Goal: Task Accomplishment & Management: Complete application form

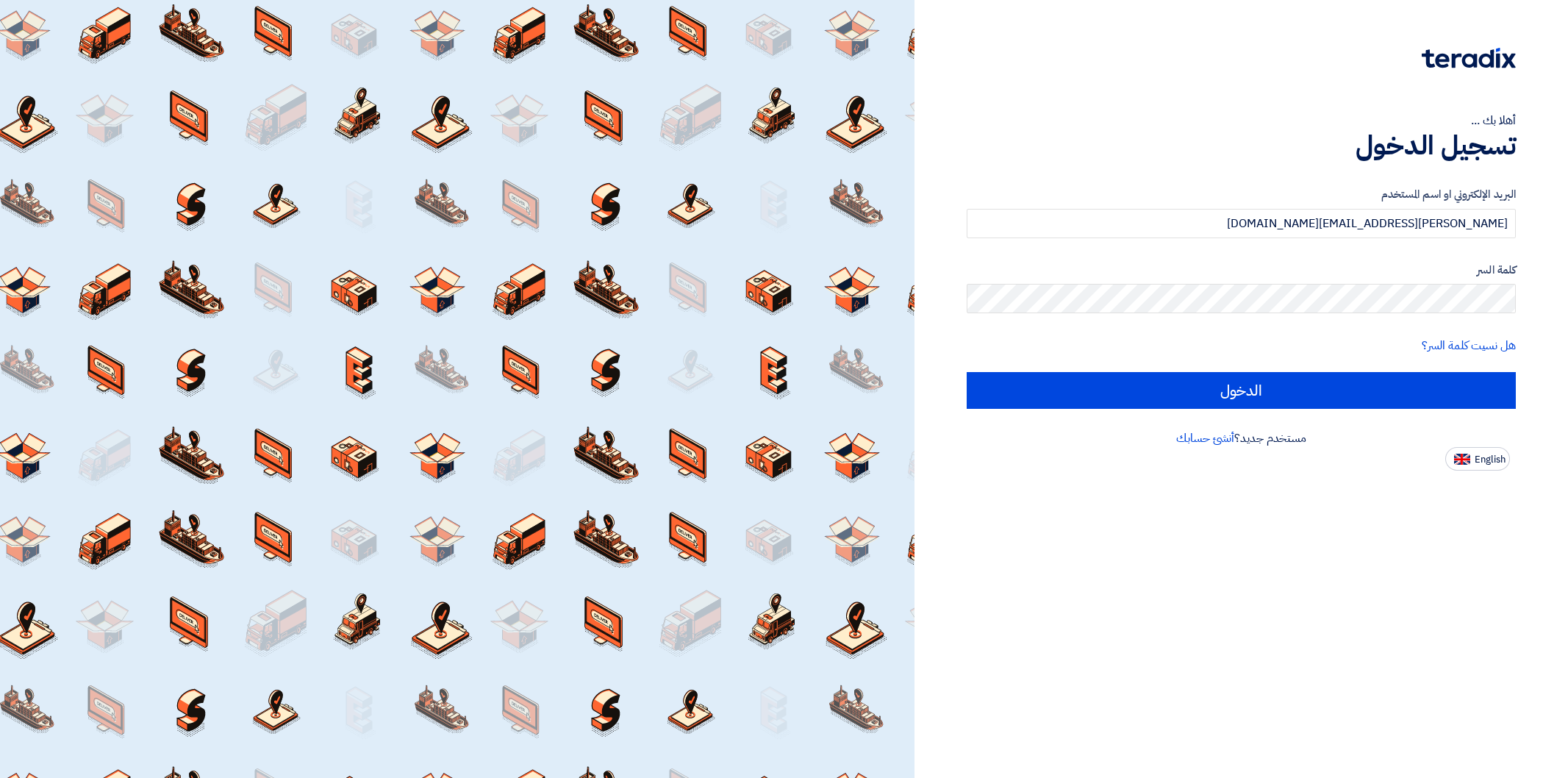
click at [1136, 381] on input "الدخول" at bounding box center [1240, 390] width 549 height 37
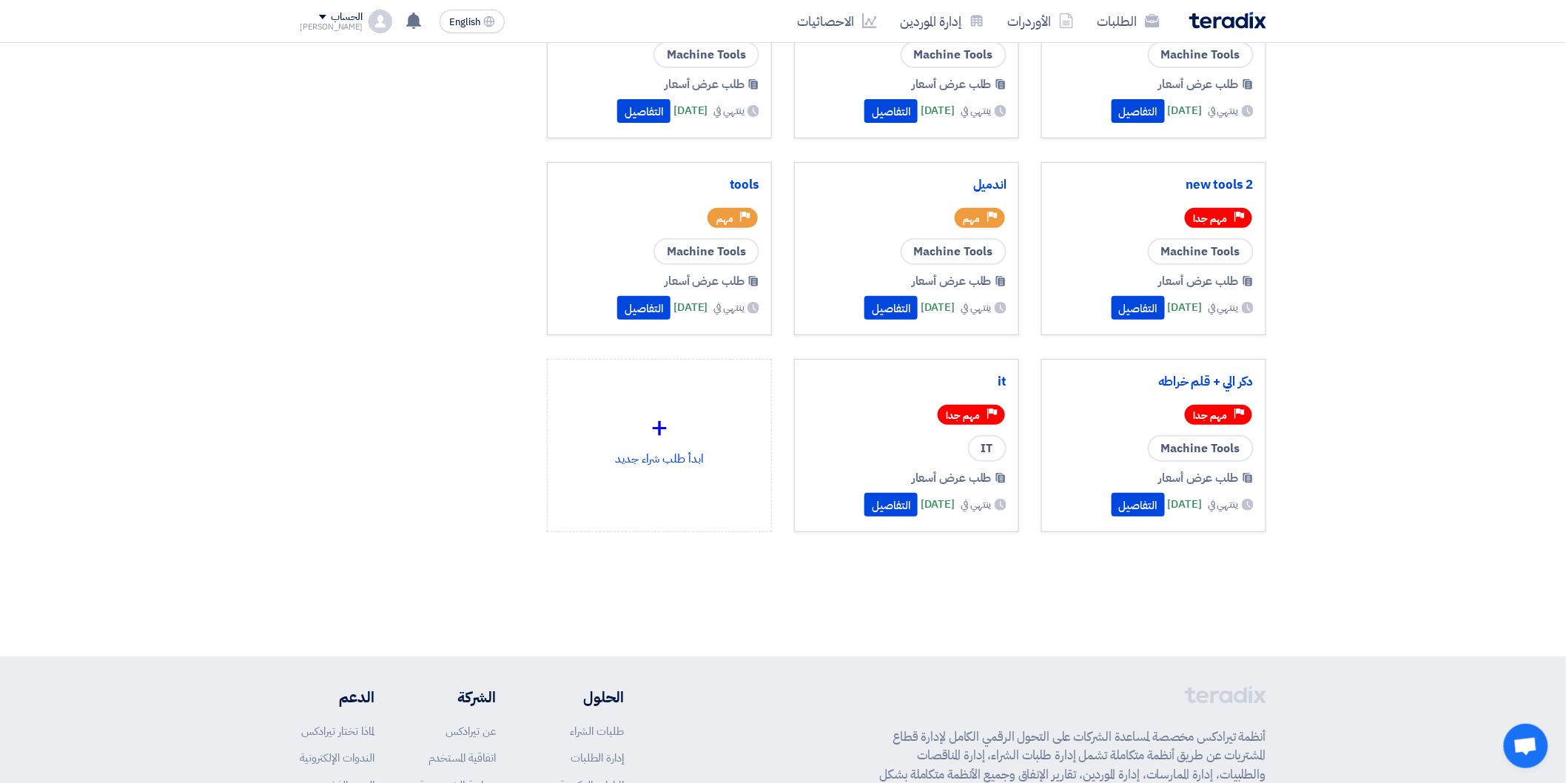
scroll to position [164, 0]
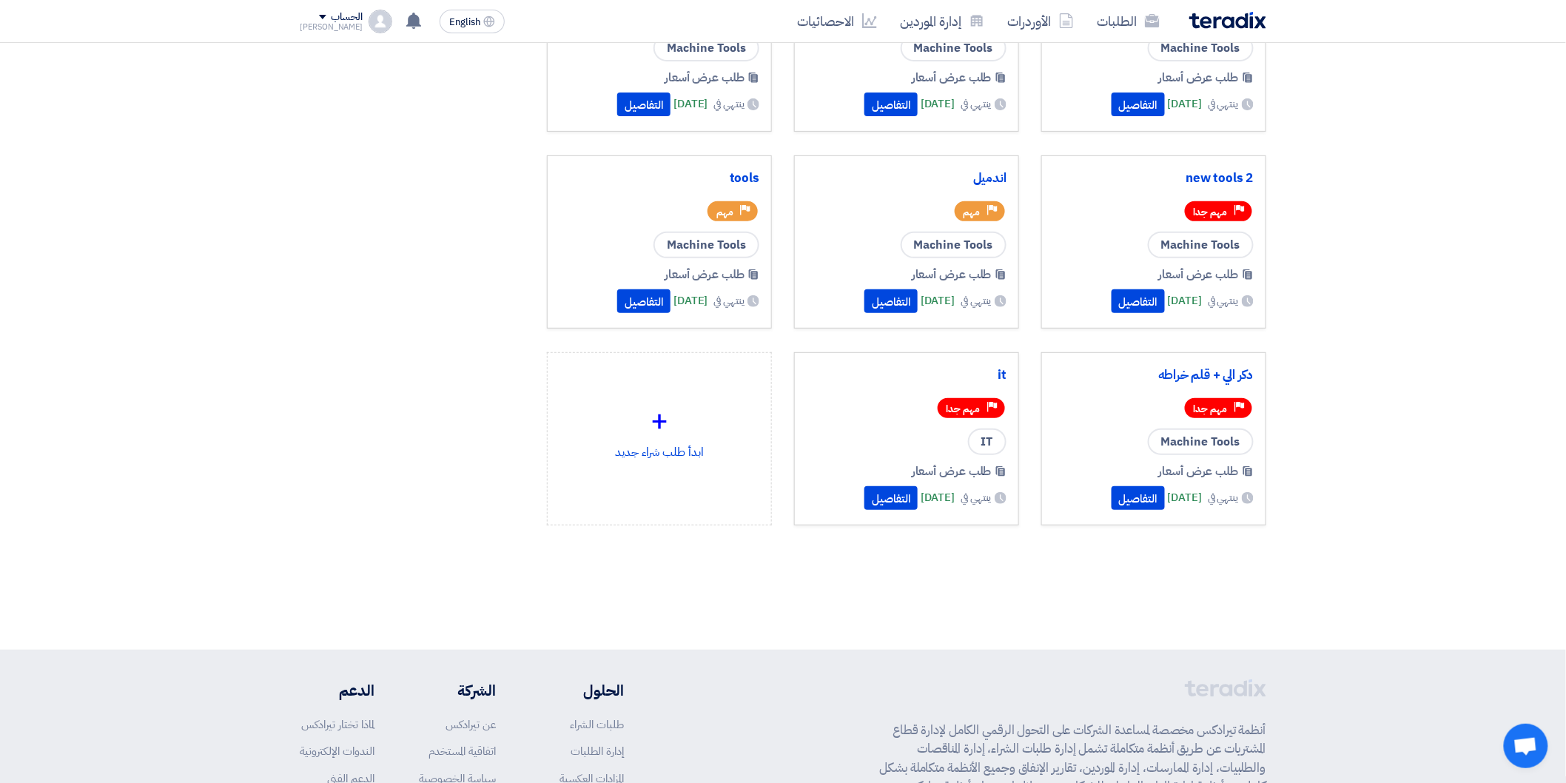
drag, startPoint x: 1185, startPoint y: 391, endPoint x: 1009, endPoint y: 389, distance: 176.2
click at [1174, 382] on div "دكر الي + قلم خراطه Priority مهم جدا Machine Tools طلب عرض أسعار ينتهي في [DATE]" at bounding box center [1154, 439] width 200 height 148
drag, startPoint x: 961, startPoint y: 318, endPoint x: 467, endPoint y: 408, distance: 501.8
click at [662, 290] on div "tools [PERSON_NAME] Priority مهم جدا Machine Tools طلب عرض أسعار ينتهي في" at bounding box center [906, 254] width 741 height 591
click at [442, 364] on div "ابدأ طلب شراء جديد ادارة الموردين" at bounding box center [412, 246] width 247 height 677
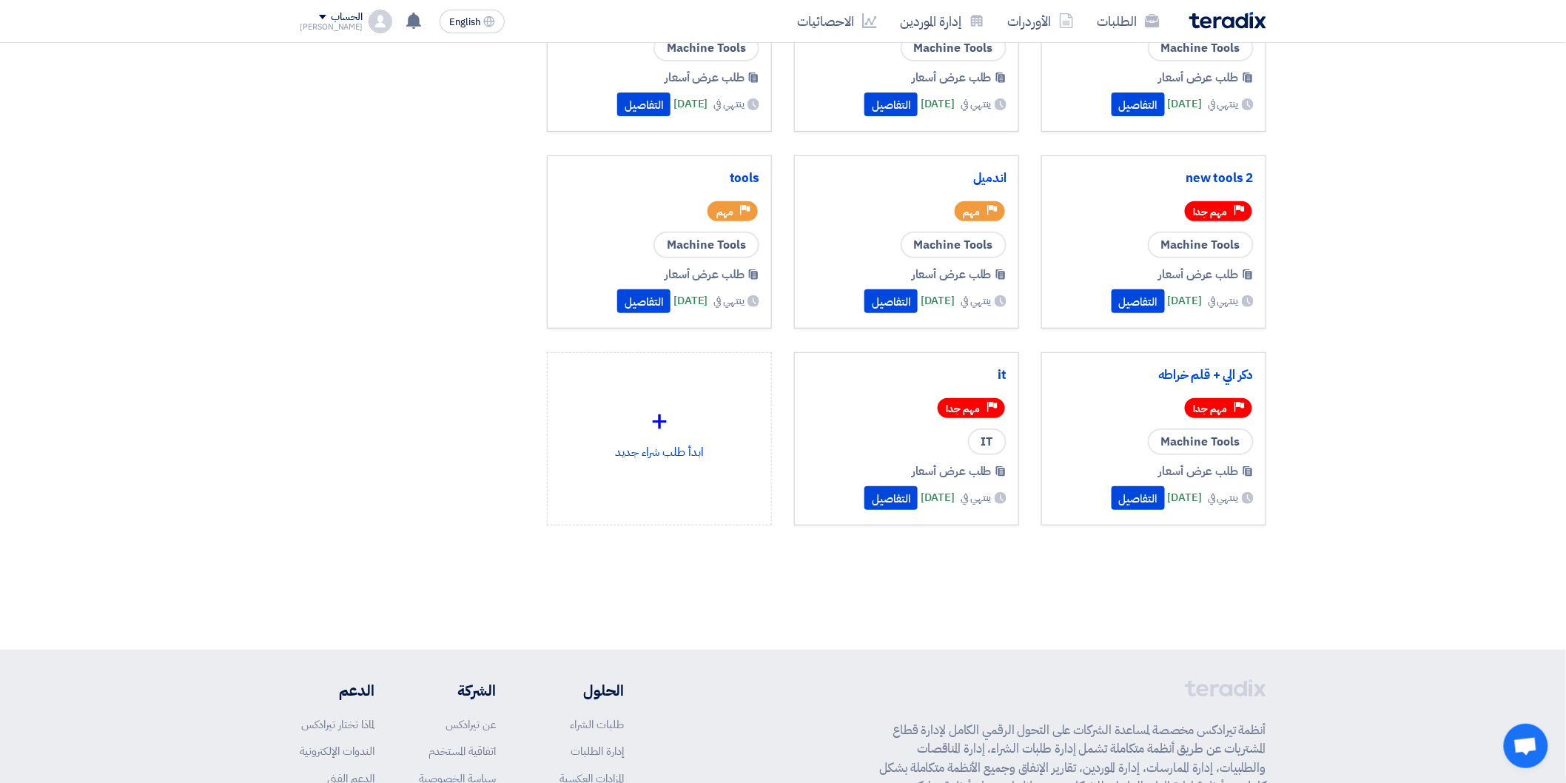
click at [354, 368] on div "ابدأ طلب شراء جديد ادارة الموردين" at bounding box center [412, 246] width 247 height 677
click at [397, 386] on div "ابدأ طلب شراء جديد ادارة الموردين" at bounding box center [412, 246] width 247 height 677
drag, startPoint x: 1466, startPoint y: 165, endPoint x: 1437, endPoint y: 174, distance: 30.2
click at [1463, 169] on section "502 طلبات متبقية 2 مزادات متبقية ابدأ طلب شراء جديد" at bounding box center [783, 253] width 1566 height 748
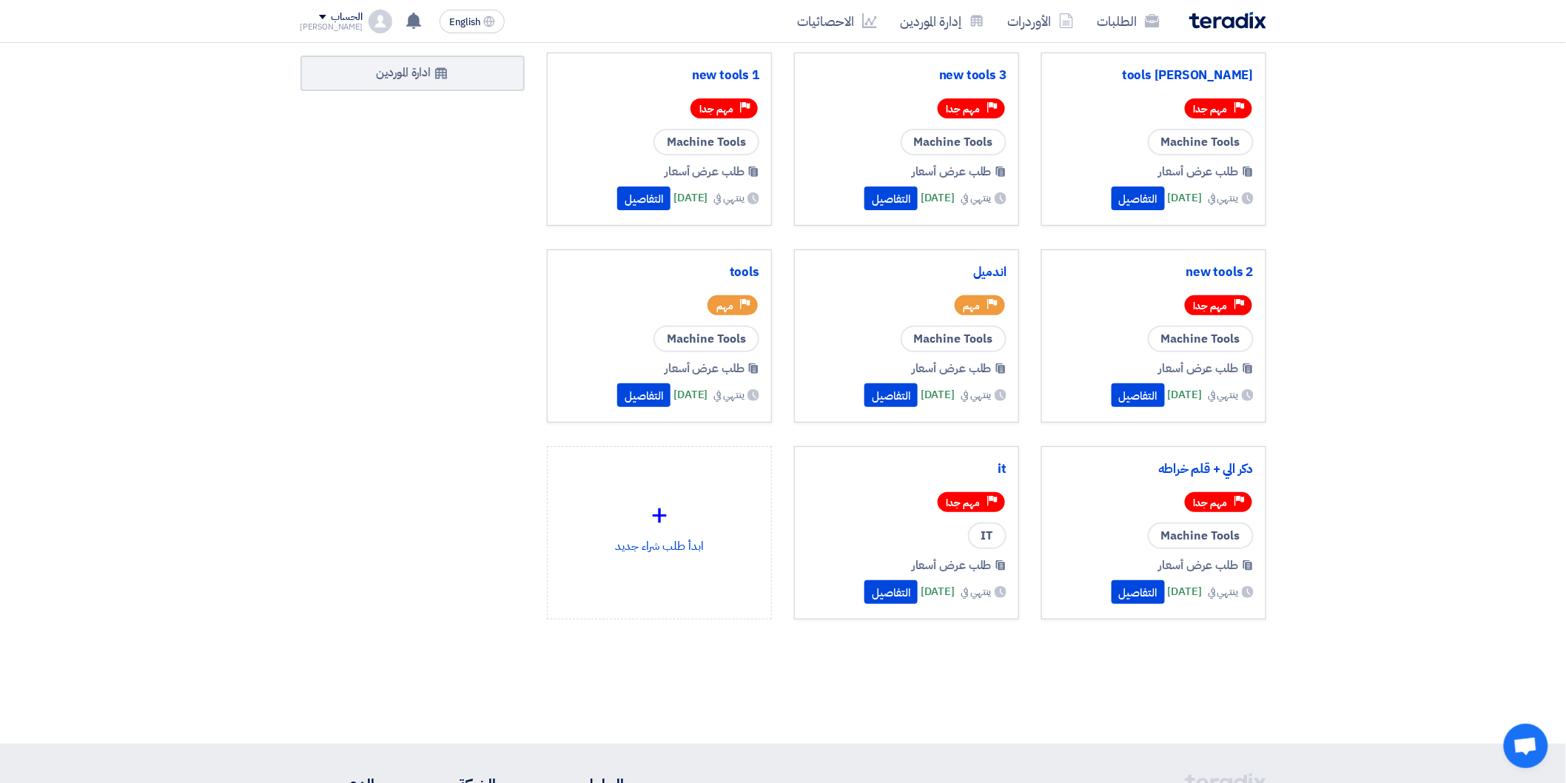
scroll to position [0, 0]
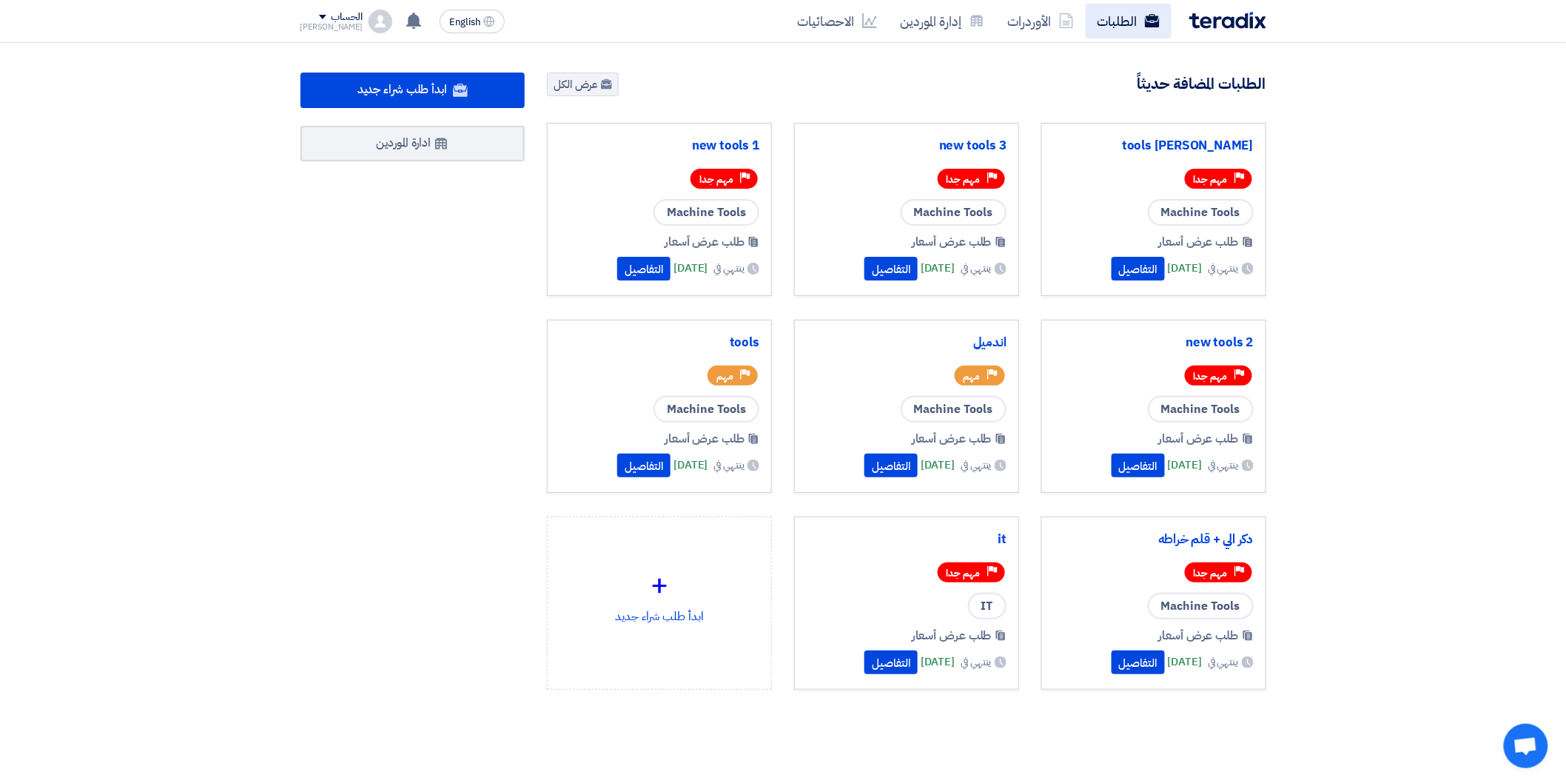
click at [1133, 26] on link "الطلبات" at bounding box center [1129, 21] width 86 height 35
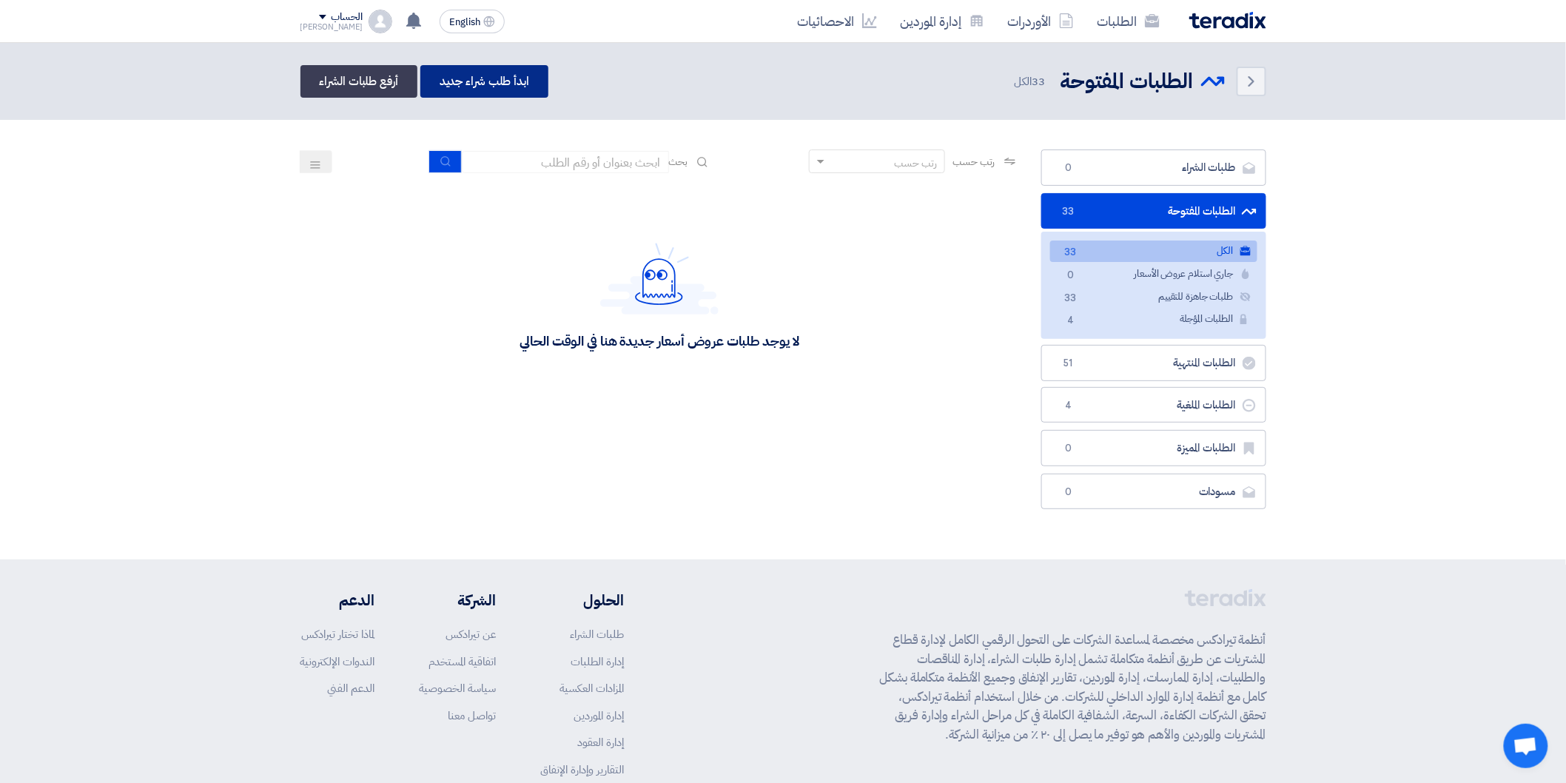
click at [467, 81] on link "ابدأ طلب شراء جديد" at bounding box center [484, 81] width 128 height 33
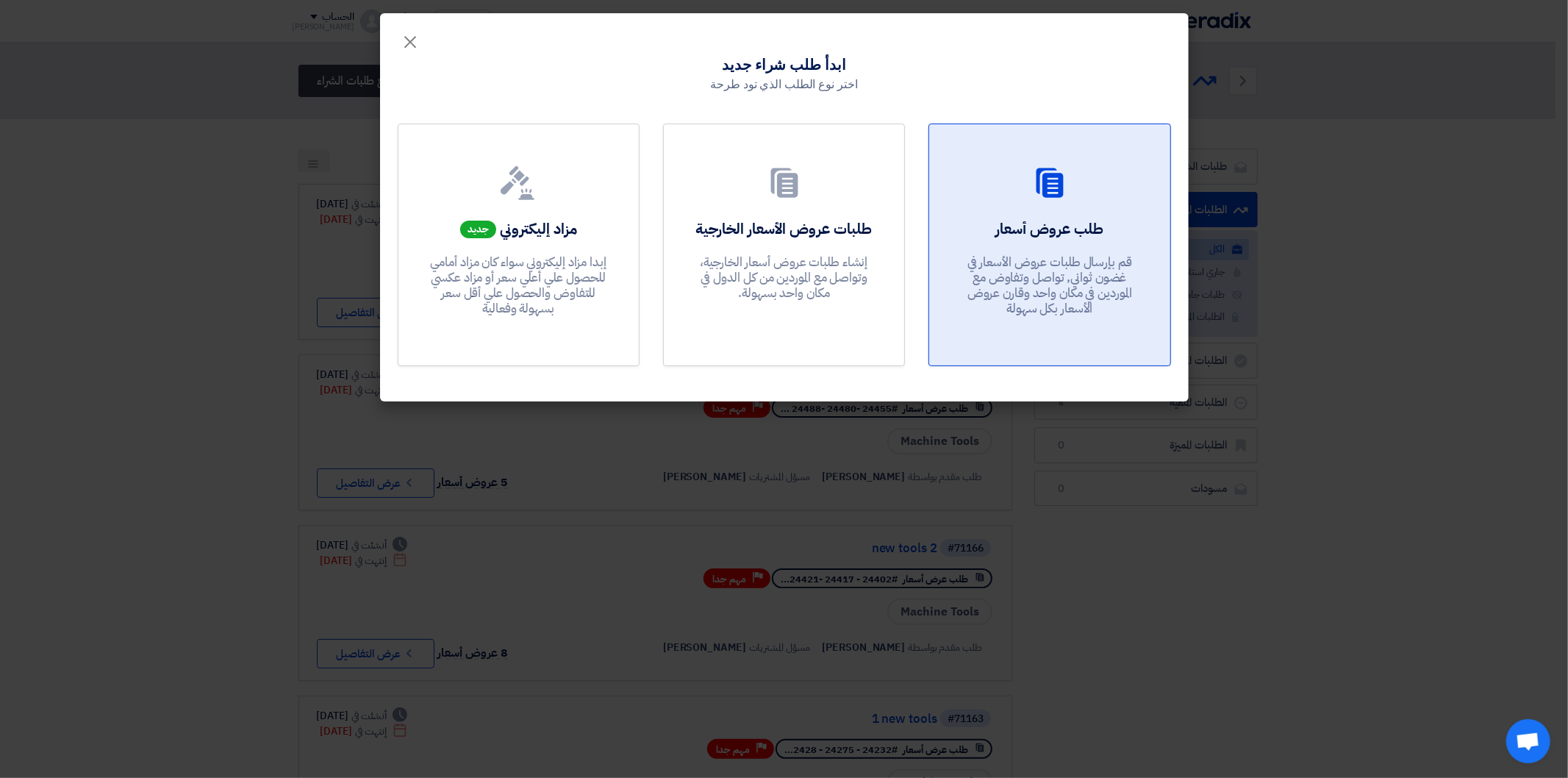
click at [1049, 241] on div "طلب عروض أسعار قم بإرسال طلبات عروض الأسعار في غضون ثواني, تواصل وتفاوض مع المو…" at bounding box center [1049, 271] width 206 height 106
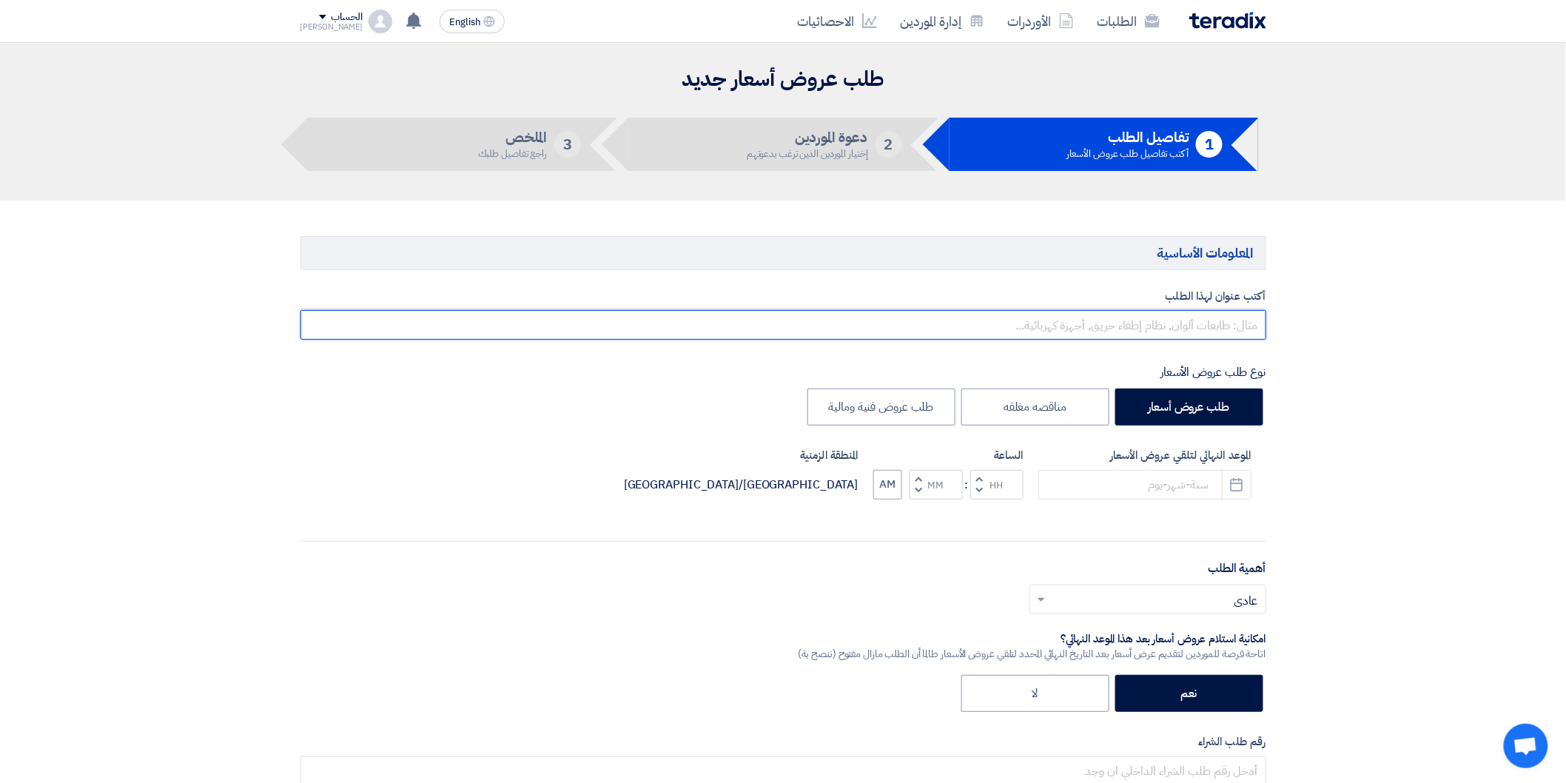
click at [1197, 318] on input "text" at bounding box center [784, 325] width 966 height 30
type input "عجل متحرك"
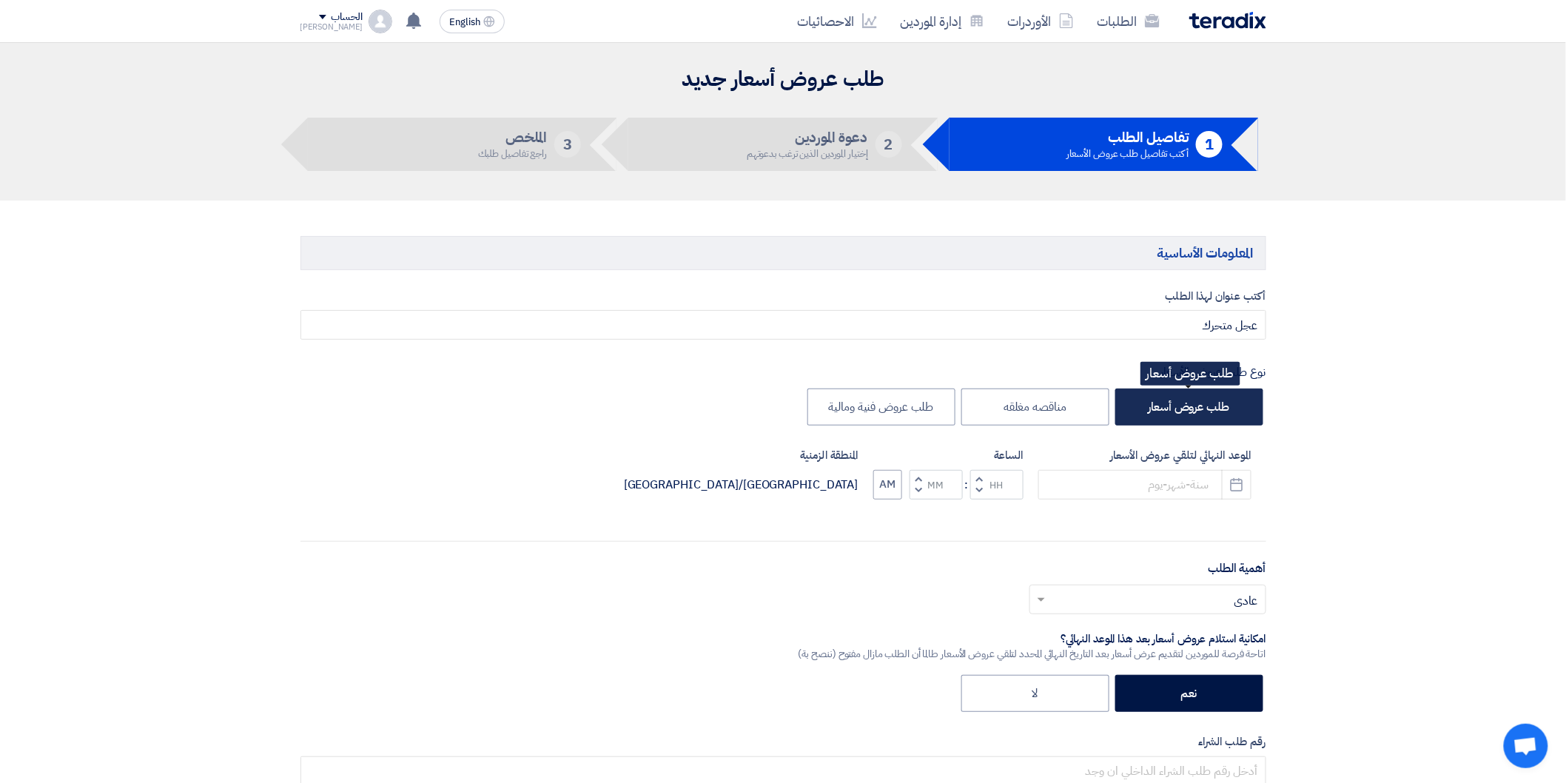
click at [1208, 417] on label "طلب عروض أسعار" at bounding box center [1190, 407] width 148 height 37
click at [1220, 411] on input "طلب عروض أسعار" at bounding box center [1225, 406] width 10 height 10
click at [1248, 487] on button "Pick a date" at bounding box center [1237, 485] width 30 height 30
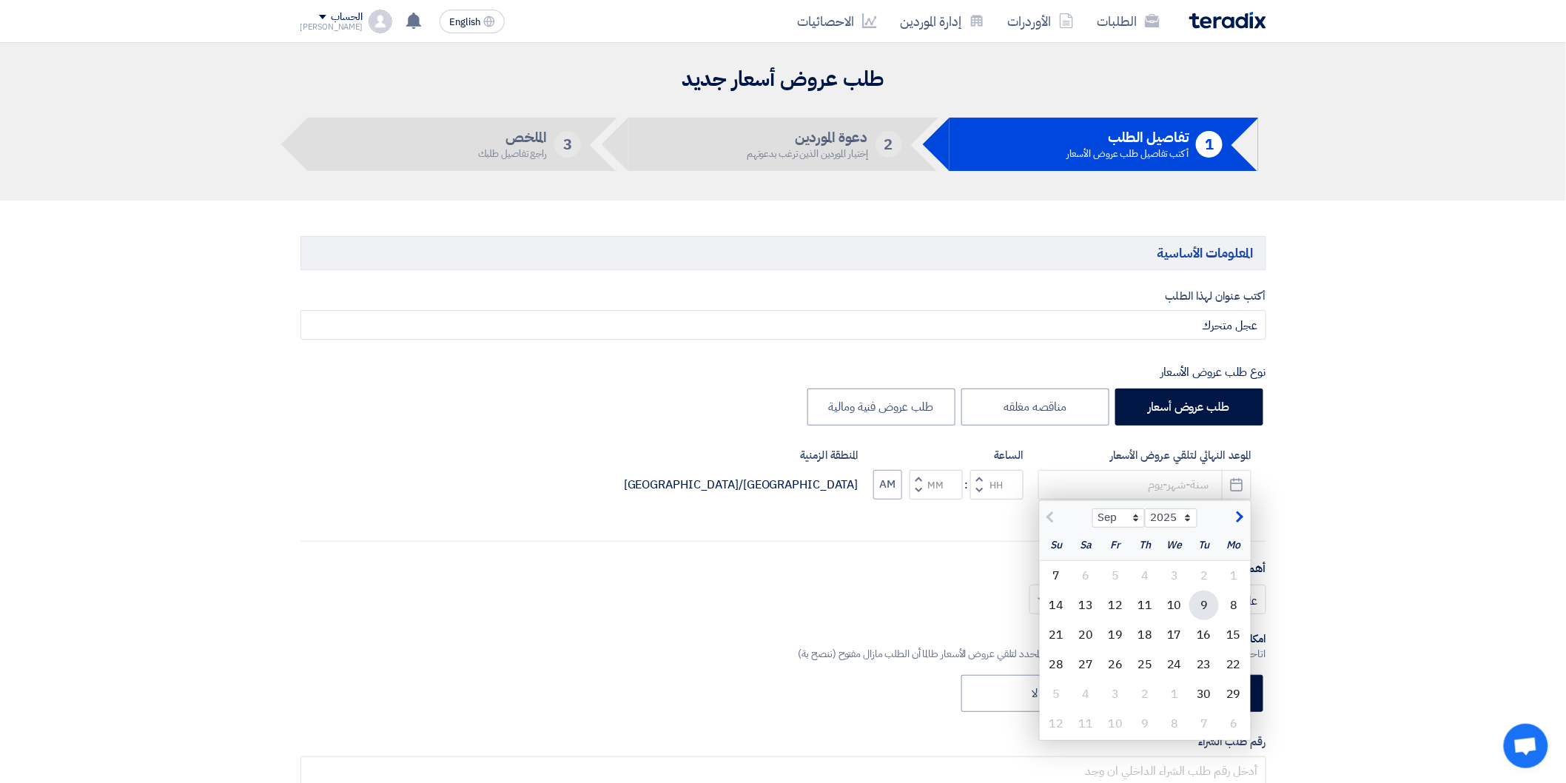
click at [1207, 604] on div "9" at bounding box center [1205, 606] width 30 height 30
type input "[DATE]"
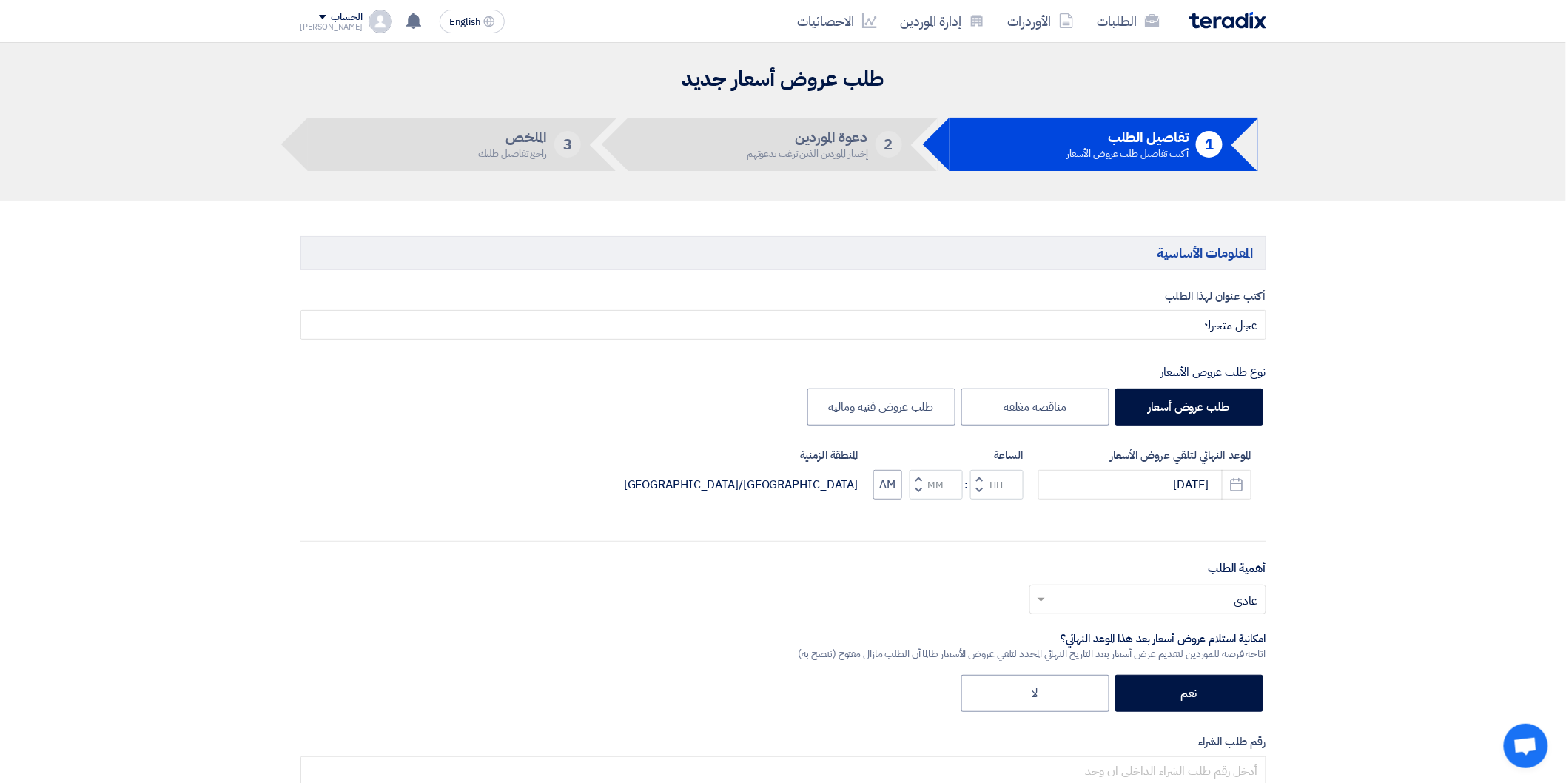
click at [979, 478] on span "button" at bounding box center [978, 478] width 5 height 11
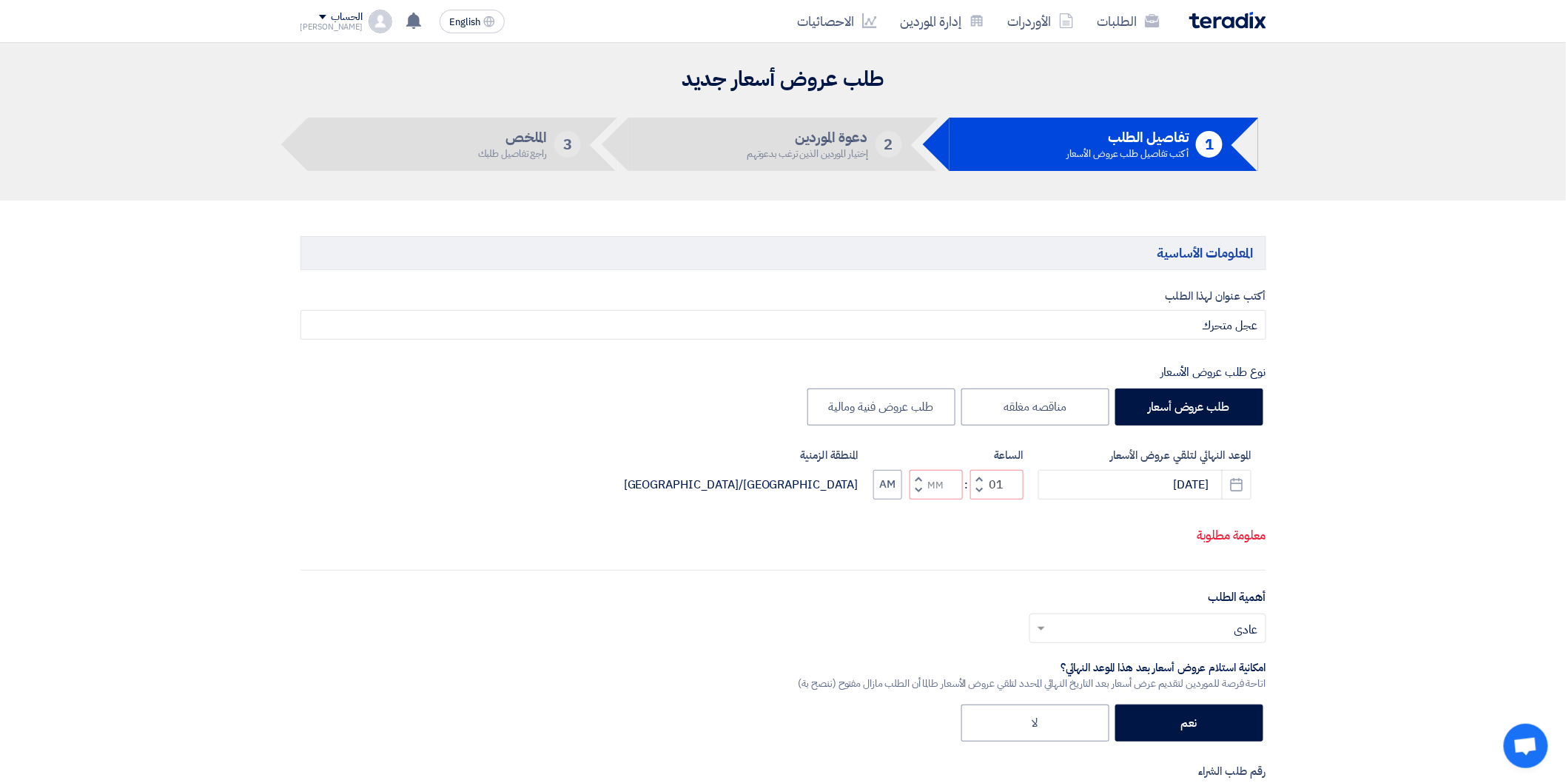
click at [979, 494] on span "button" at bounding box center [978, 490] width 5 height 11
type input "12"
drag, startPoint x: 920, startPoint y: 477, endPoint x: 918, endPoint y: 491, distance: 14.2
click at [920, 477] on span "button" at bounding box center [918, 478] width 5 height 11
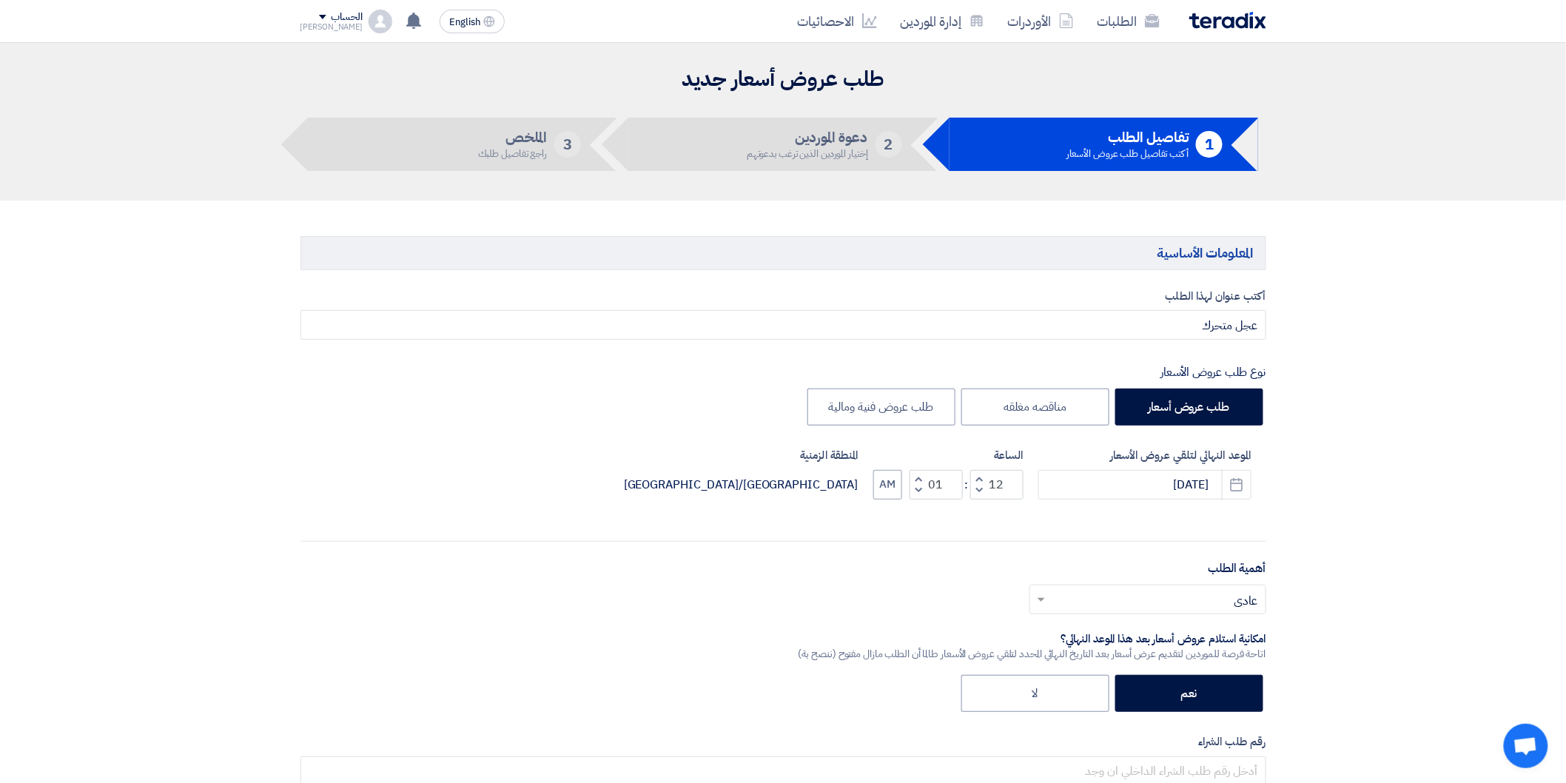
click at [918, 491] on span "button" at bounding box center [918, 490] width 5 height 11
type input "00"
click at [1033, 597] on span at bounding box center [1039, 600] width 19 height 18
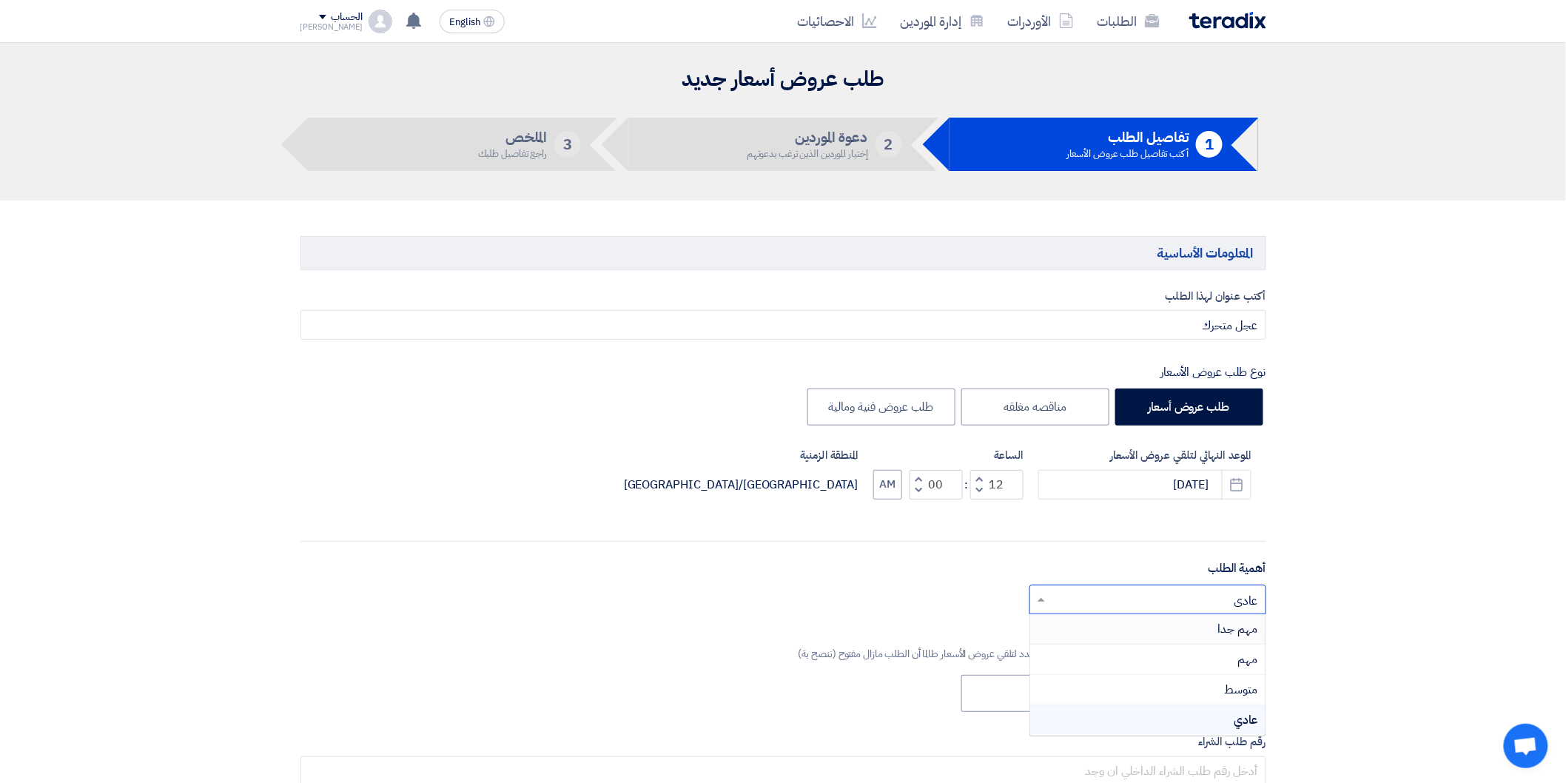
click at [1234, 635] on span "مهم جدا" at bounding box center [1238, 629] width 40 height 18
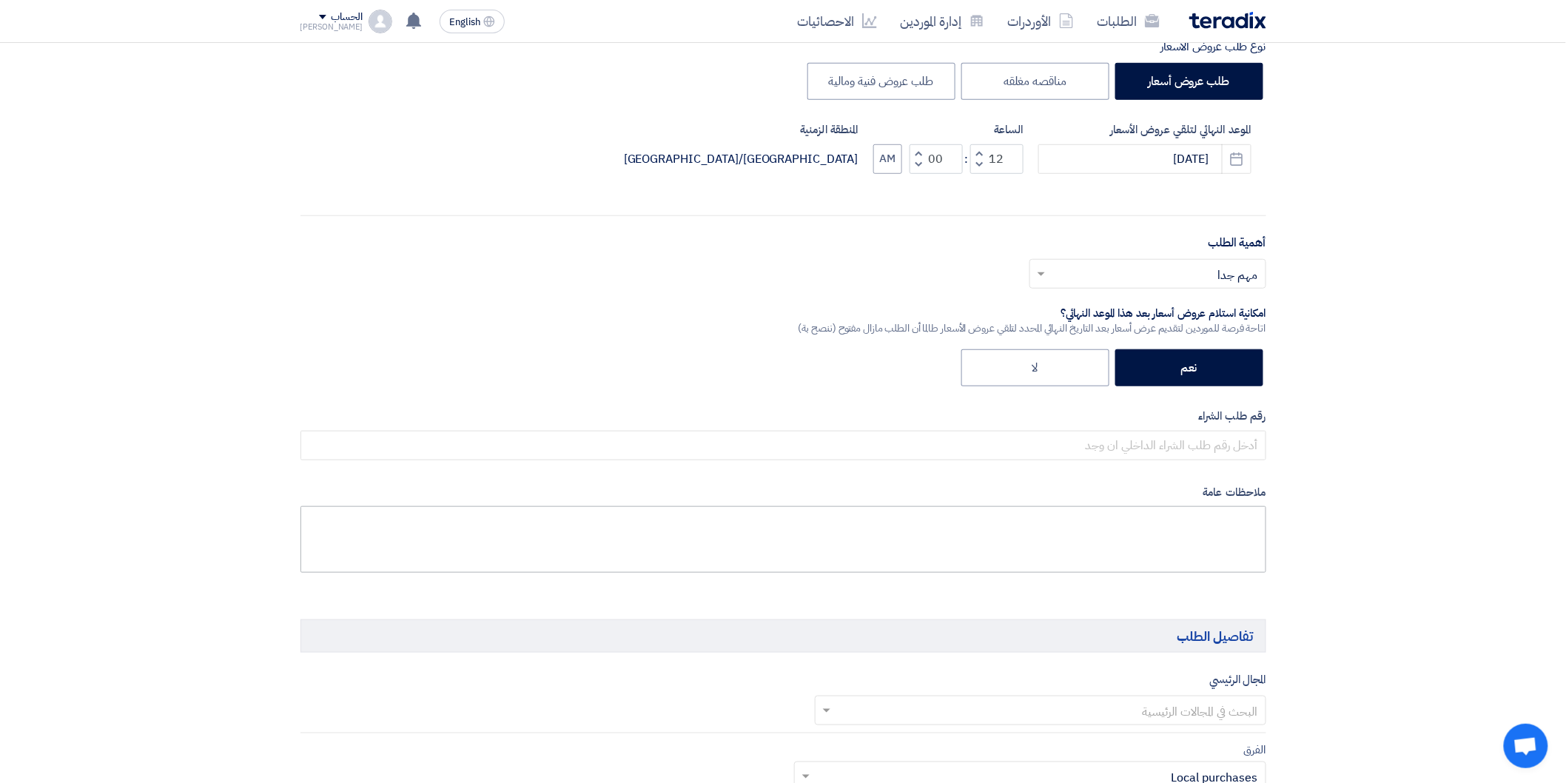
scroll to position [329, 0]
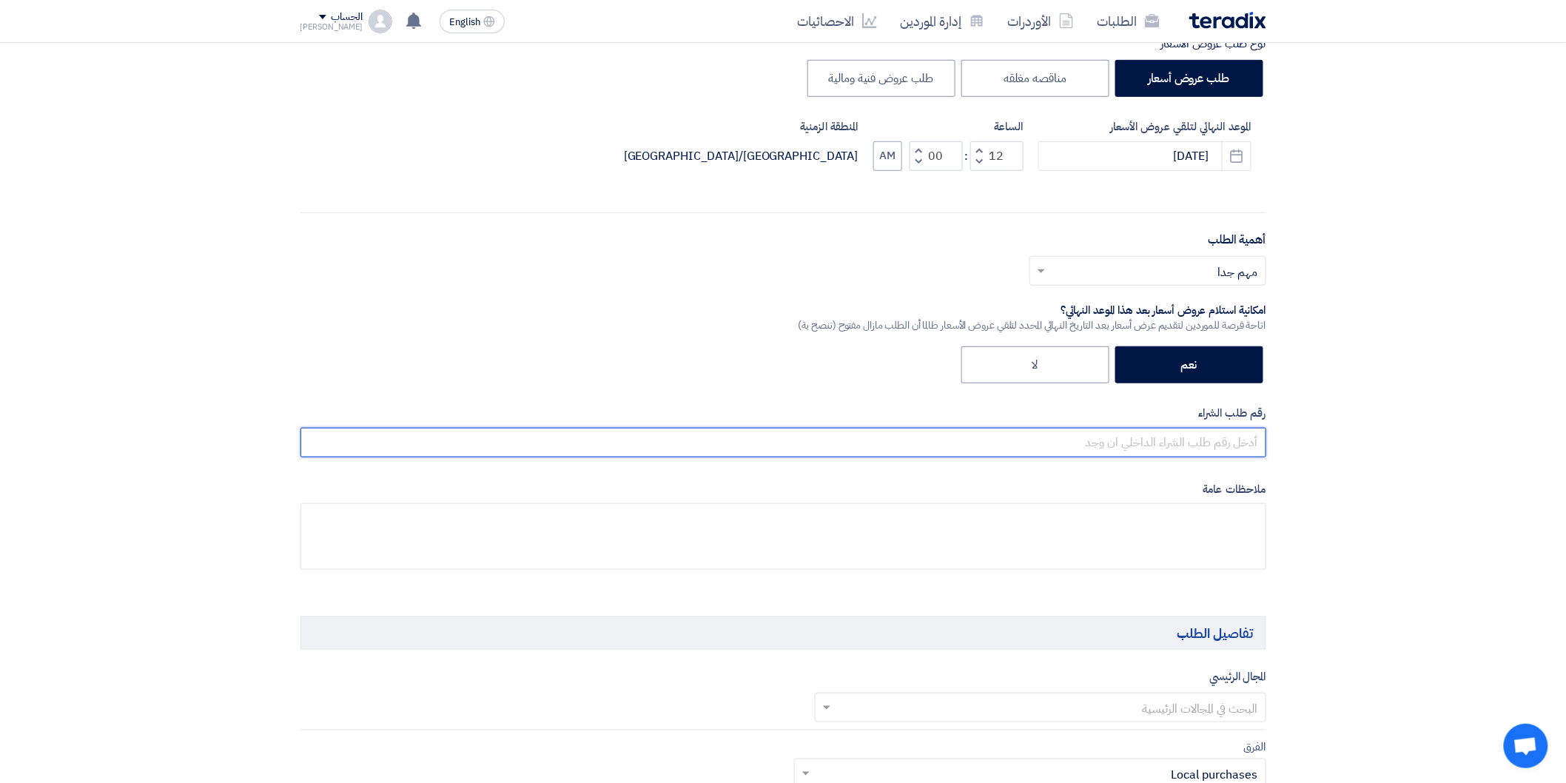
drag, startPoint x: 1216, startPoint y: 437, endPoint x: 1210, endPoint y: 443, distance: 7.9
click at [1216, 437] on input "text" at bounding box center [784, 443] width 966 height 30
paste input "22426"
paste input "23491"
paste input "23752"
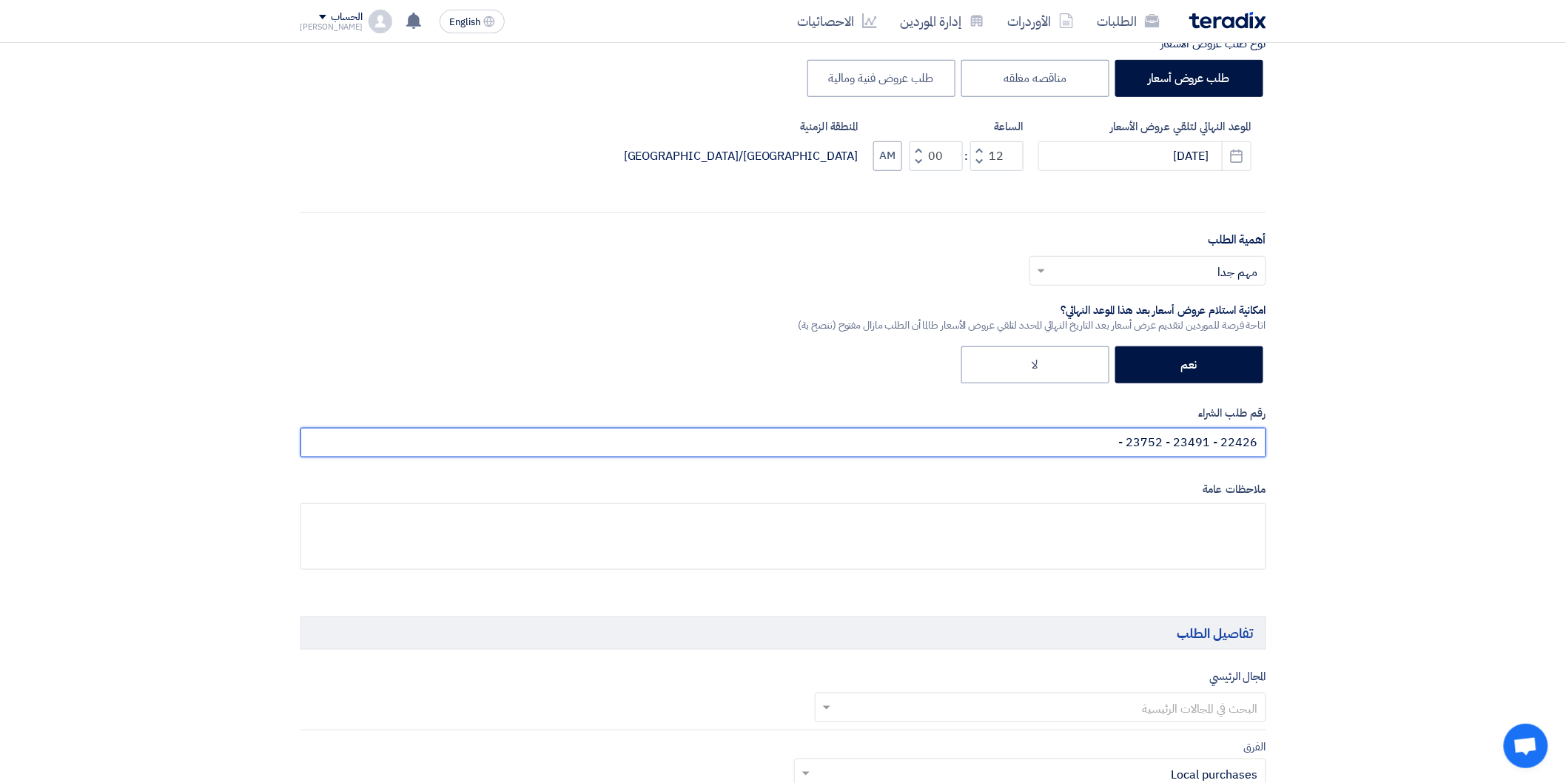
paste input "23773"
paste input "23855"
paste input "24049"
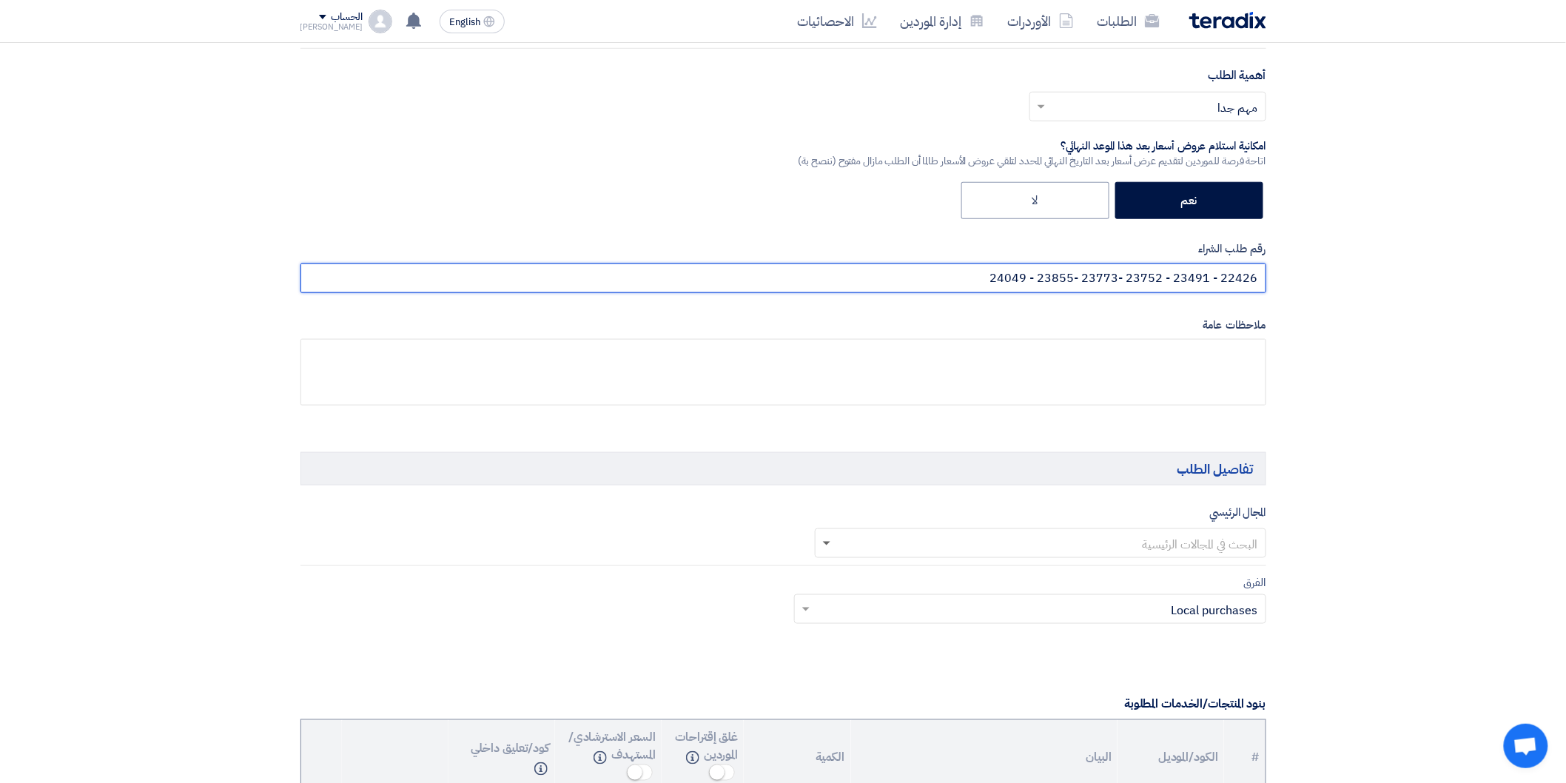
type input "22426 - 23491 - 23752 -23773 -23855 - 24049"
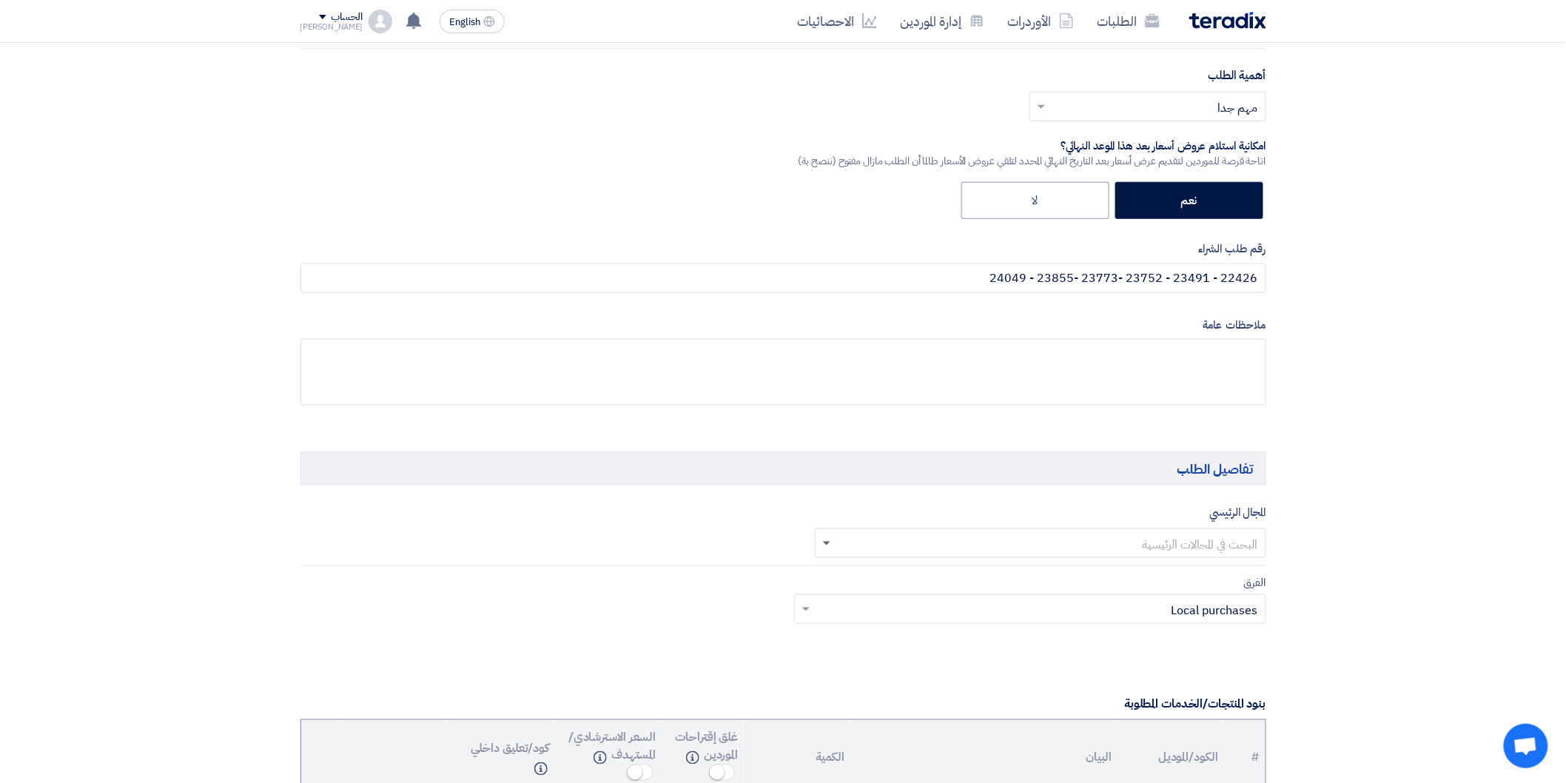
click at [827, 543] on span at bounding box center [826, 544] width 7 height 5
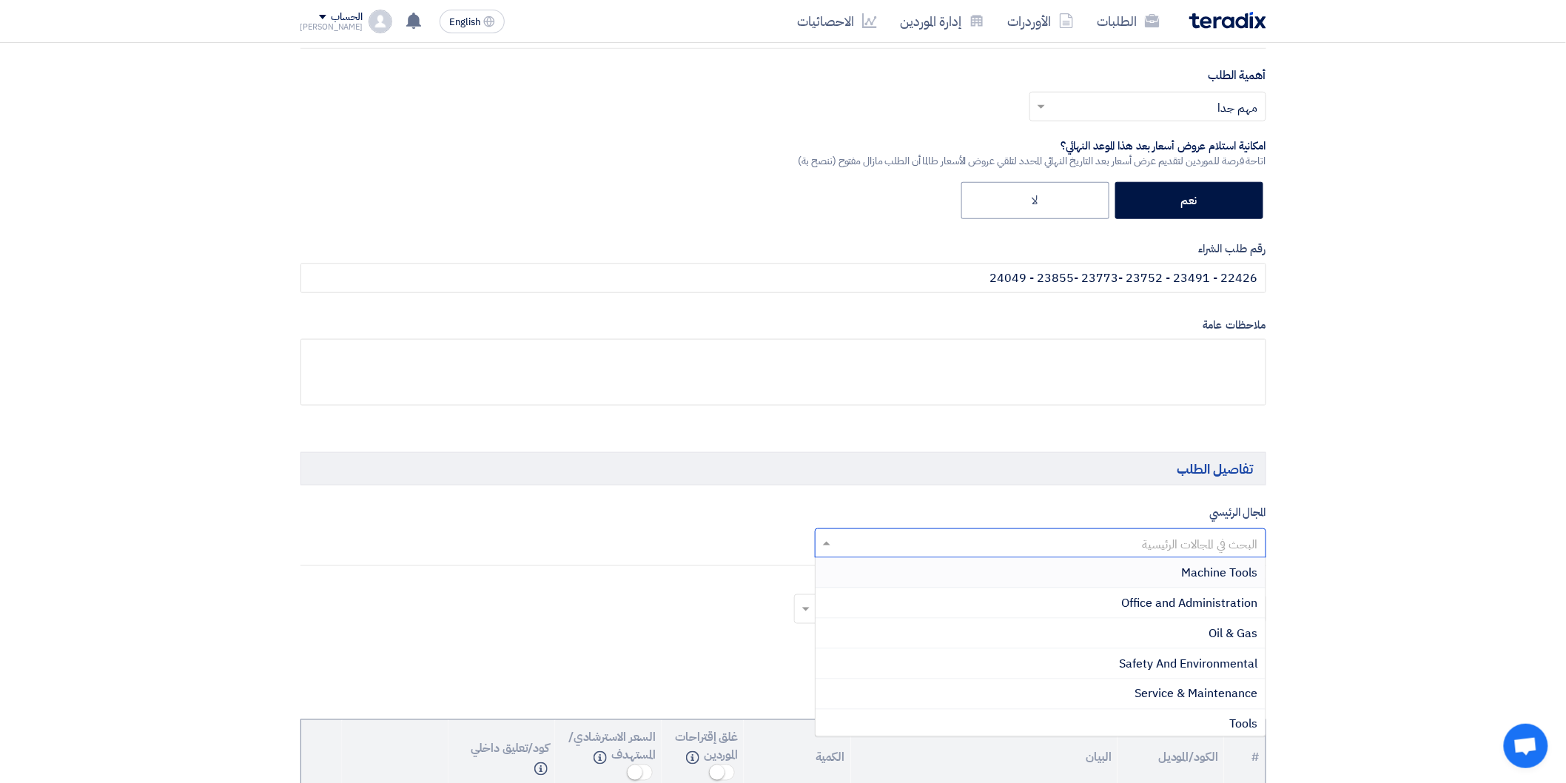
click at [1208, 579] on span "Machine Tools" at bounding box center [1220, 573] width 76 height 18
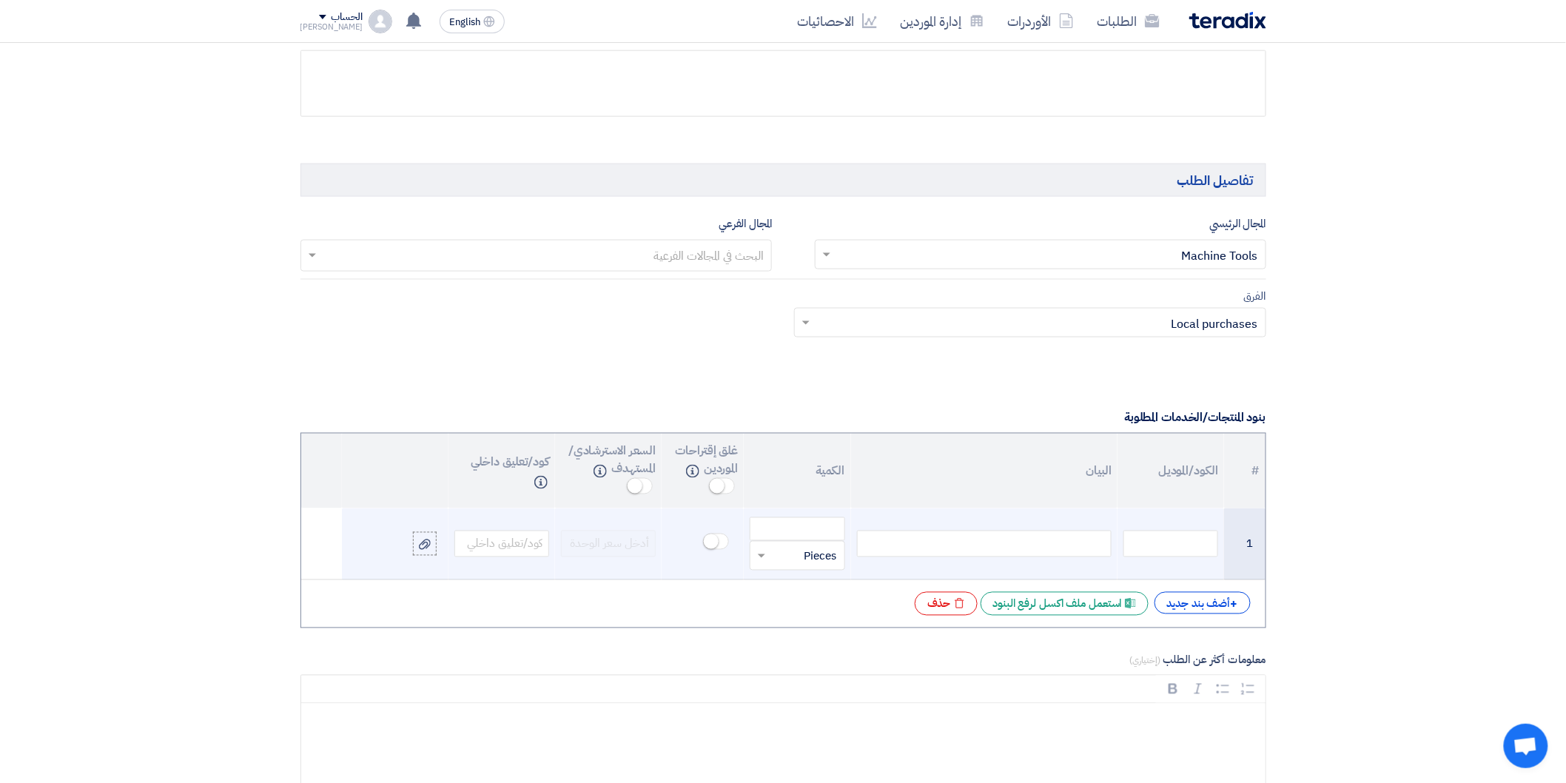
scroll to position [822, 0]
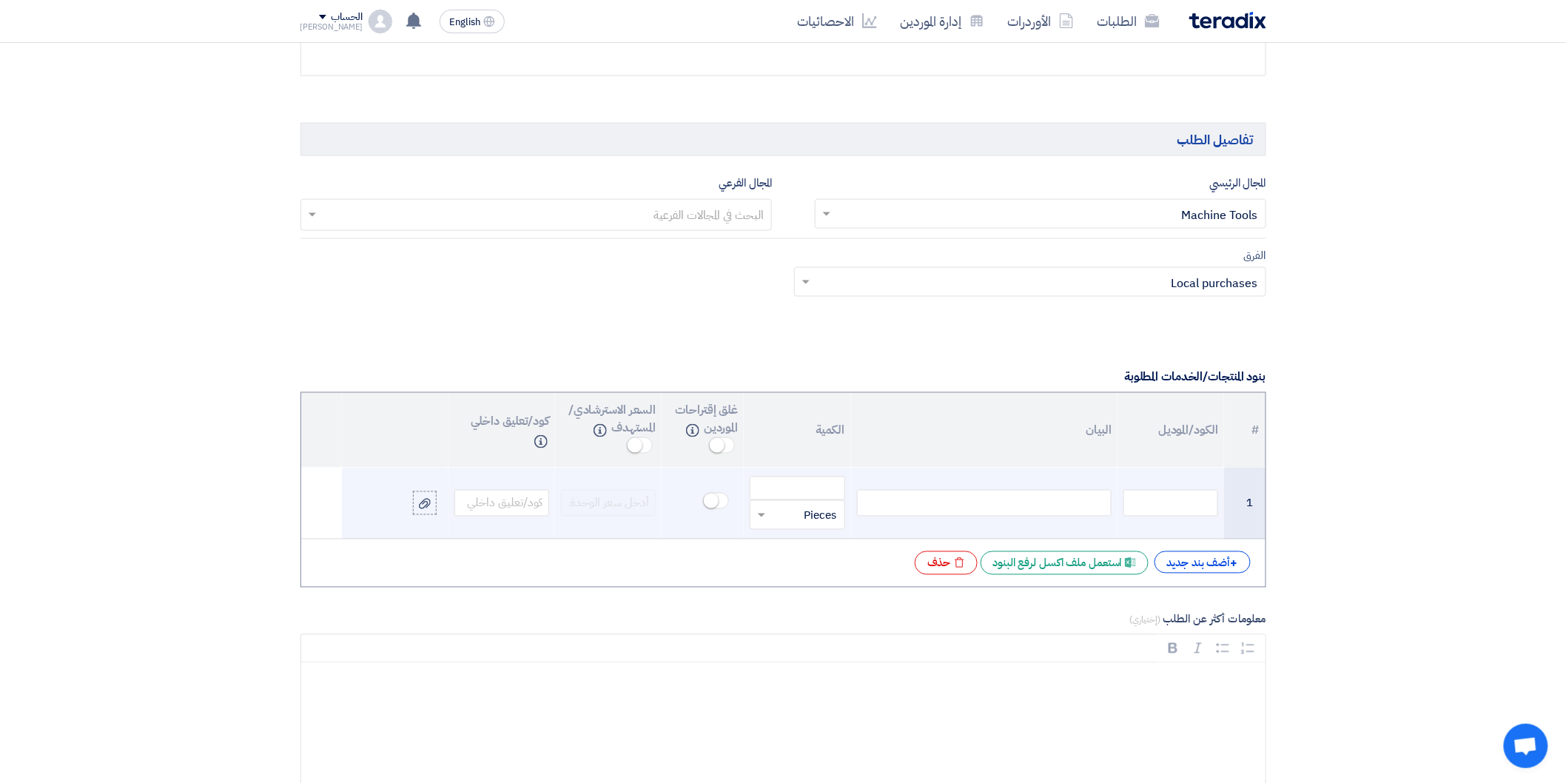
click at [1022, 502] on div at bounding box center [984, 503] width 255 height 27
click at [1086, 502] on div at bounding box center [984, 503] width 255 height 27
paste div
click at [796, 483] on input "number" at bounding box center [797, 489] width 95 height 24
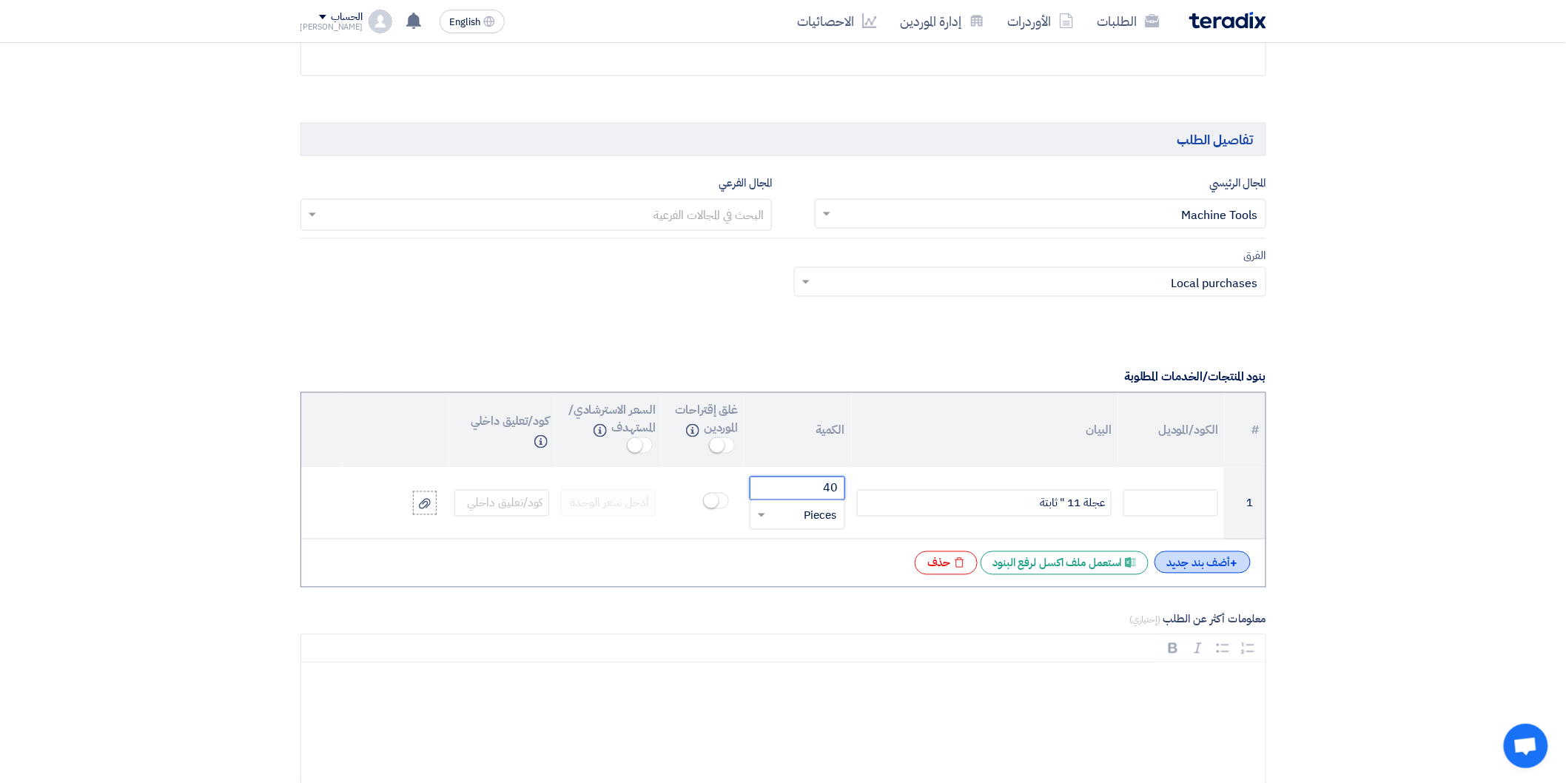
type input "40"
click at [1241, 570] on div "+ أضف بند جديد" at bounding box center [1203, 562] width 96 height 22
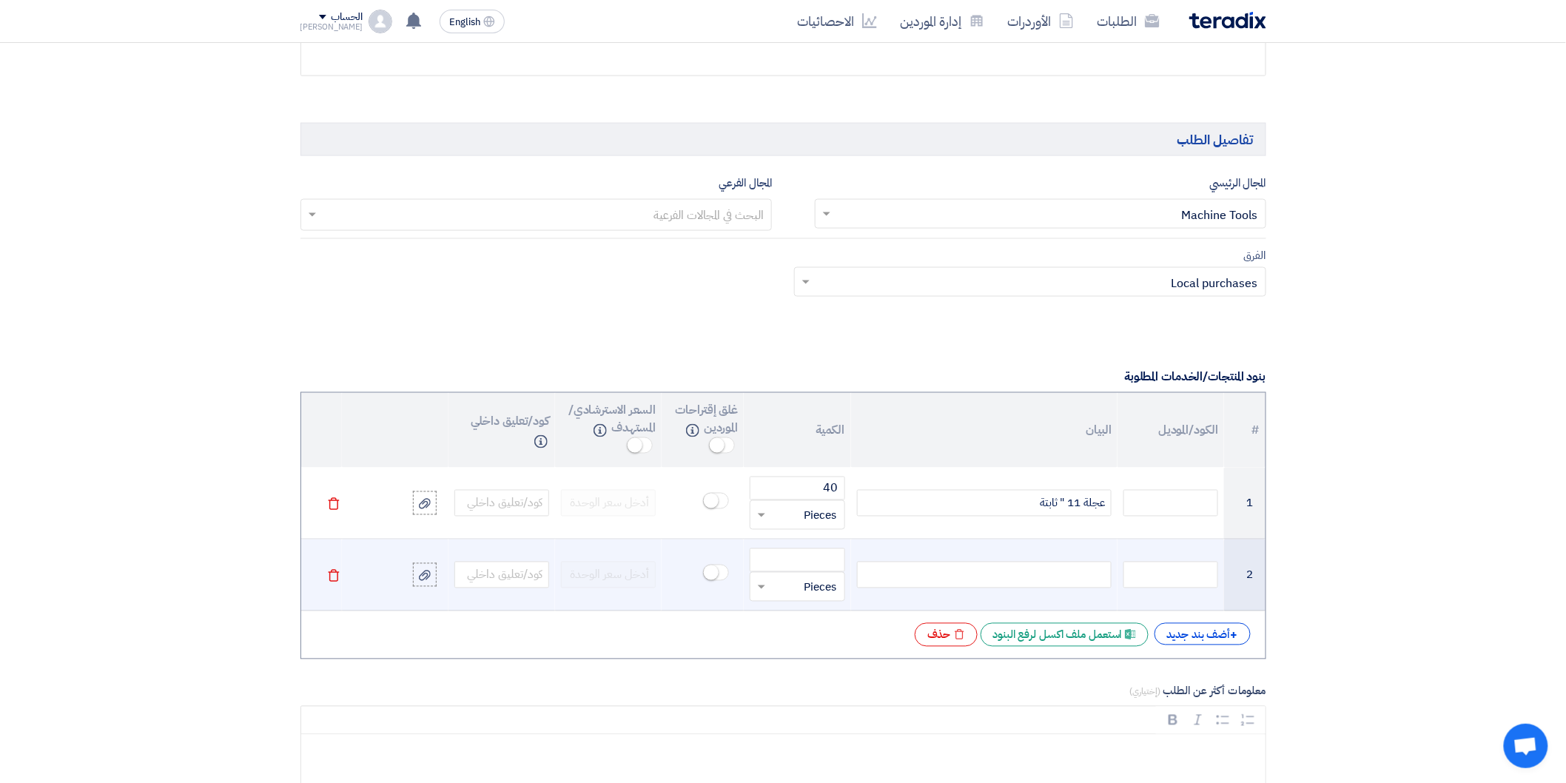
click at [1074, 569] on div at bounding box center [984, 575] width 255 height 27
paste div
click at [823, 554] on input "number" at bounding box center [797, 561] width 95 height 24
type input "100"
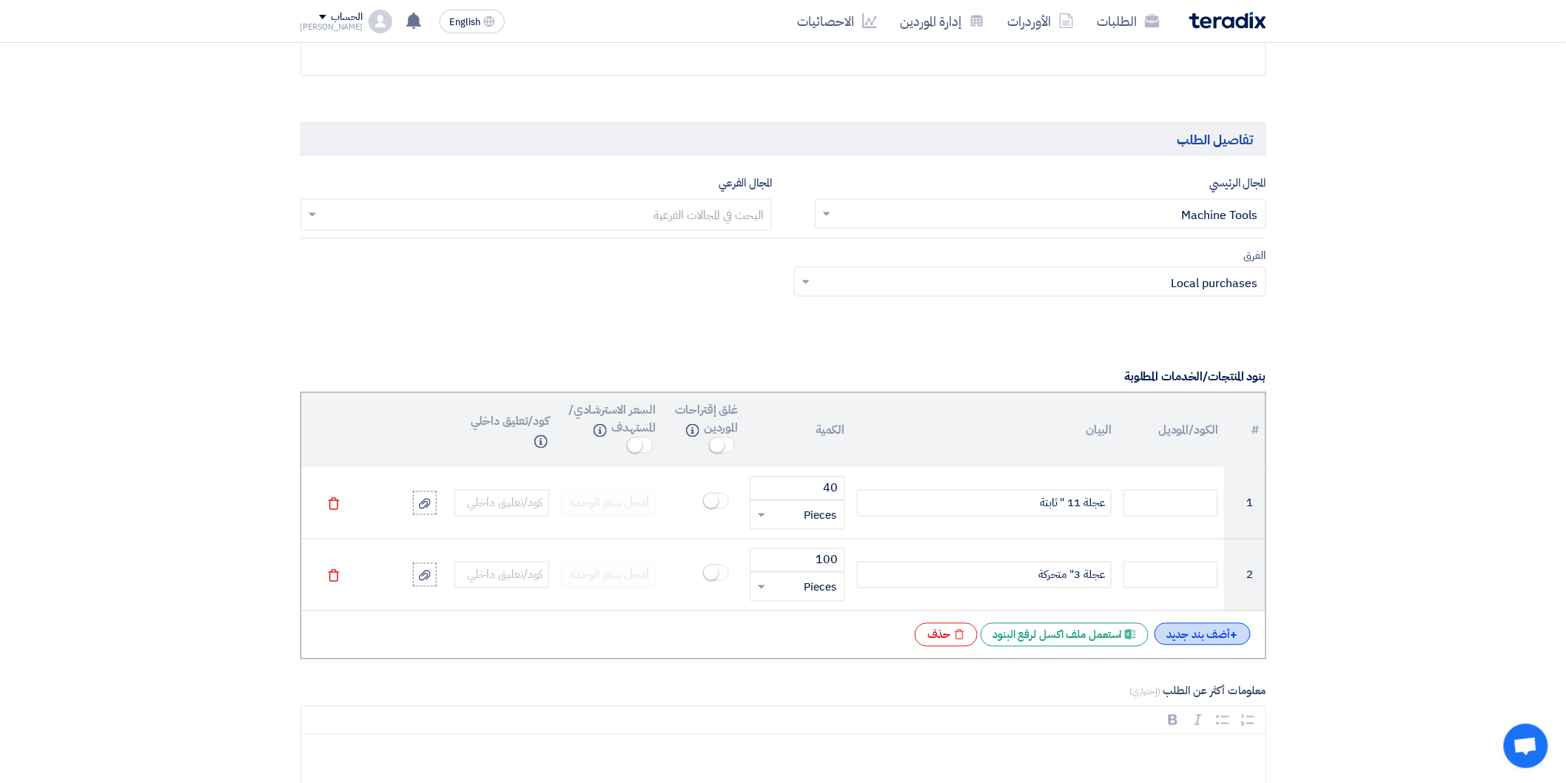
click at [1190, 634] on div "+ أضف بند جديد" at bounding box center [1203, 634] width 96 height 22
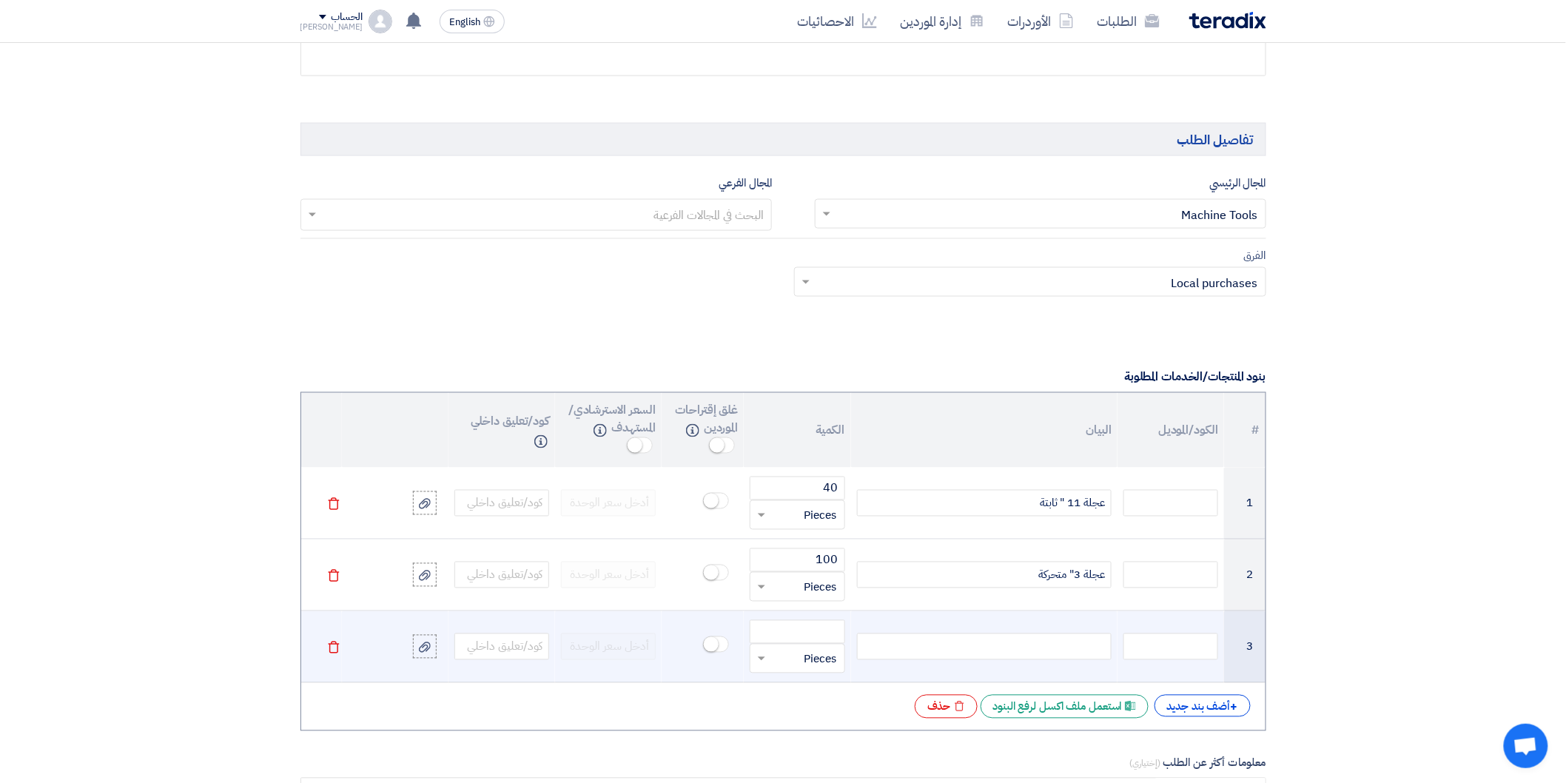
click at [1031, 645] on div at bounding box center [984, 647] width 255 height 27
paste div
click at [1010, 649] on div "عجل متحرك 6"" at bounding box center [984, 647] width 255 height 27
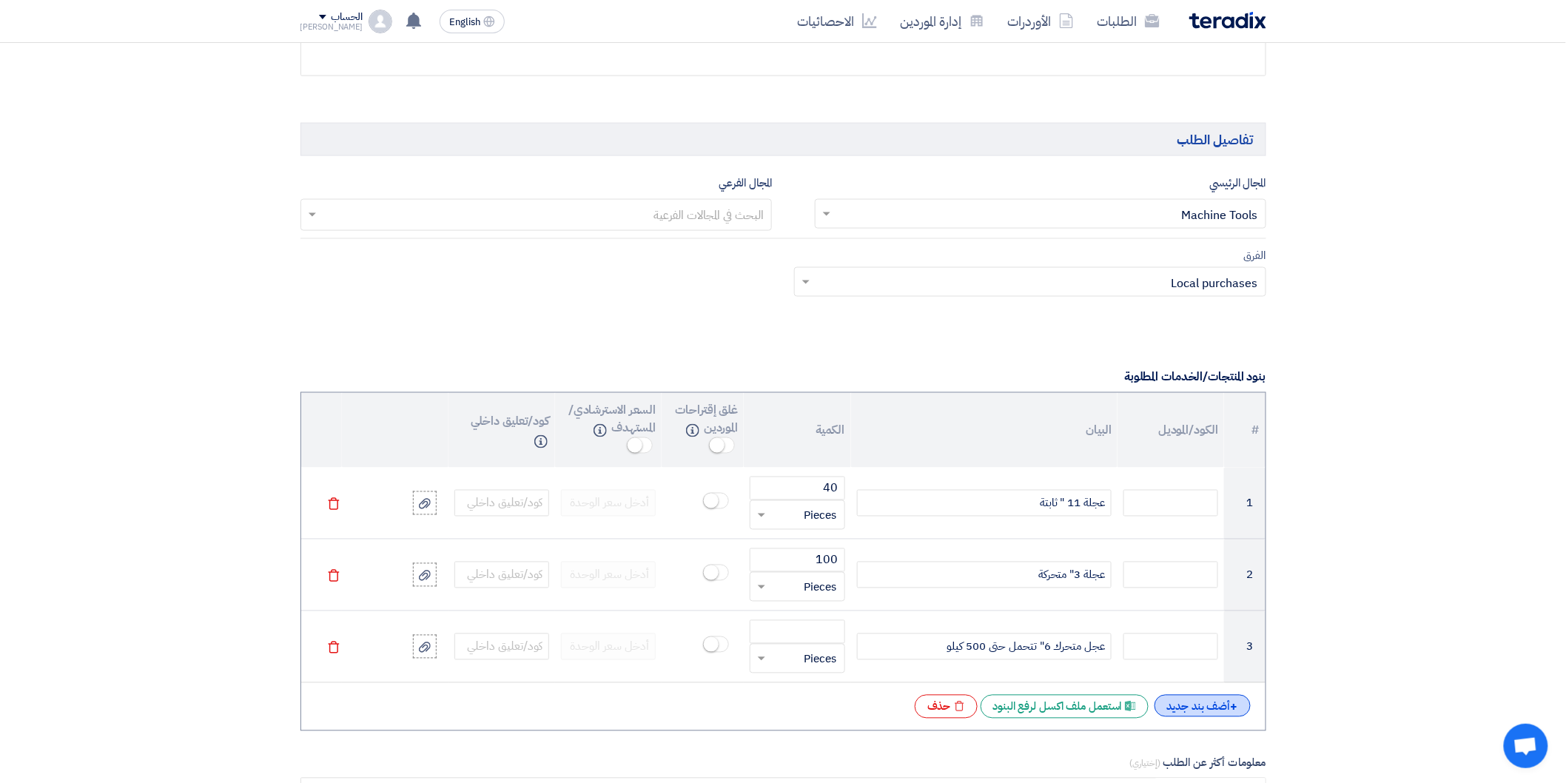
click at [1178, 717] on div "+ أضف بند جديد" at bounding box center [1203, 706] width 96 height 22
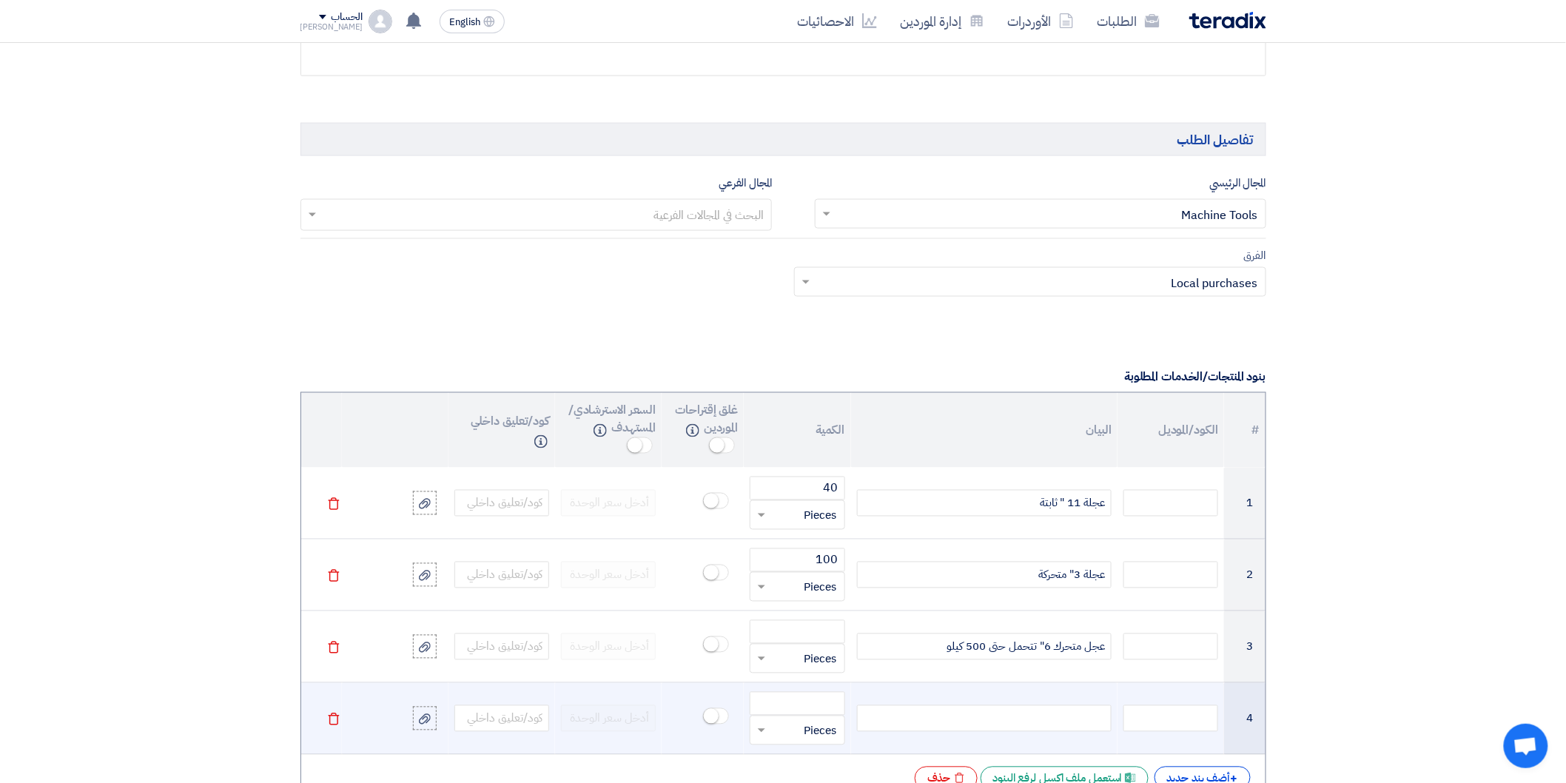
click at [1054, 725] on div at bounding box center [984, 718] width 255 height 27
paste div
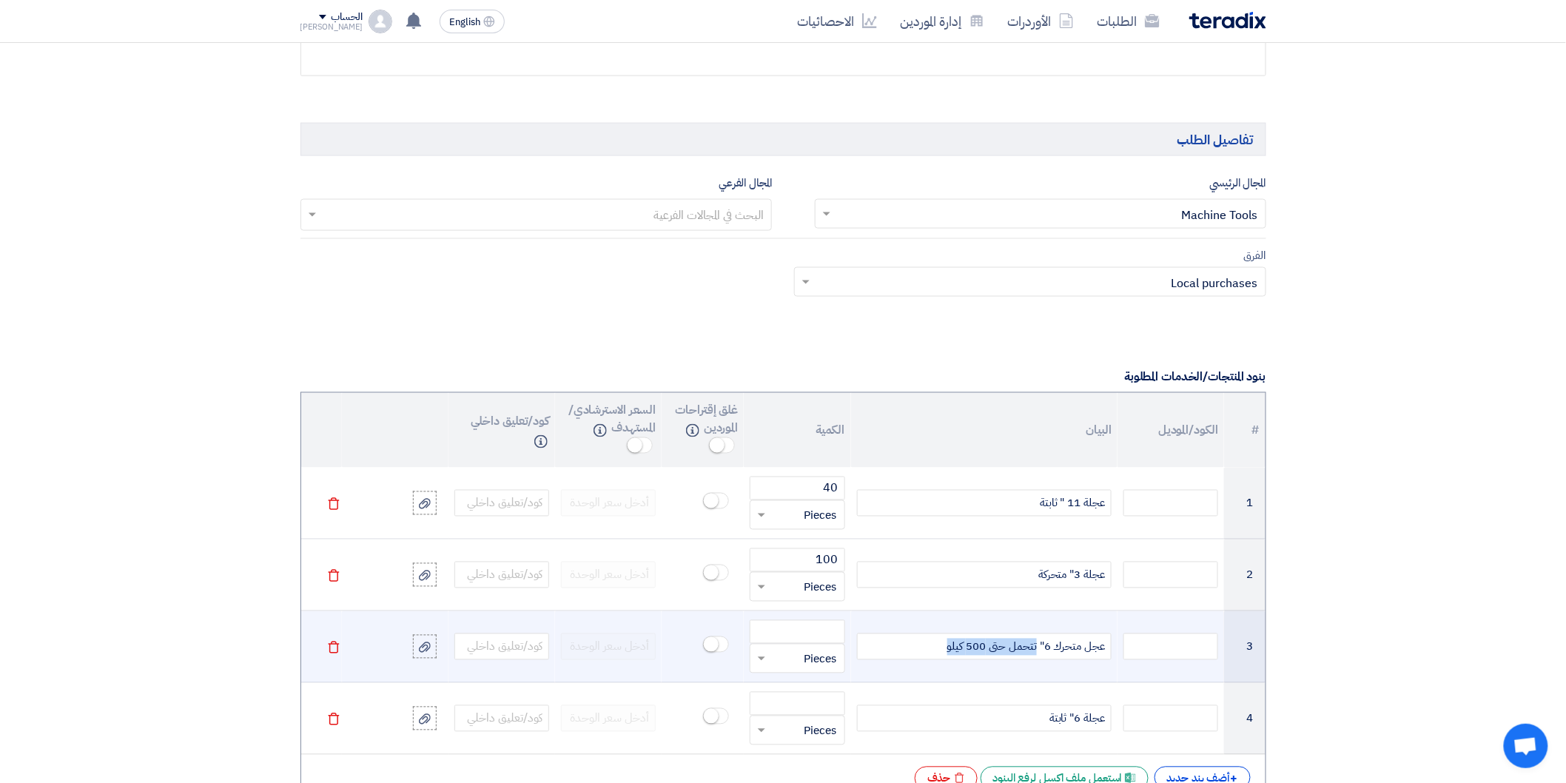
drag, startPoint x: 943, startPoint y: 650, endPoint x: 1034, endPoint y: 657, distance: 91.4
click at [1034, 657] on div "عجل متحرك 6" تتحمل حتى 500 كيلو" at bounding box center [984, 647] width 255 height 27
copy div "تتحمل حتى 500 كيلو"
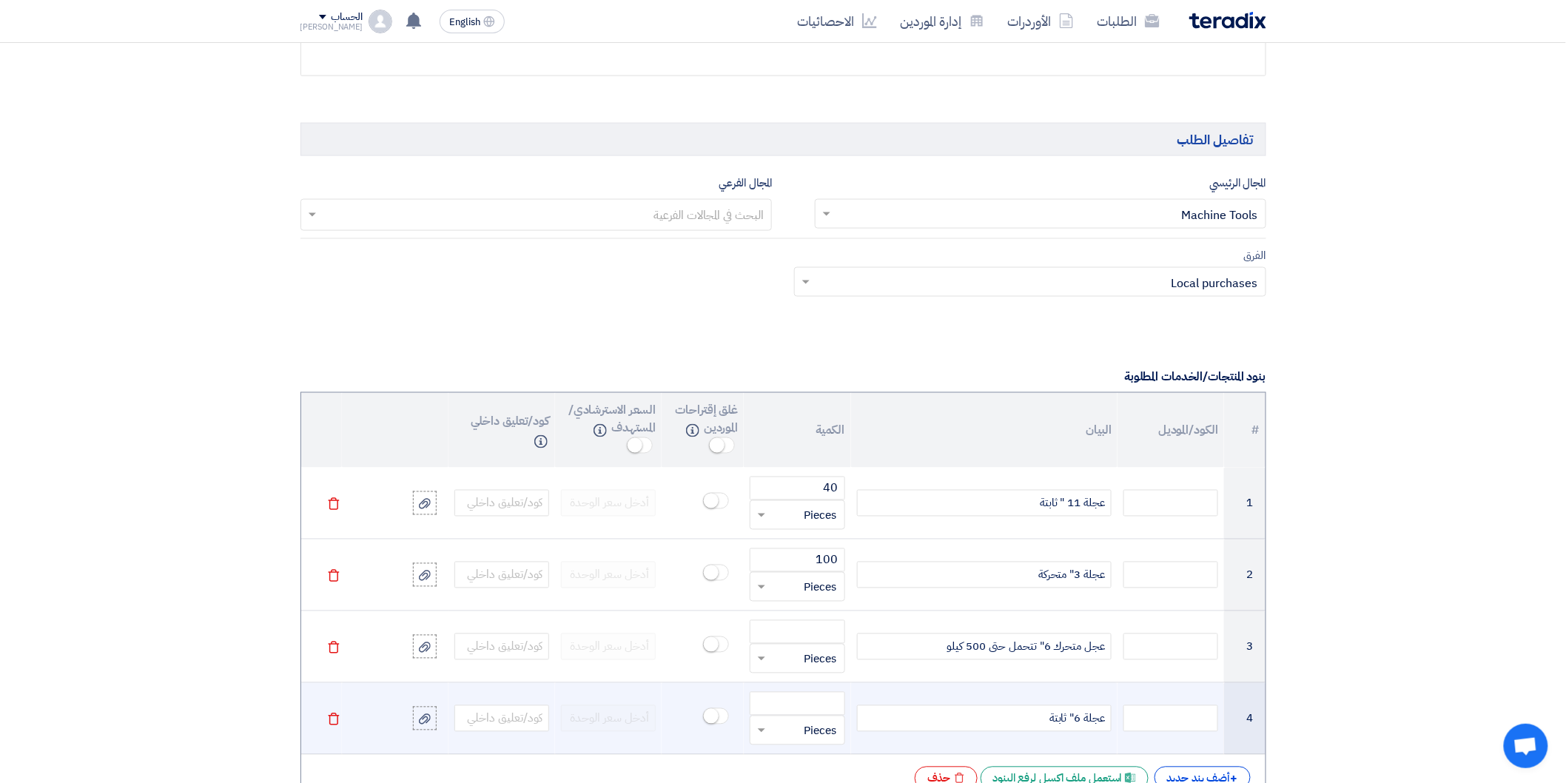
click at [1026, 715] on div "عجلة 6" ثابتة" at bounding box center [984, 718] width 255 height 27
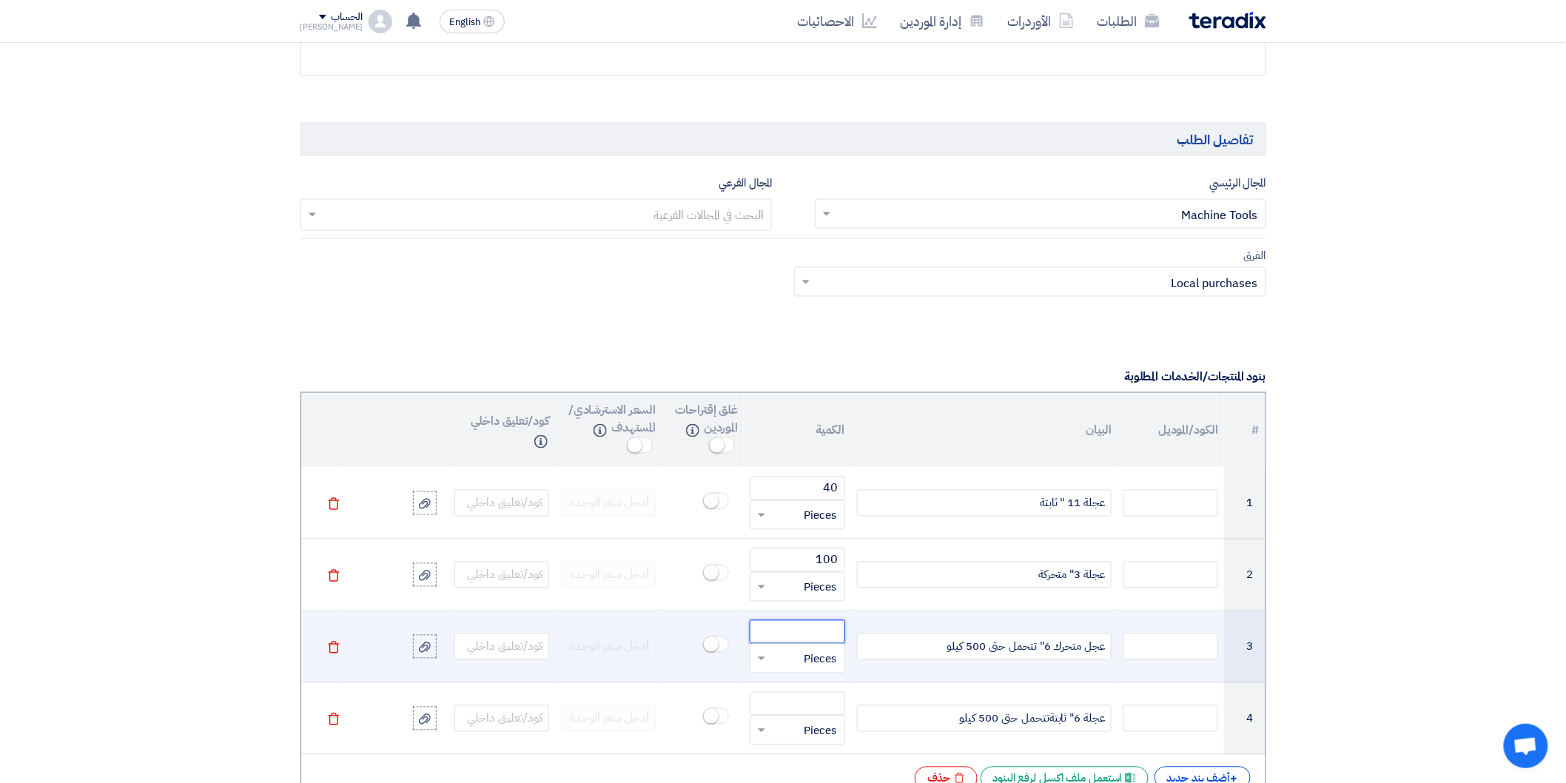
click at [833, 632] on input "number" at bounding box center [797, 632] width 95 height 24
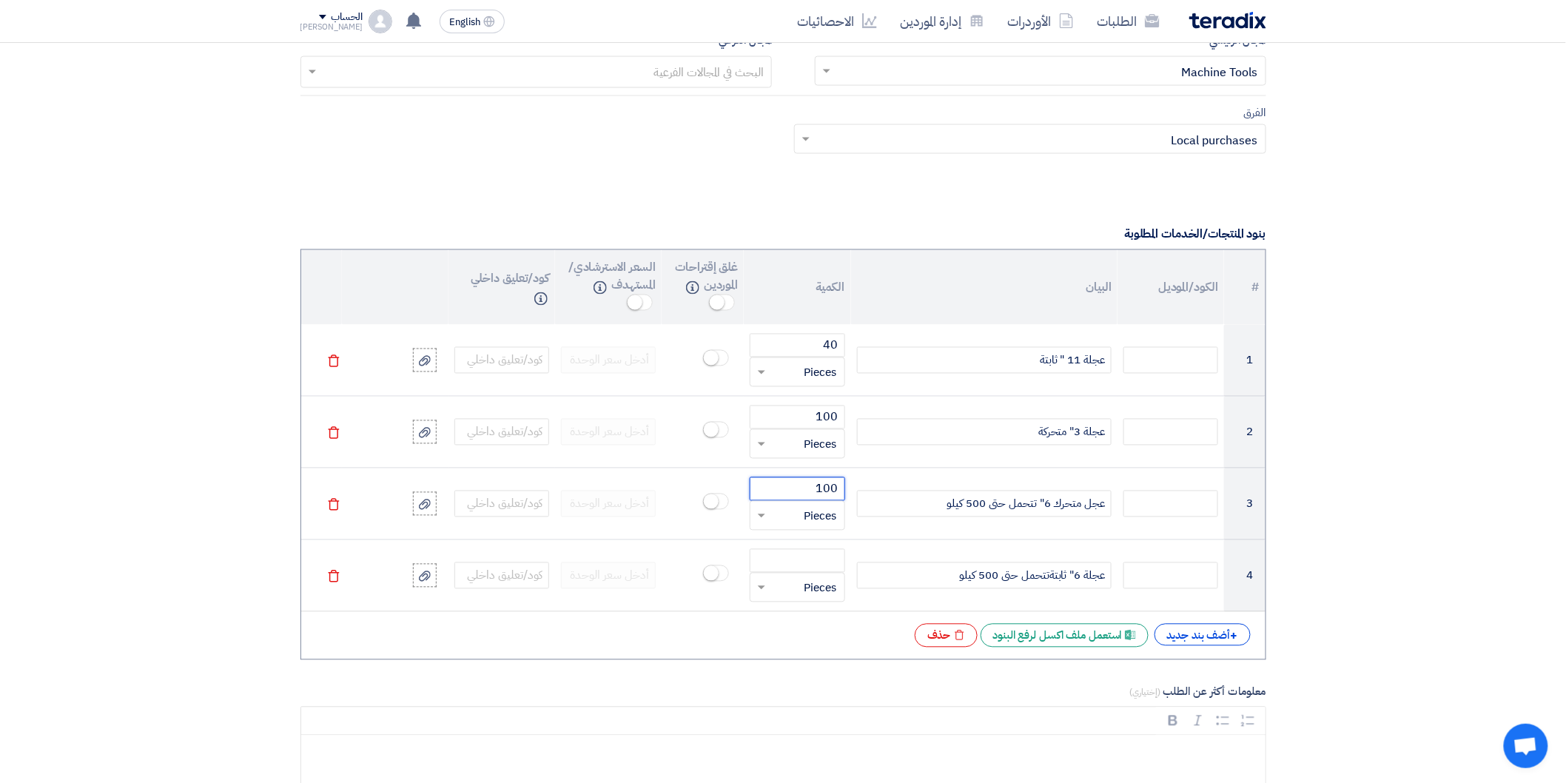
scroll to position [987, 0]
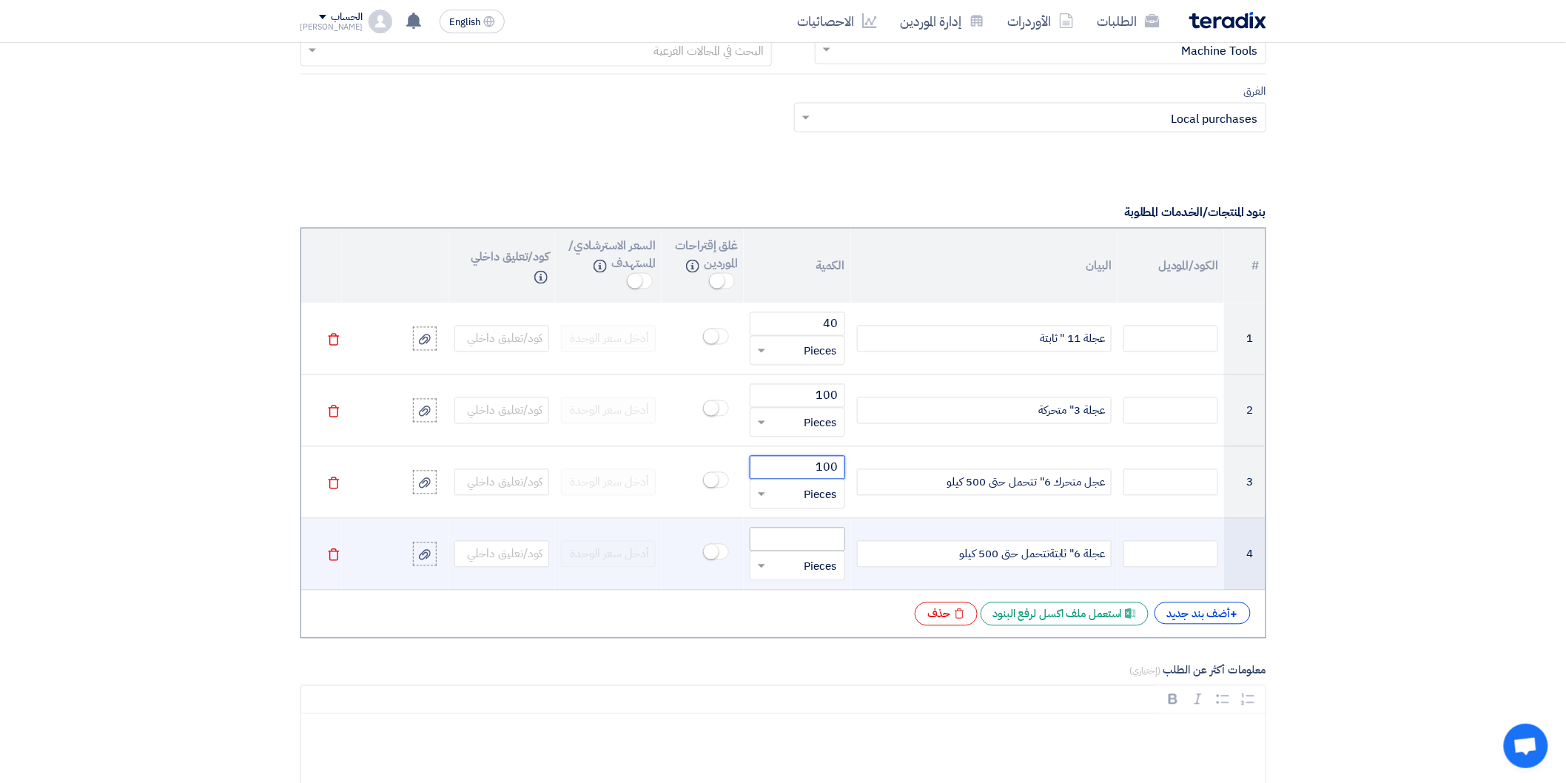
type input "100"
click at [820, 541] on input "number" at bounding box center [797, 540] width 95 height 24
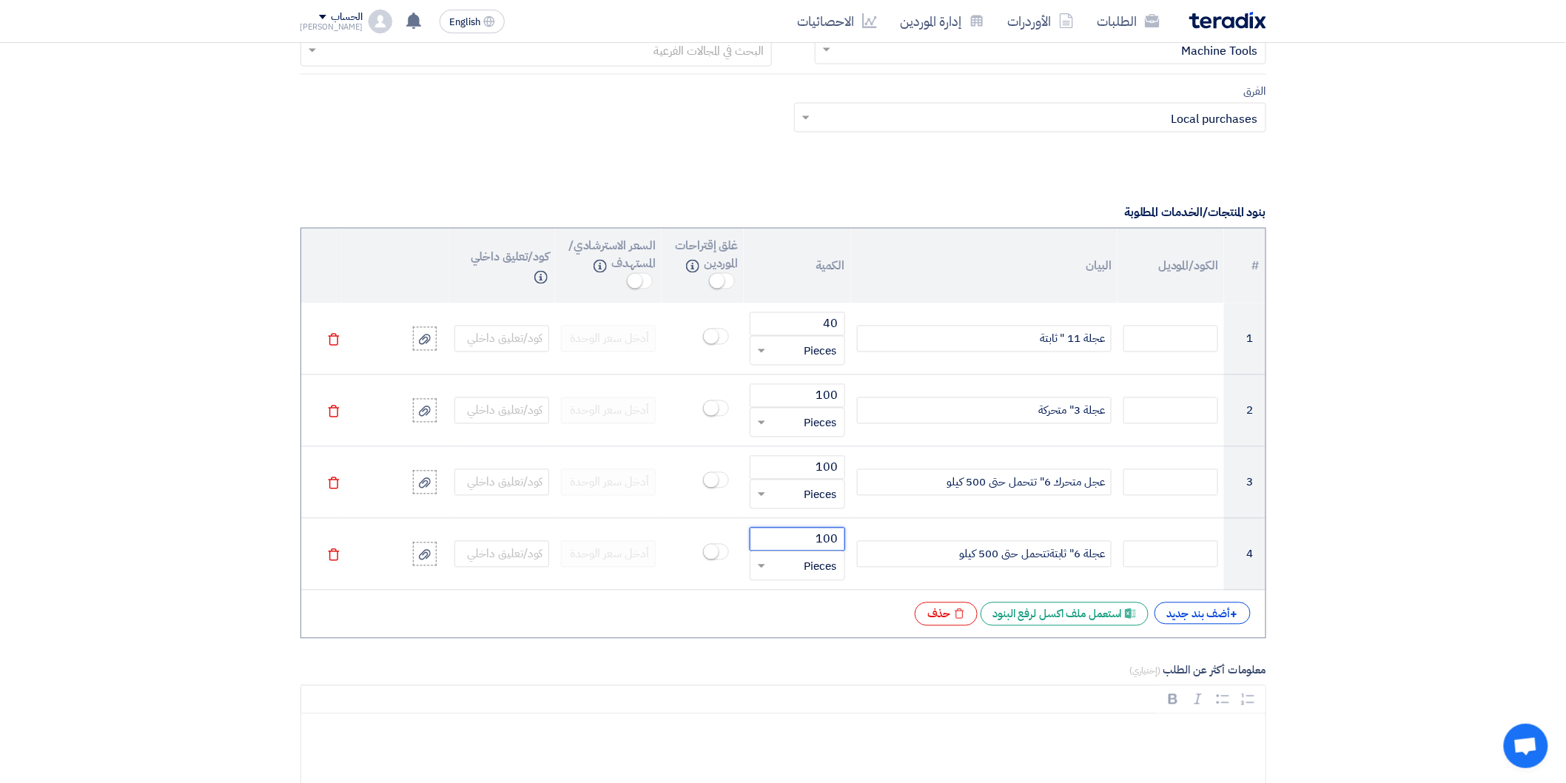
type input "100"
click at [1205, 610] on div "+ أضف بند جديد" at bounding box center [1203, 614] width 96 height 22
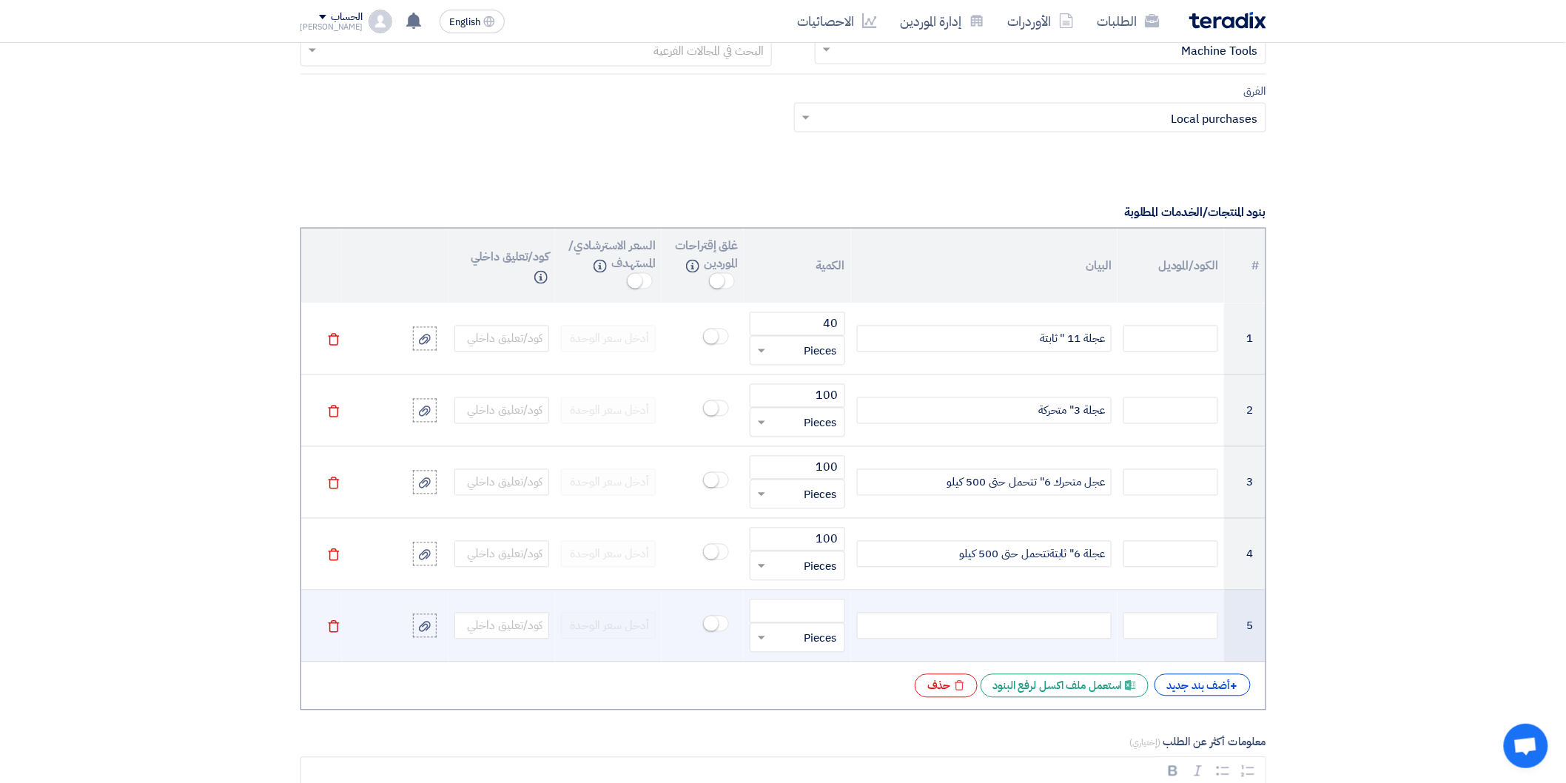
click at [999, 625] on div at bounding box center [984, 626] width 255 height 27
click at [1004, 608] on td at bounding box center [984, 627] width 266 height 72
click at [1031, 625] on div at bounding box center [984, 626] width 255 height 27
paste div
click at [1031, 625] on div at bounding box center [984, 626] width 255 height 27
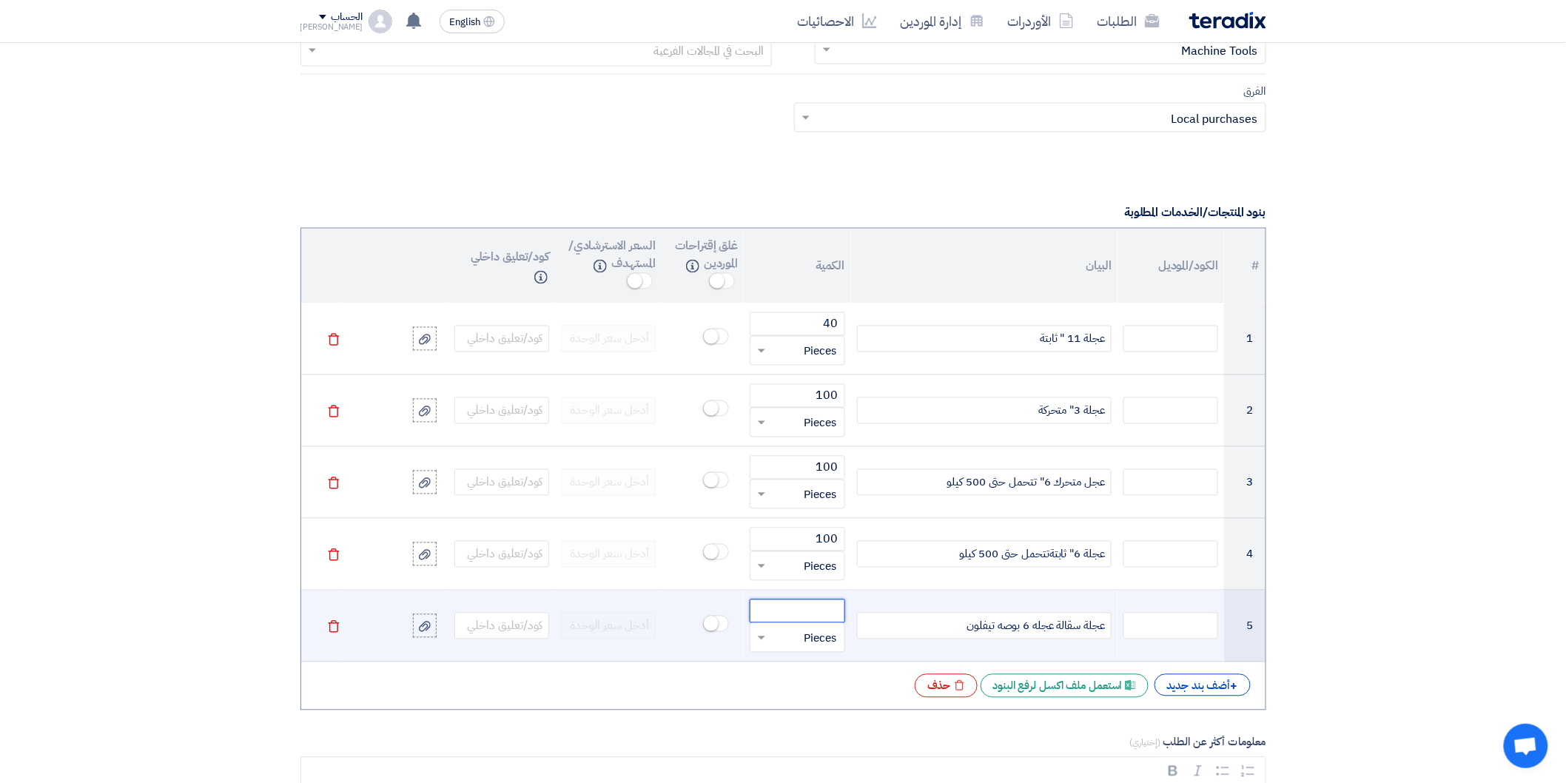
click at [823, 611] on input "number" at bounding box center [797, 612] width 95 height 24
type input "16"
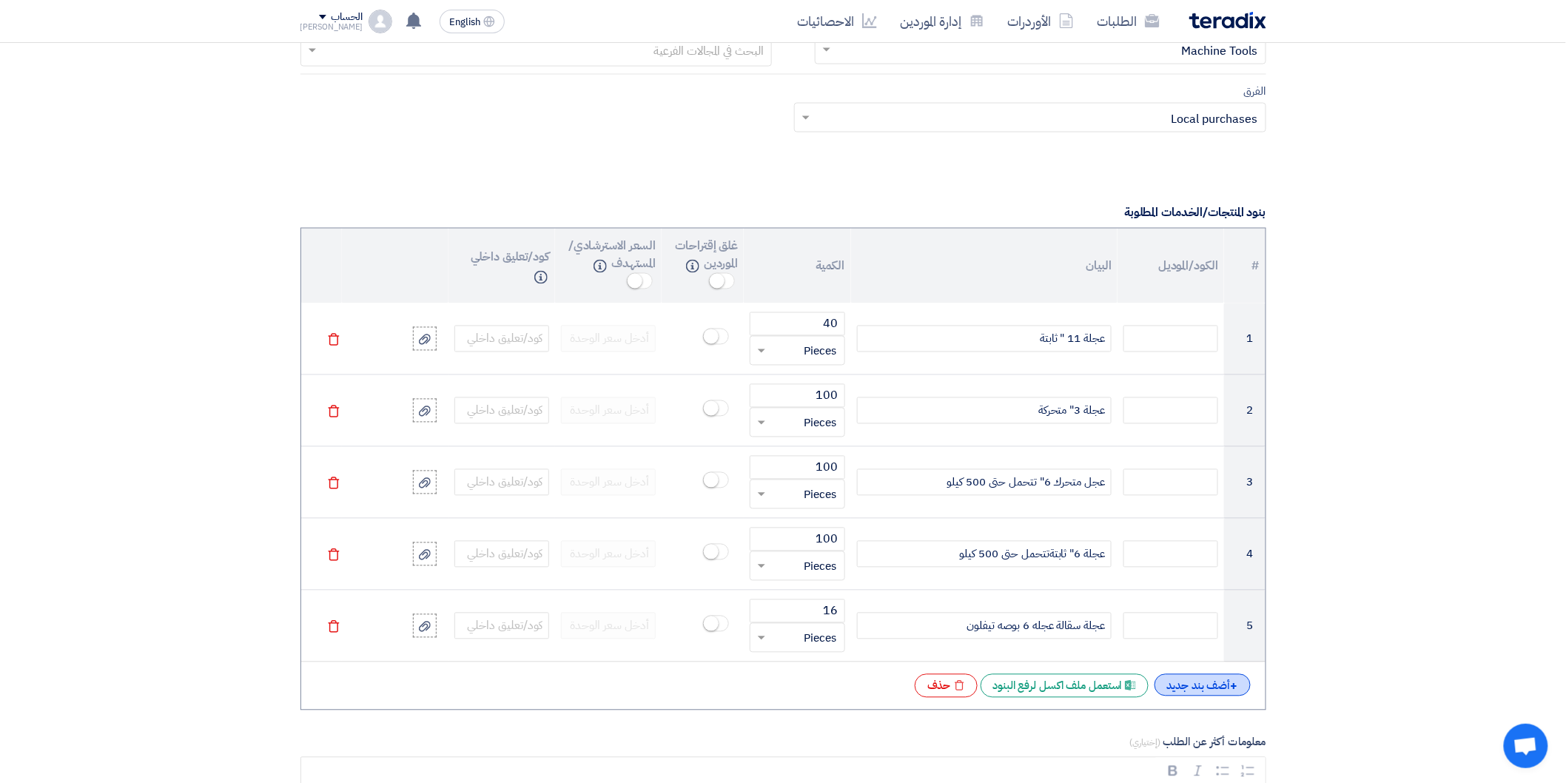
click at [1187, 694] on div "+ أضف بند جديد" at bounding box center [1203, 685] width 96 height 22
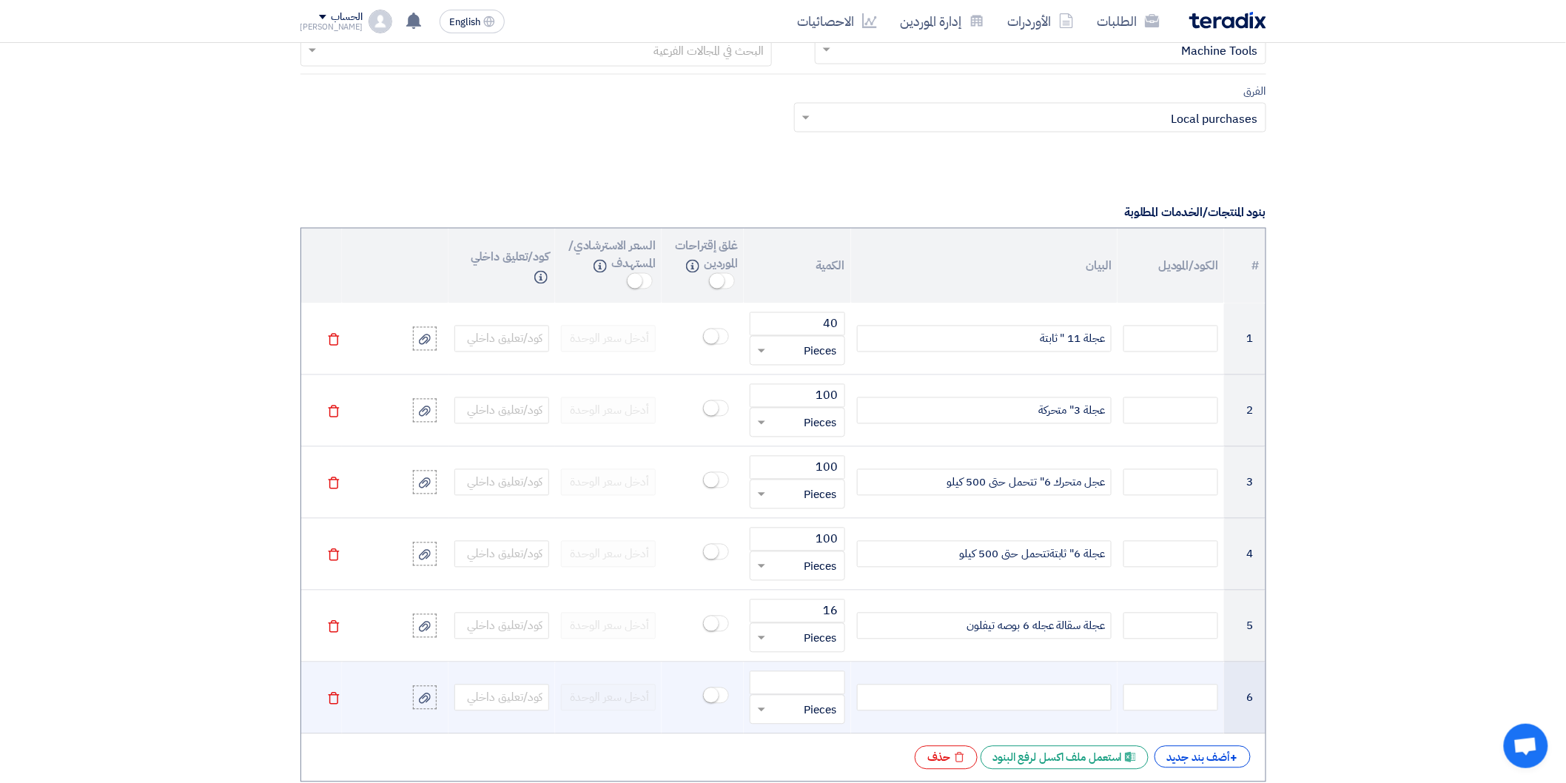
click at [1048, 694] on div at bounding box center [984, 698] width 255 height 27
paste div
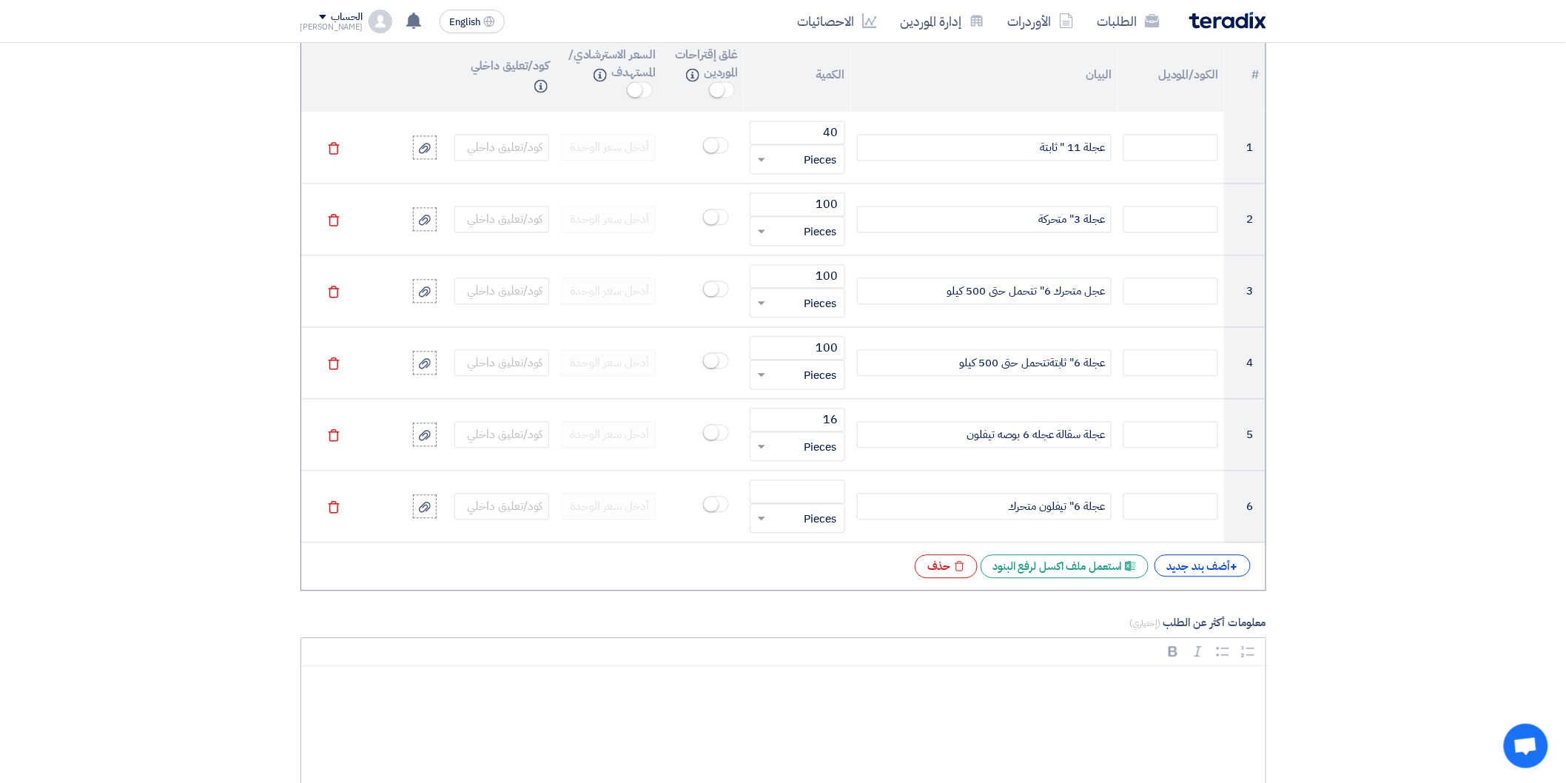
scroll to position [1233, 0]
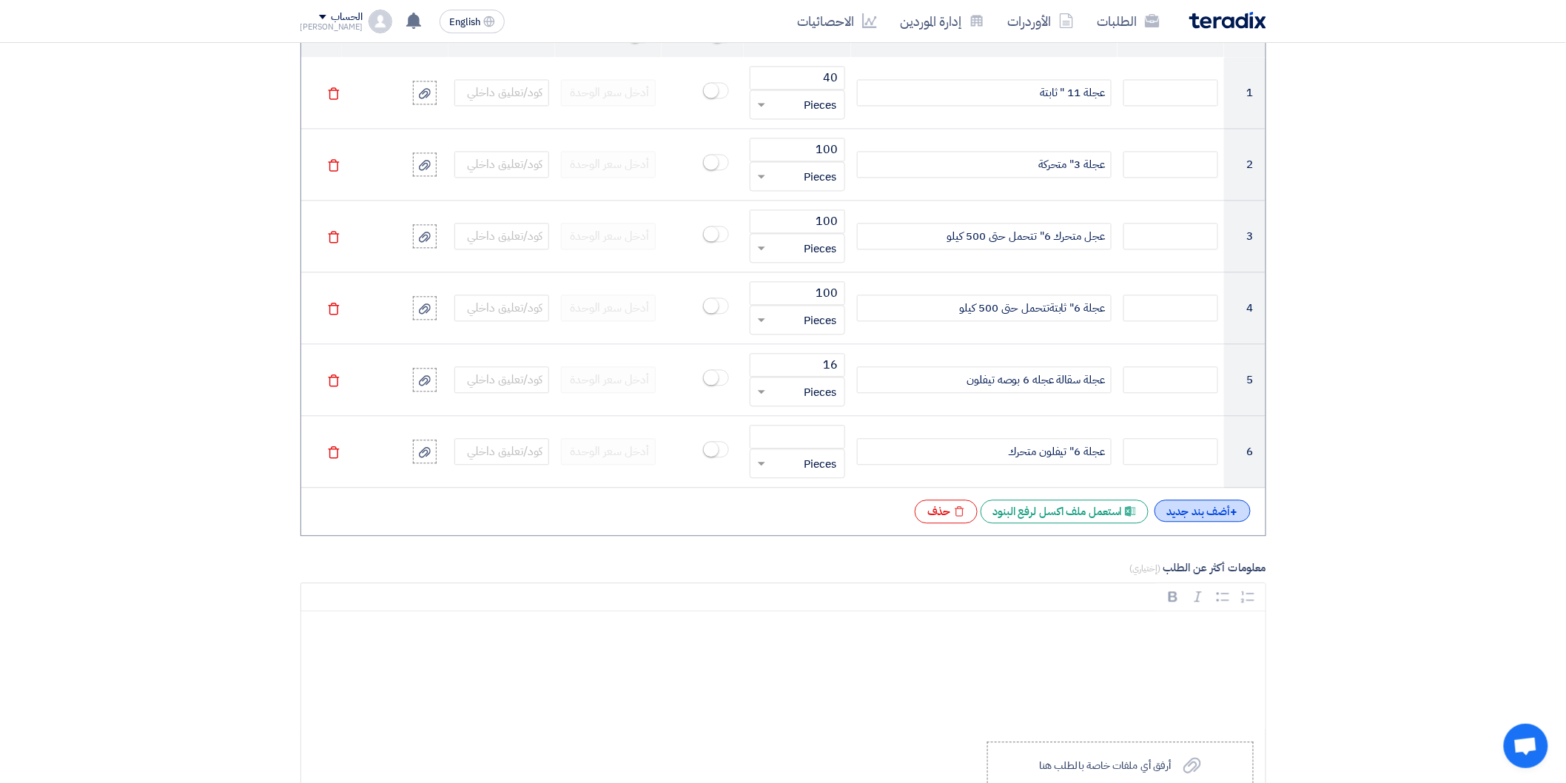
click at [1200, 509] on div "+ أضف بند جديد" at bounding box center [1203, 511] width 96 height 22
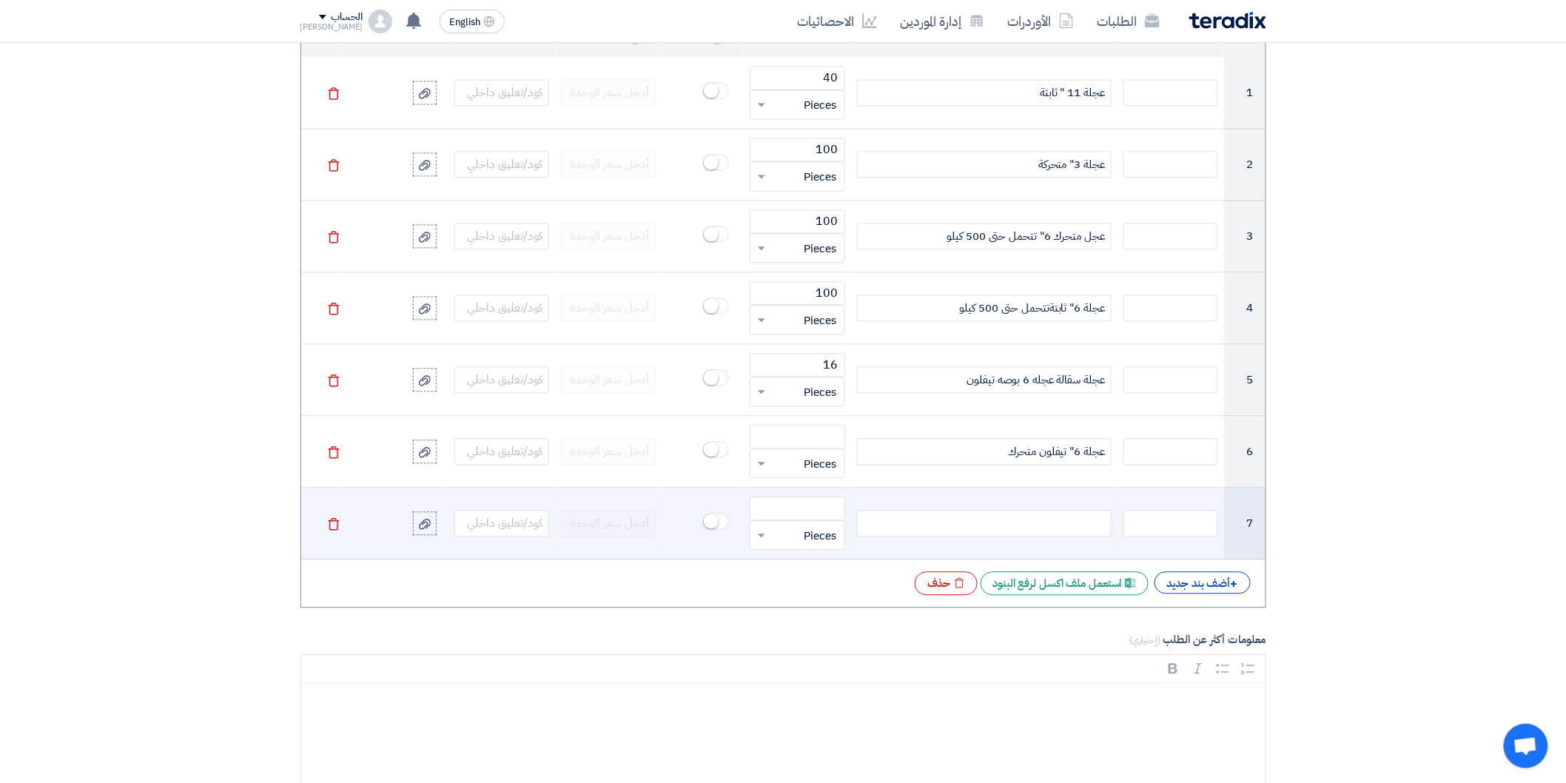
click at [1037, 542] on td at bounding box center [984, 524] width 266 height 72
click at [1041, 529] on div at bounding box center [984, 523] width 255 height 27
paste div
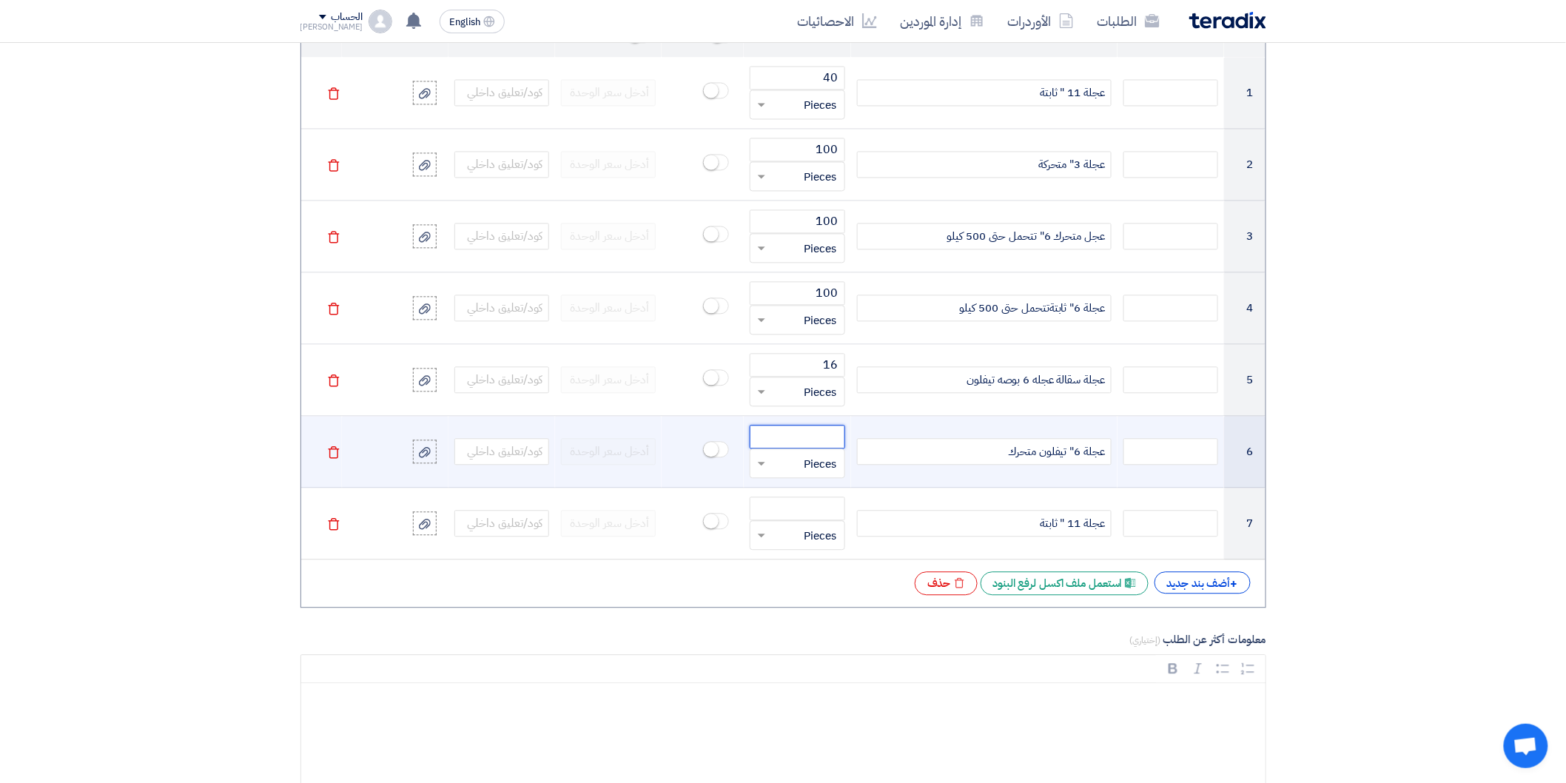
click at [831, 446] on input "number" at bounding box center [797, 437] width 95 height 24
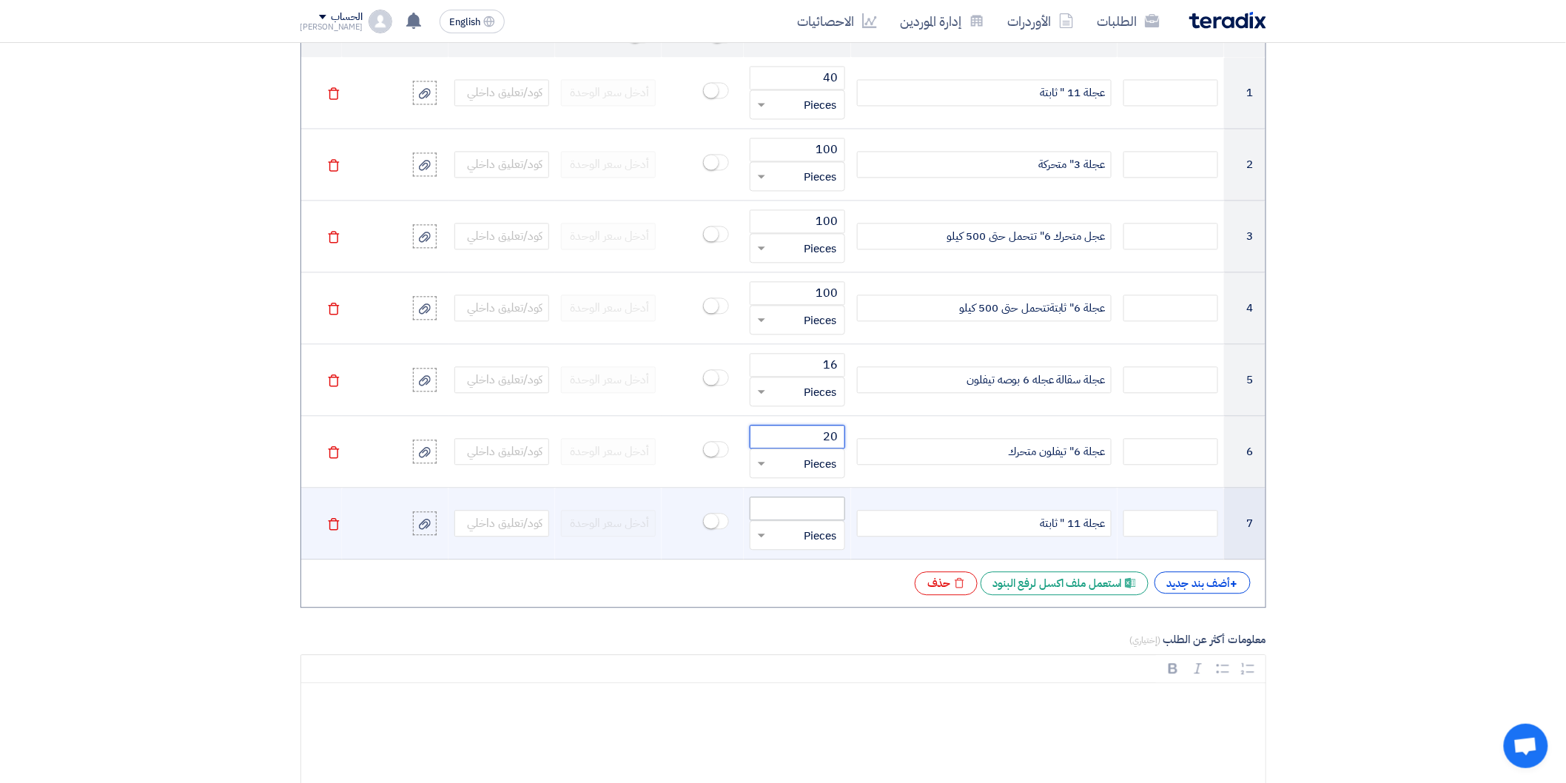
type input "20"
click at [820, 511] on input "number" at bounding box center [797, 509] width 95 height 24
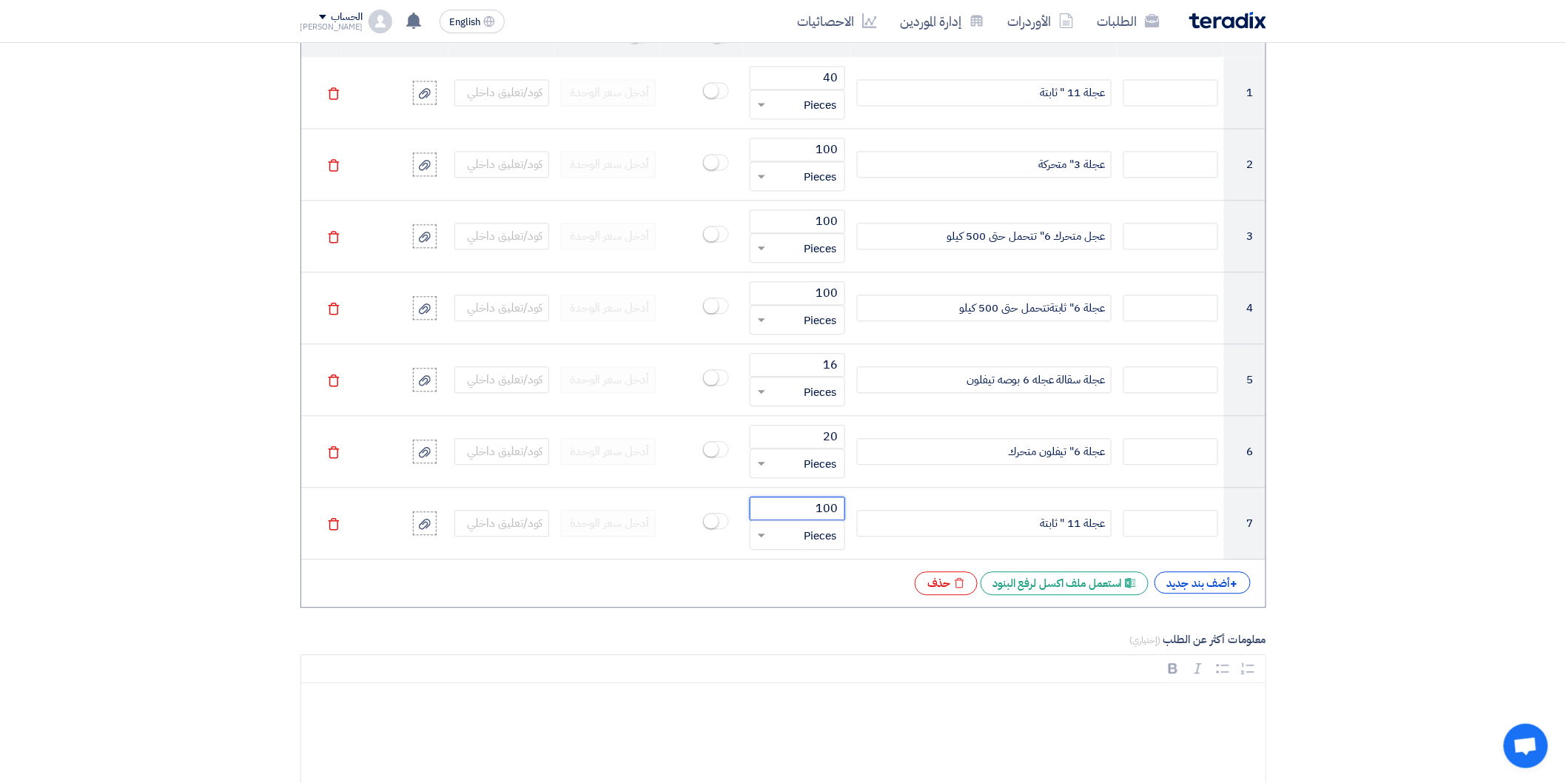
type input "100"
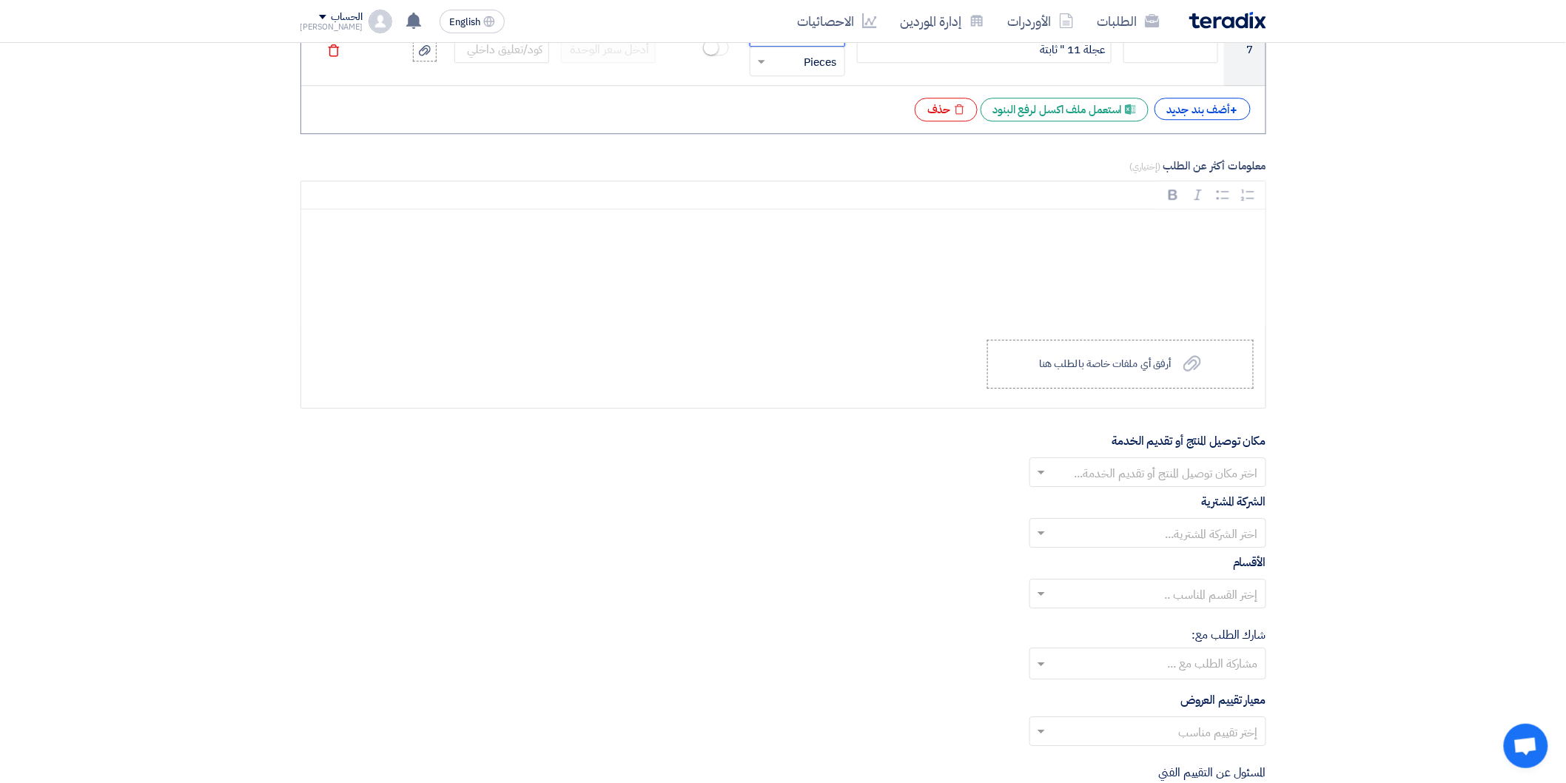
scroll to position [1727, 0]
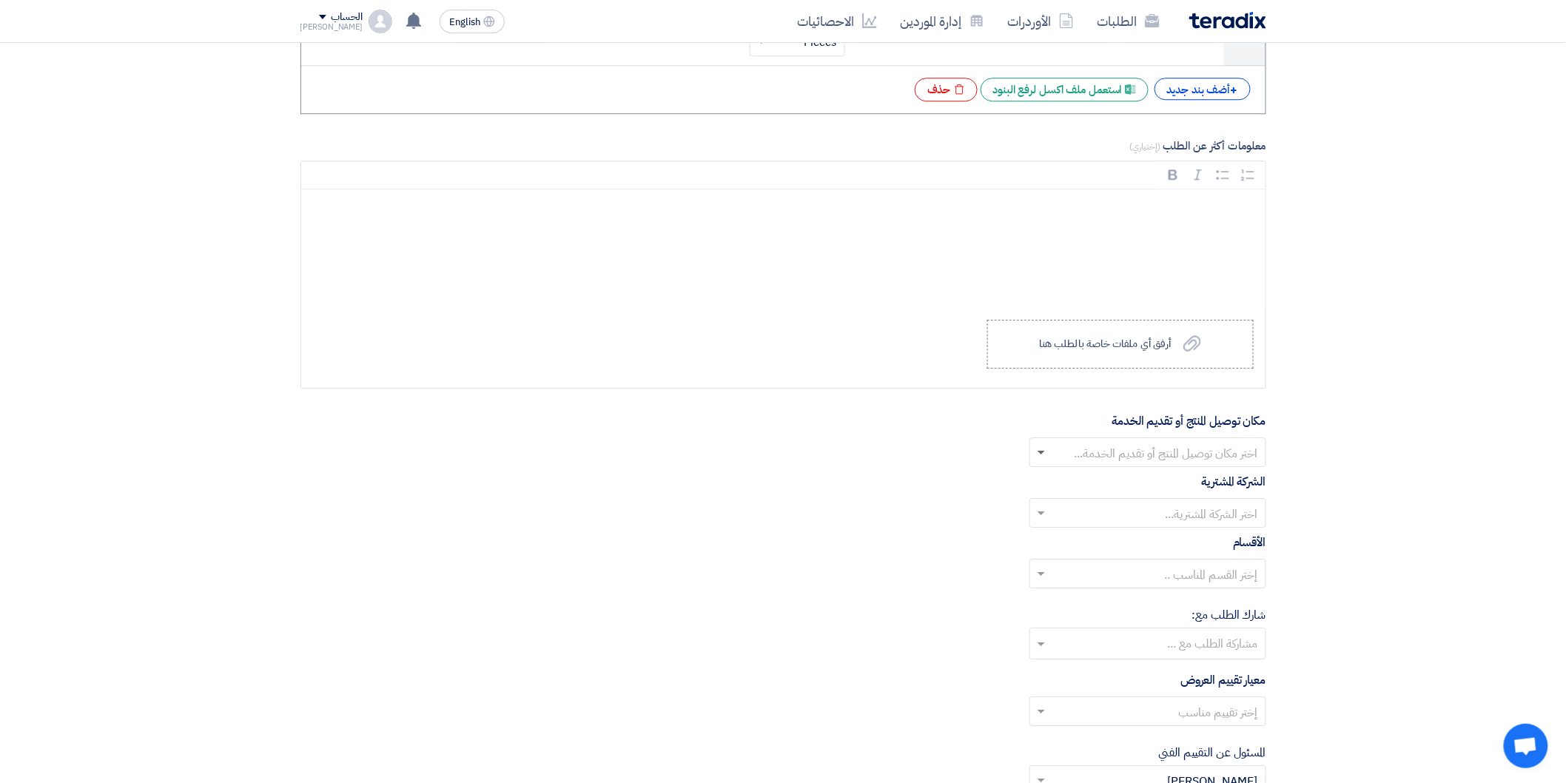
click at [1039, 455] on span at bounding box center [1041, 453] width 7 height 5
click at [1120, 486] on div "Energya Steel Fabrication" at bounding box center [1147, 482] width 235 height 30
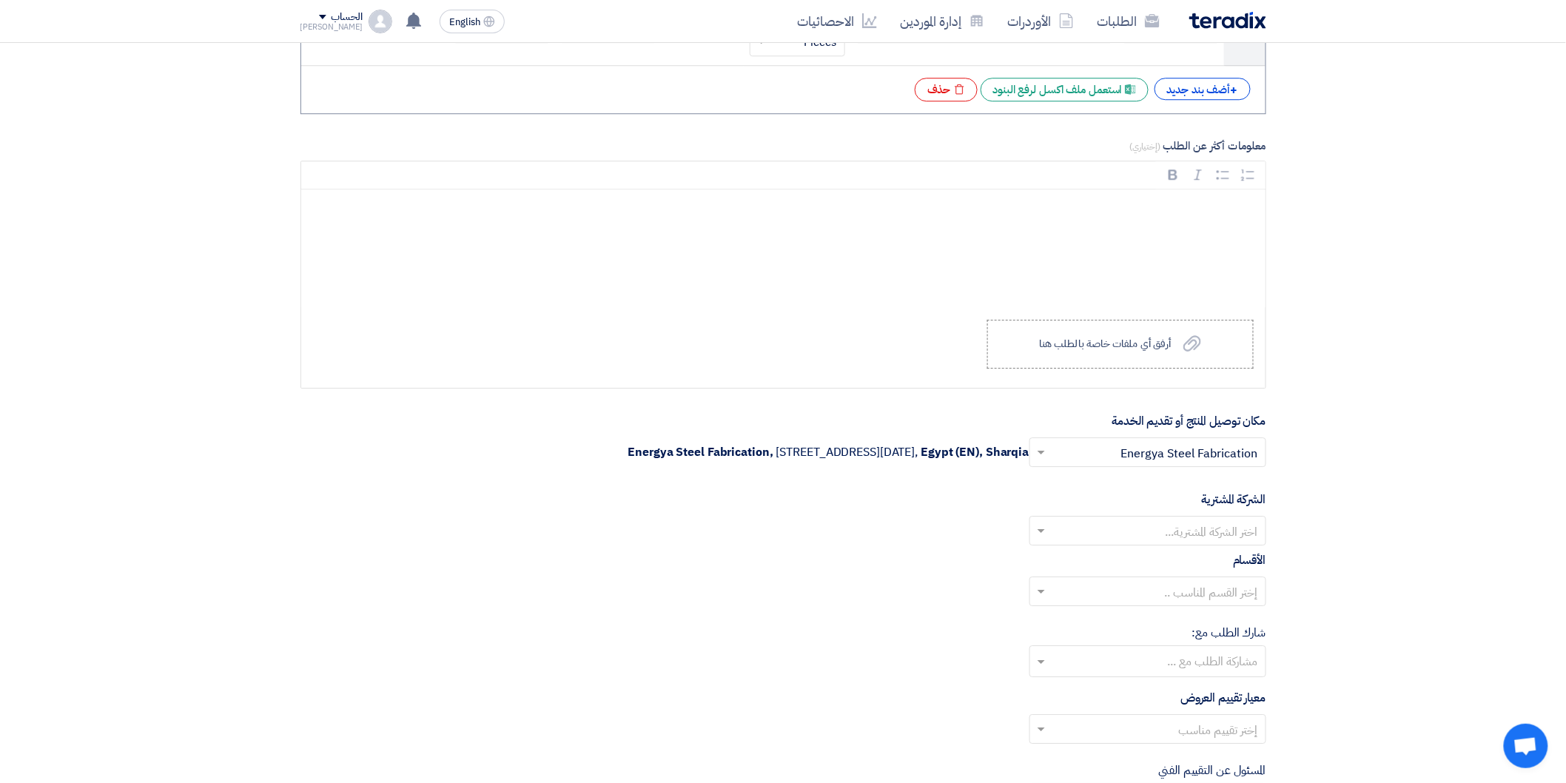
click at [1042, 530] on span at bounding box center [1039, 531] width 19 height 18
click at [1097, 563] on div "Energya Steel Fabrication" at bounding box center [1147, 561] width 235 height 30
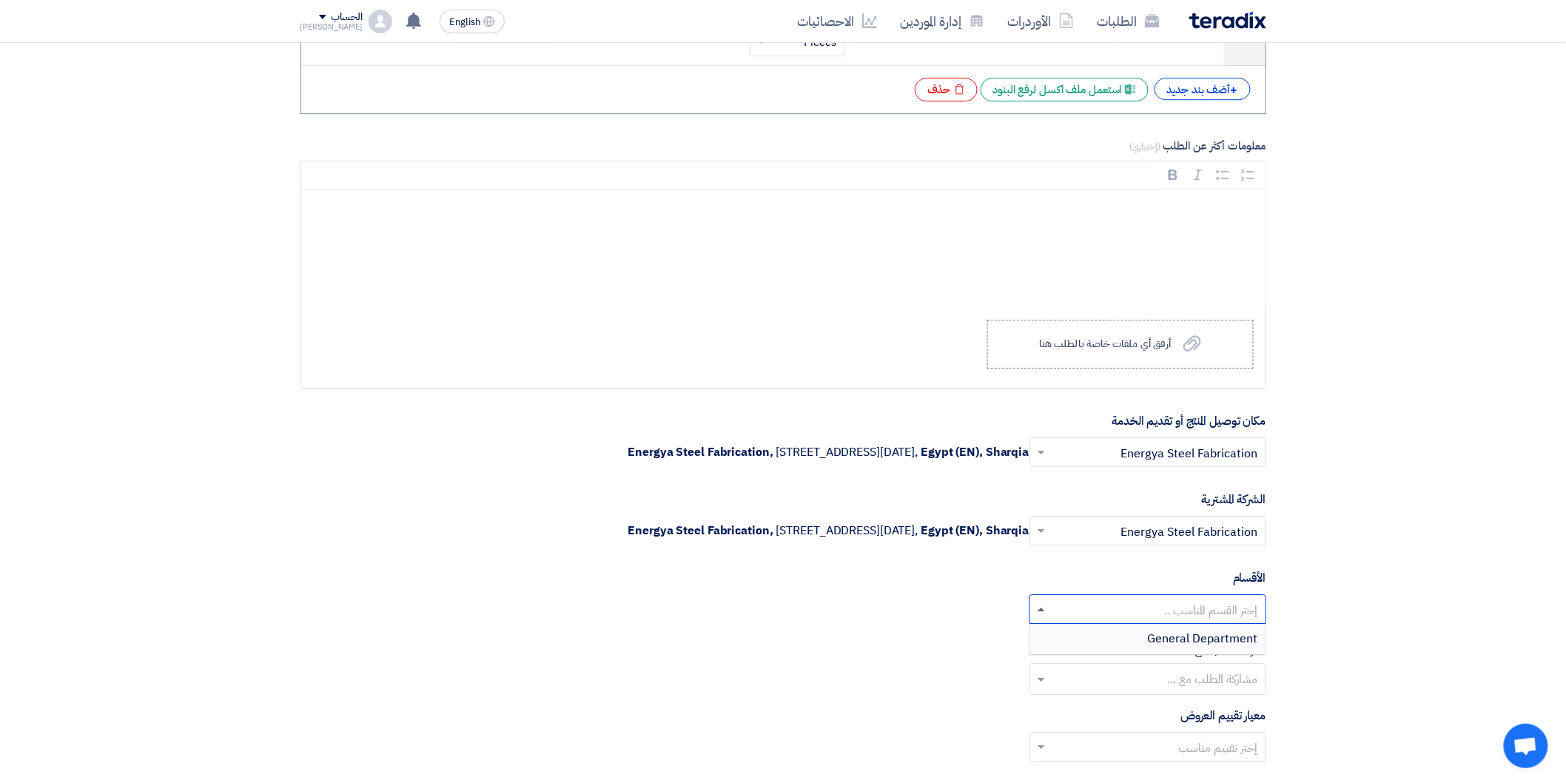
click at [1042, 614] on span at bounding box center [1039, 609] width 19 height 18
click at [1131, 642] on div "General Department" at bounding box center [1147, 639] width 235 height 30
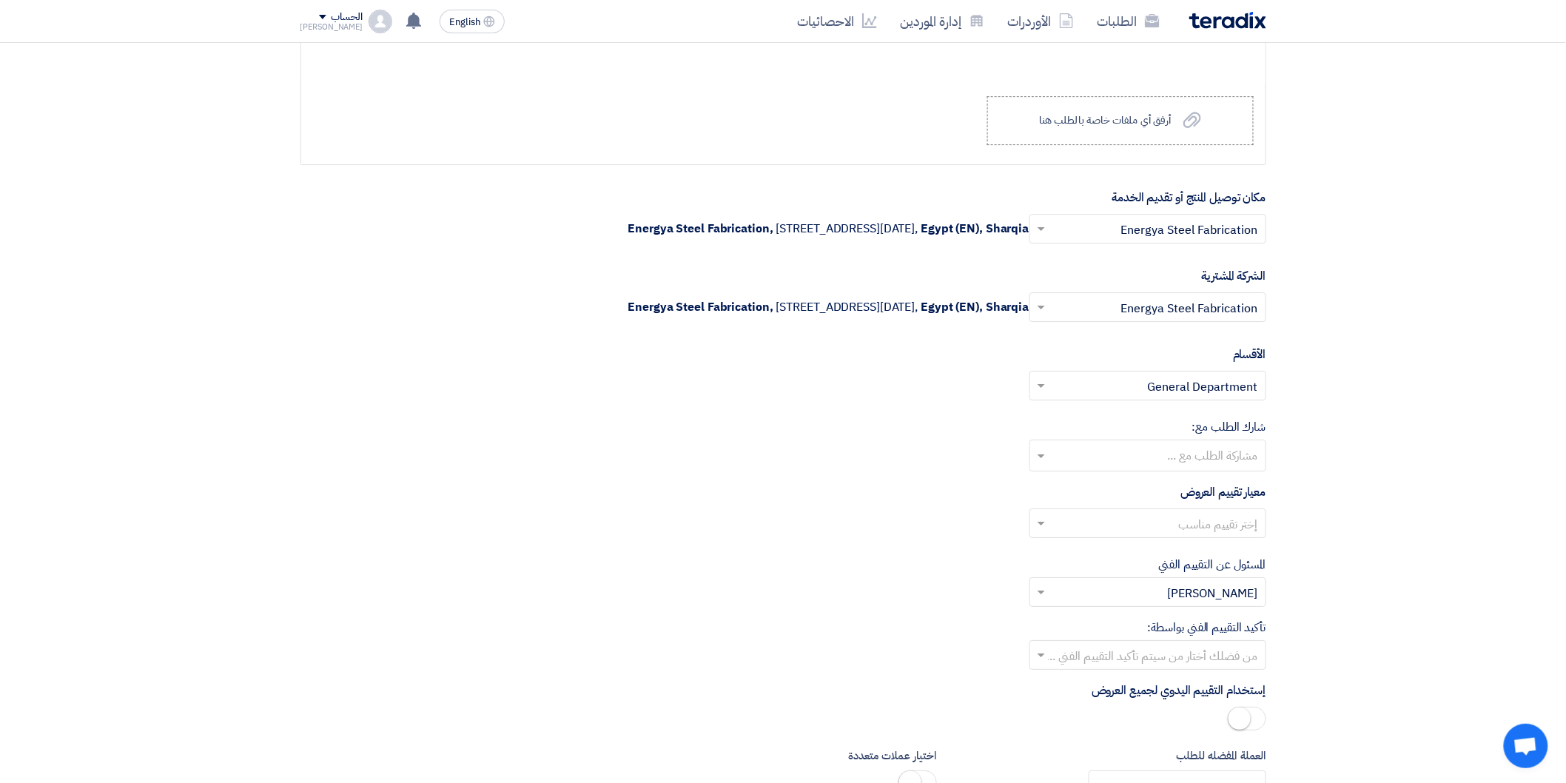
scroll to position [1974, 0]
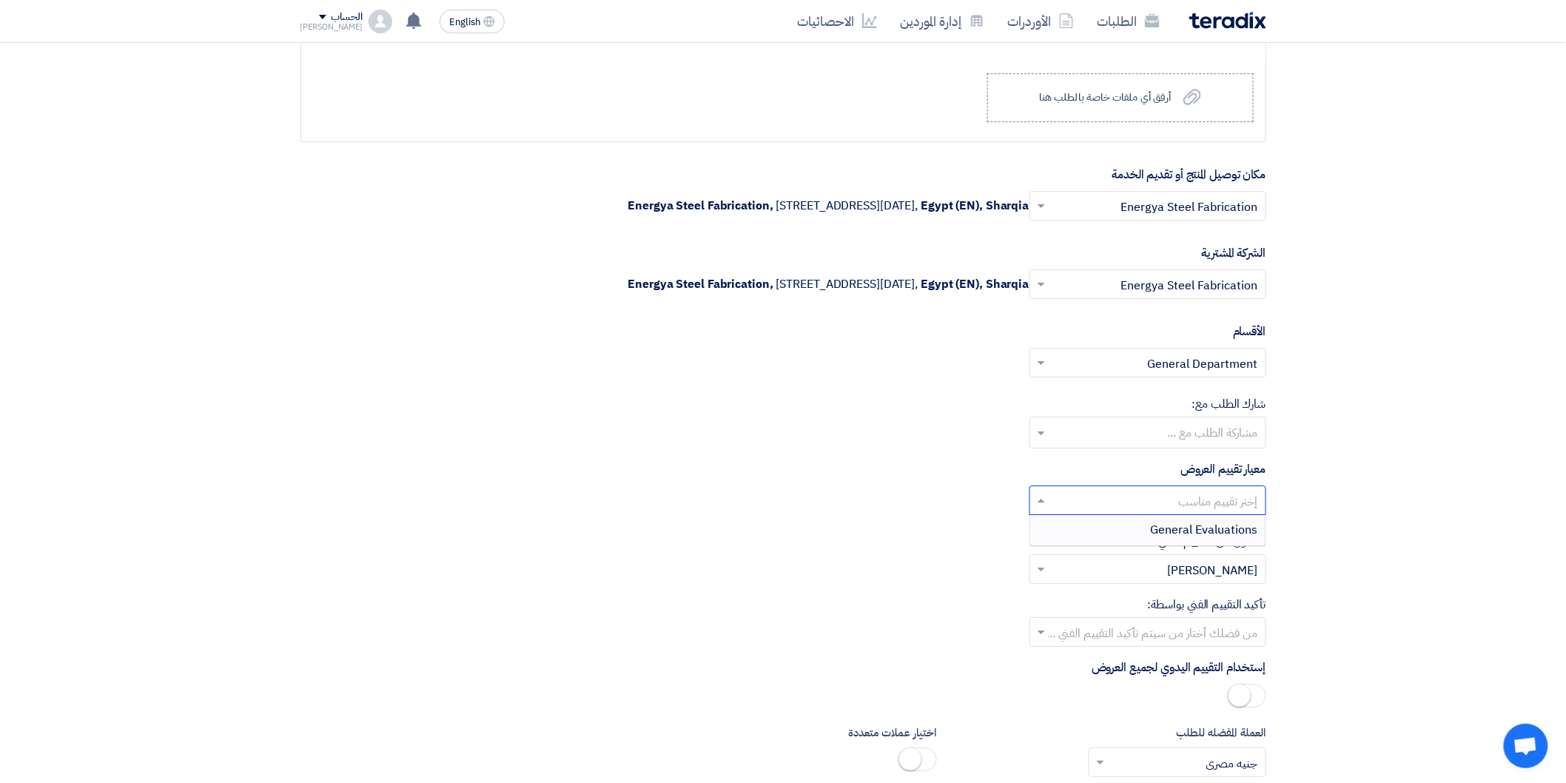
click at [1040, 498] on span at bounding box center [1039, 501] width 19 height 18
drag, startPoint x: 1100, startPoint y: 531, endPoint x: 1093, endPoint y: 543, distance: 14.2
click at [1100, 531] on div "General Evaluations" at bounding box center [1147, 530] width 235 height 30
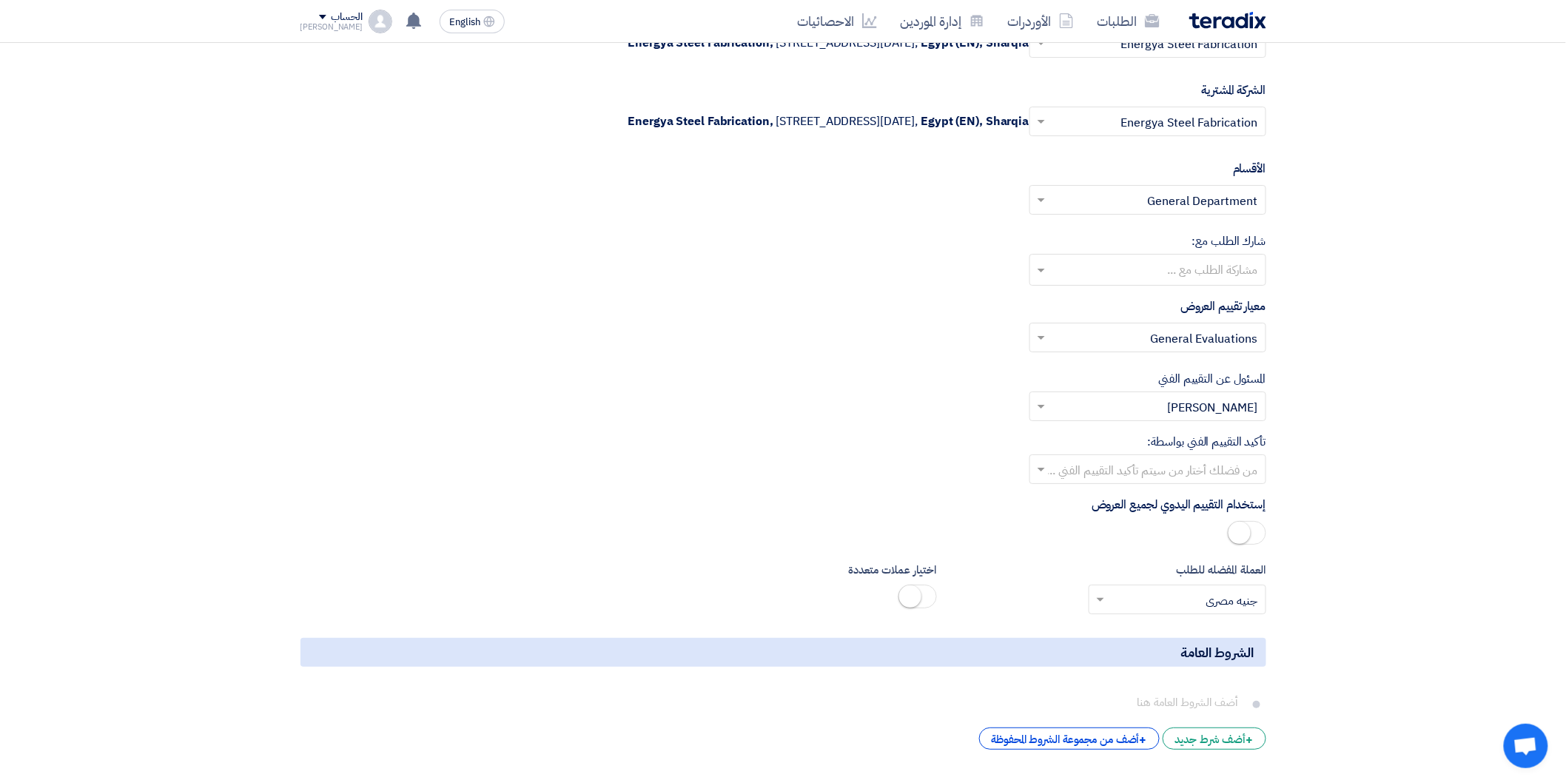
scroll to position [2385, 0]
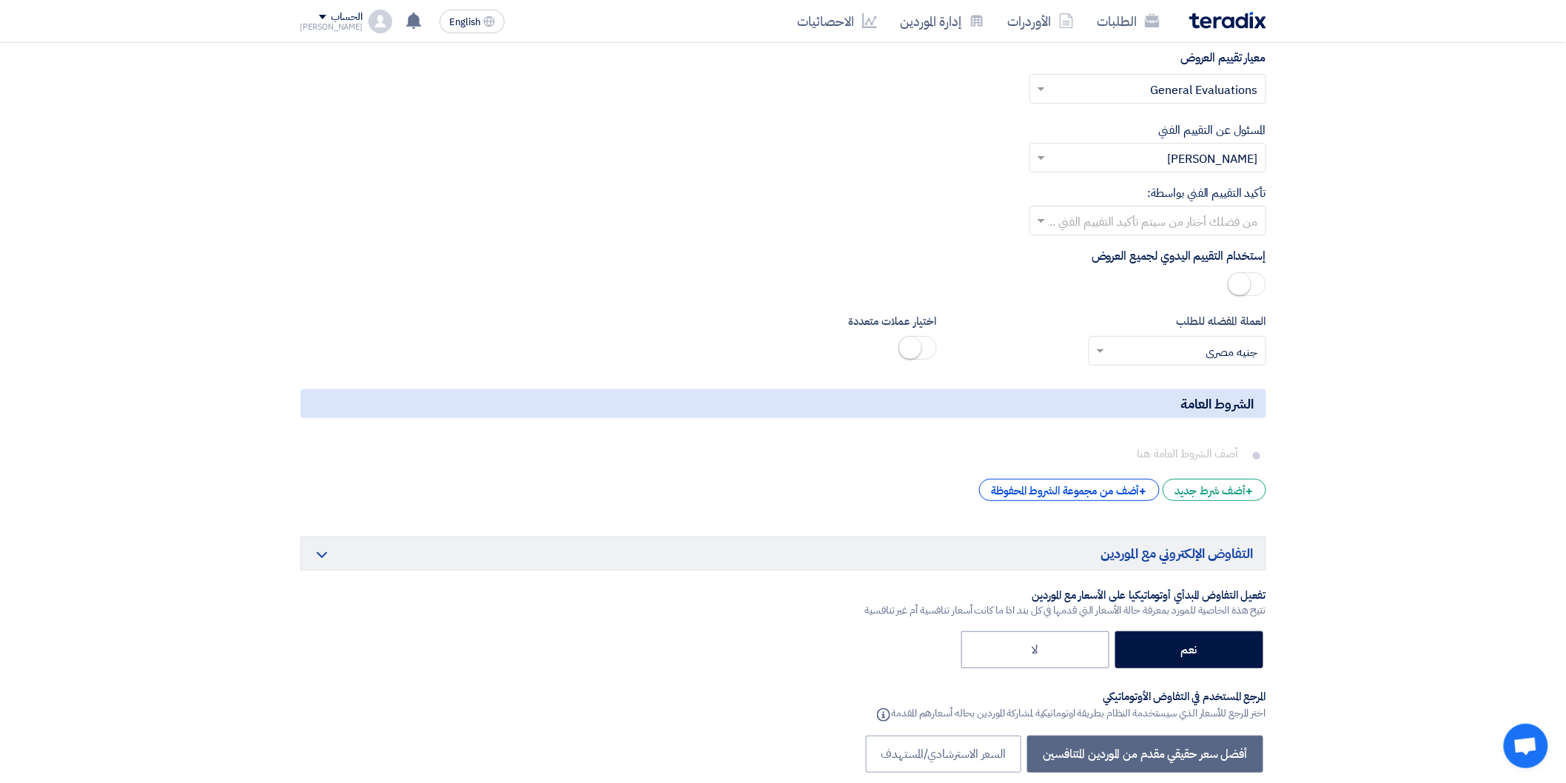
click at [1031, 223] on span at bounding box center [1039, 221] width 19 height 18
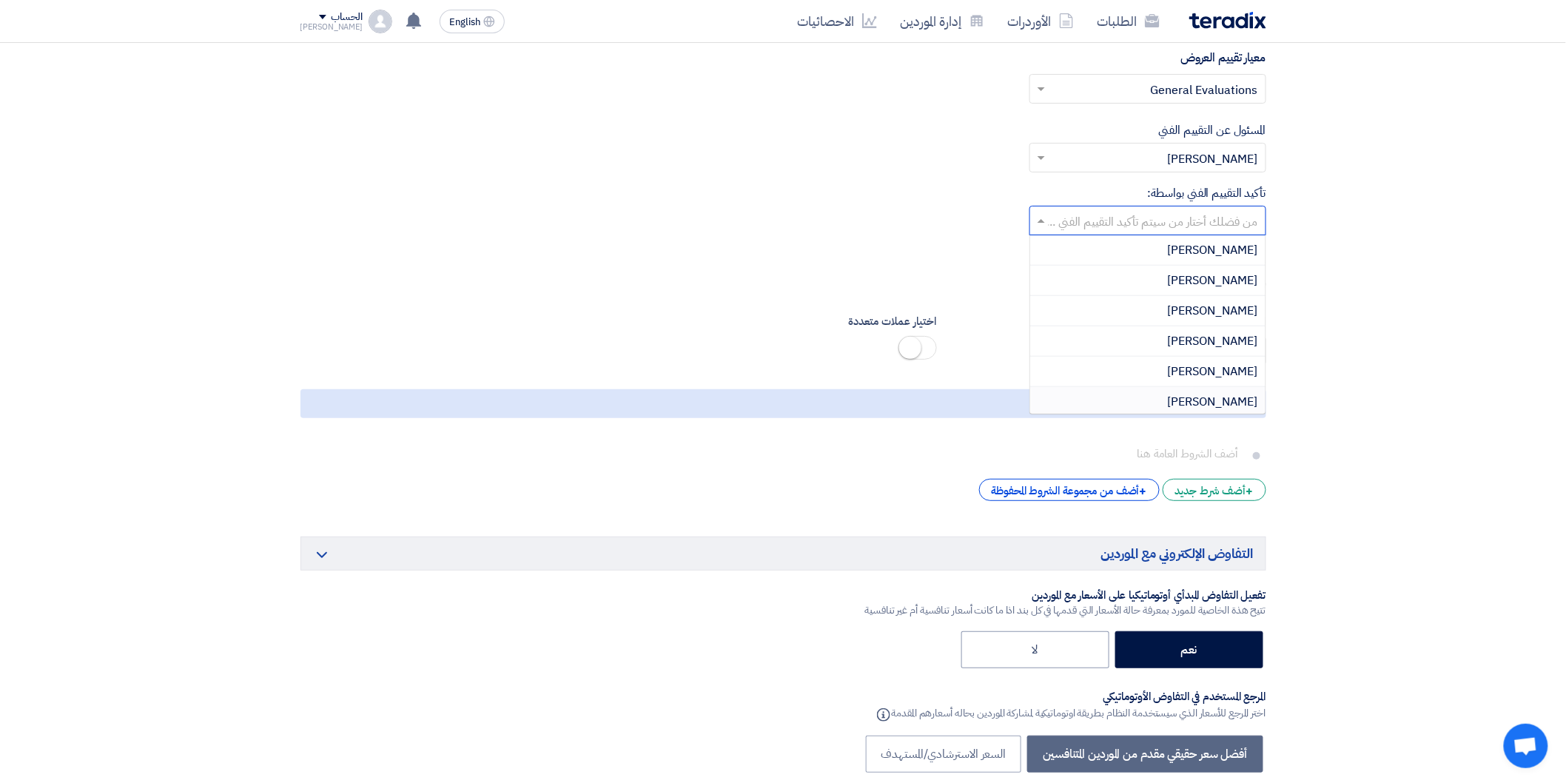
click at [1192, 409] on div "[PERSON_NAME]" at bounding box center [1147, 402] width 235 height 30
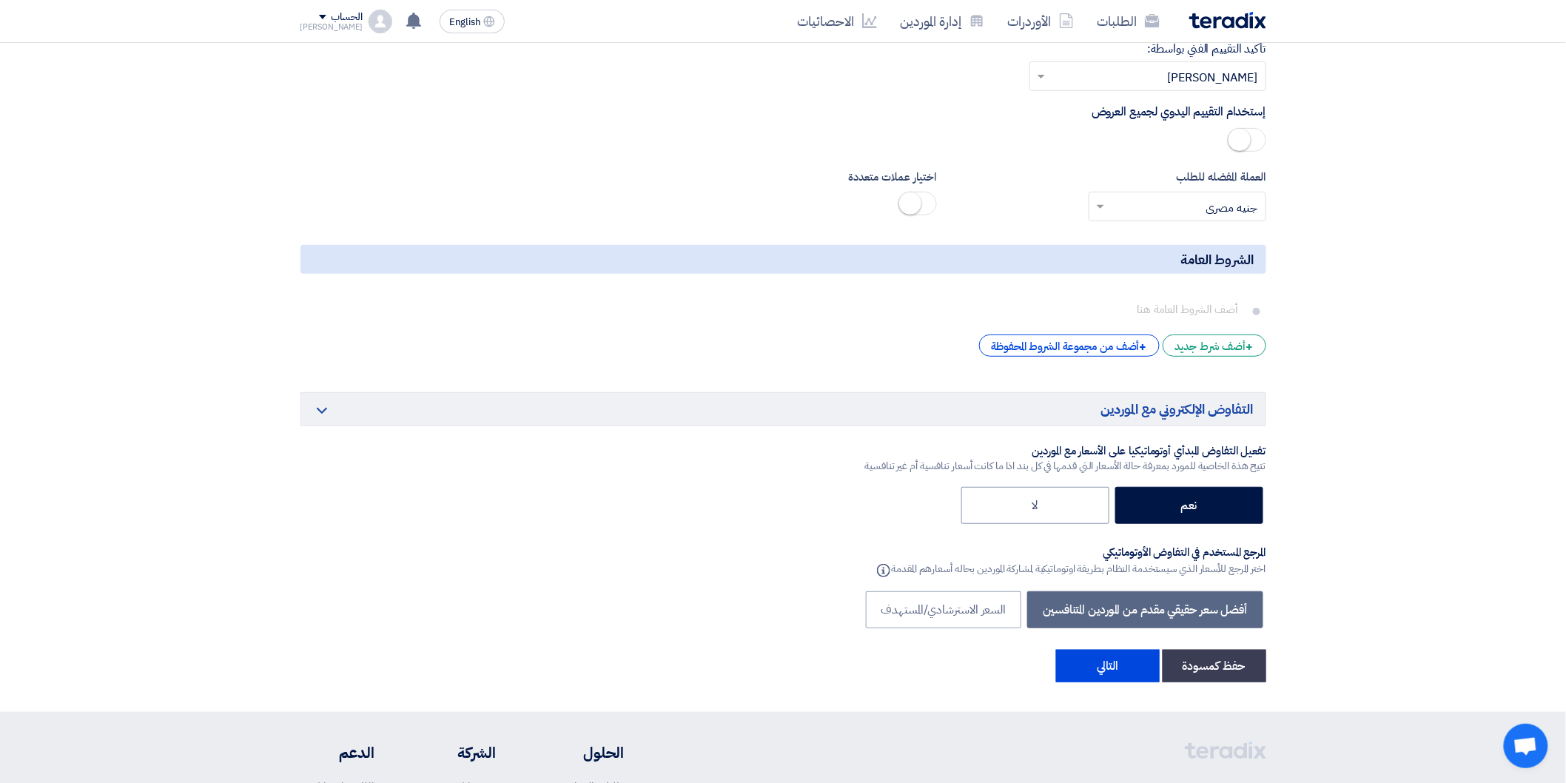
scroll to position [2549, 0]
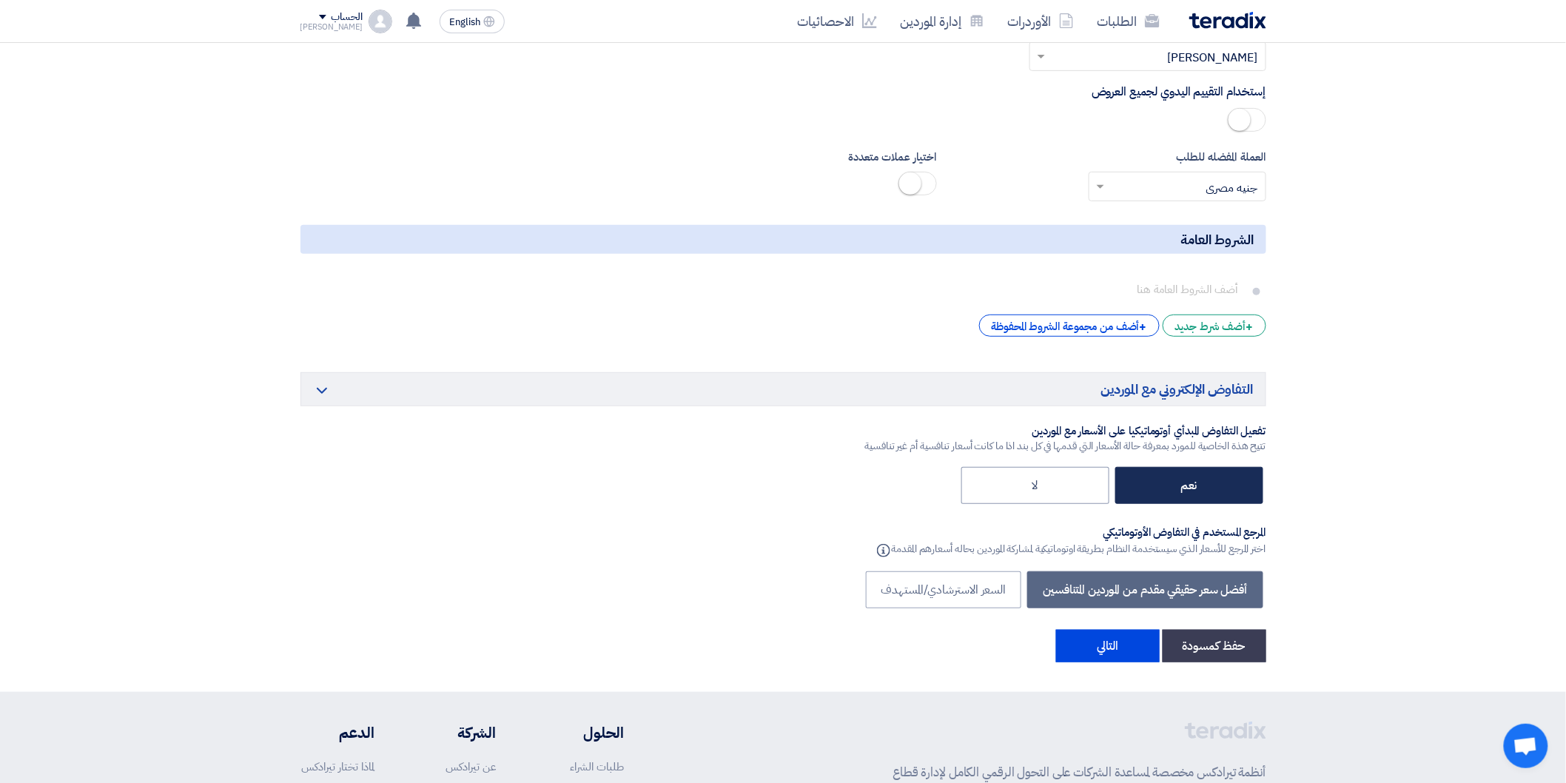
click at [1207, 484] on label "نعم" at bounding box center [1190, 485] width 148 height 37
click at [1198, 484] on input "نعم" at bounding box center [1193, 485] width 10 height 10
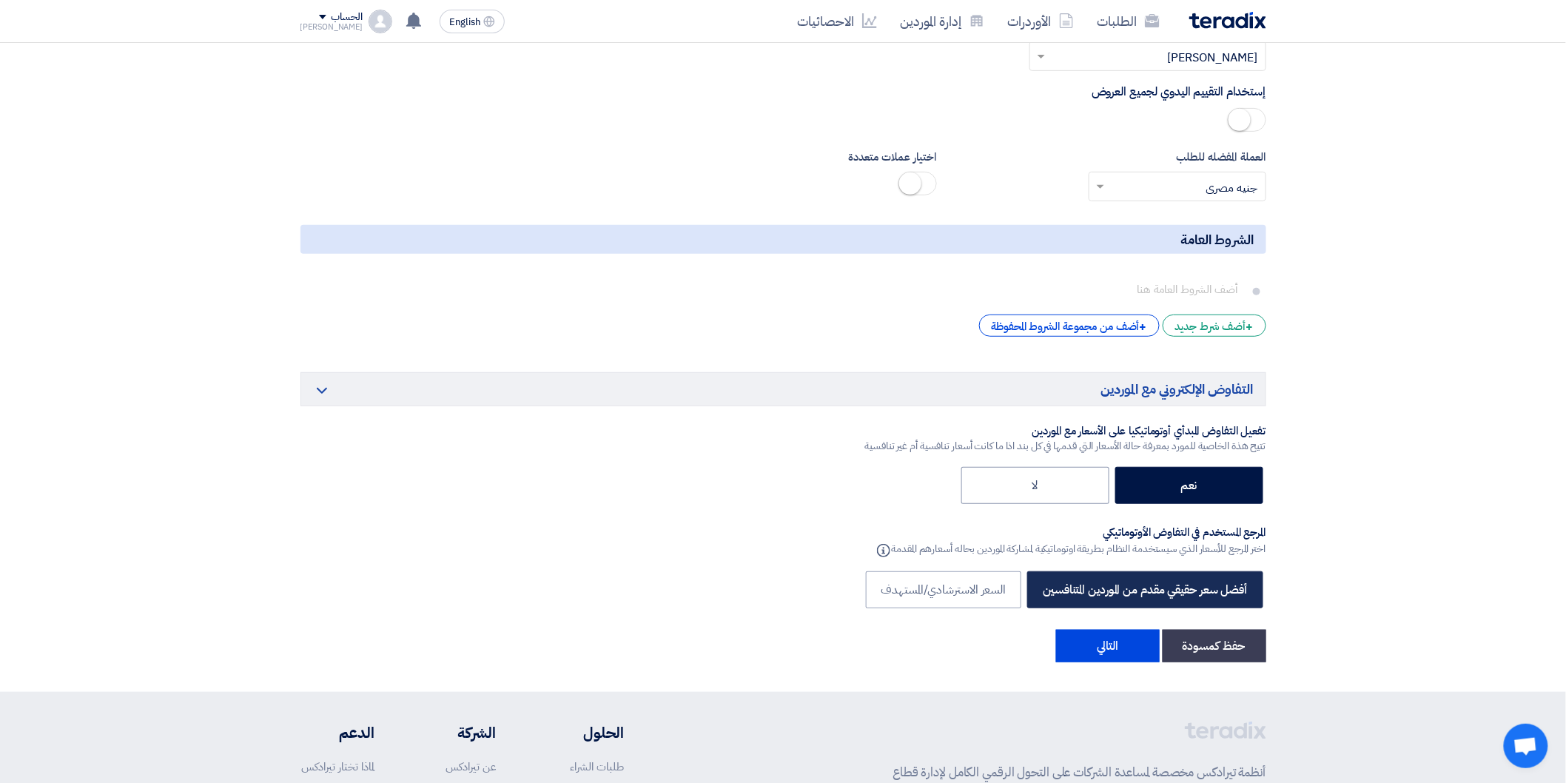
click at [1189, 583] on label "أفضل سعر حقيقي مقدم من الموردين المتنافسين" at bounding box center [1144, 589] width 235 height 37
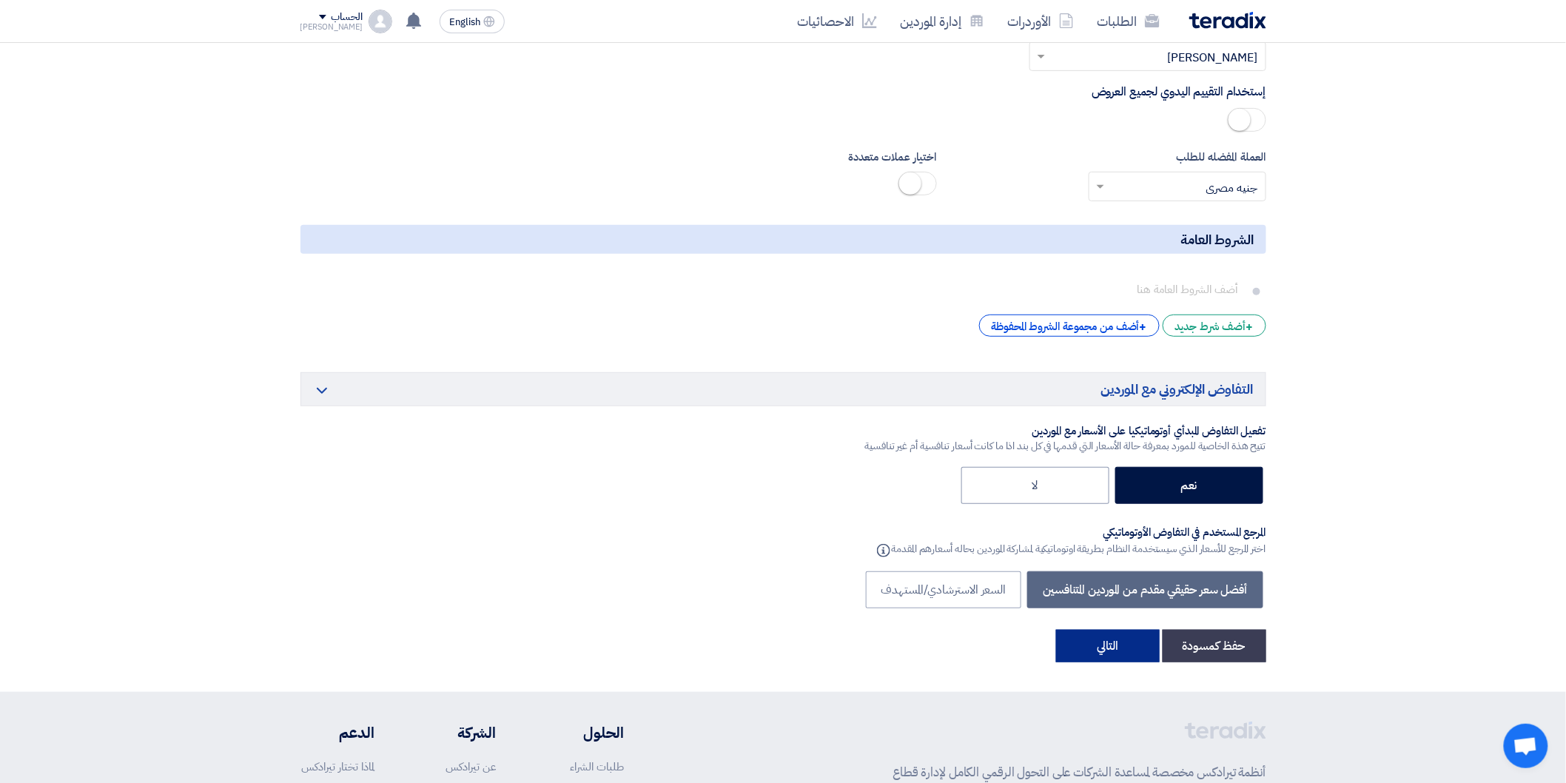
drag, startPoint x: 1110, startPoint y: 648, endPoint x: 1123, endPoint y: 638, distance: 15.8
click at [1110, 648] on button "التالي" at bounding box center [1108, 646] width 104 height 33
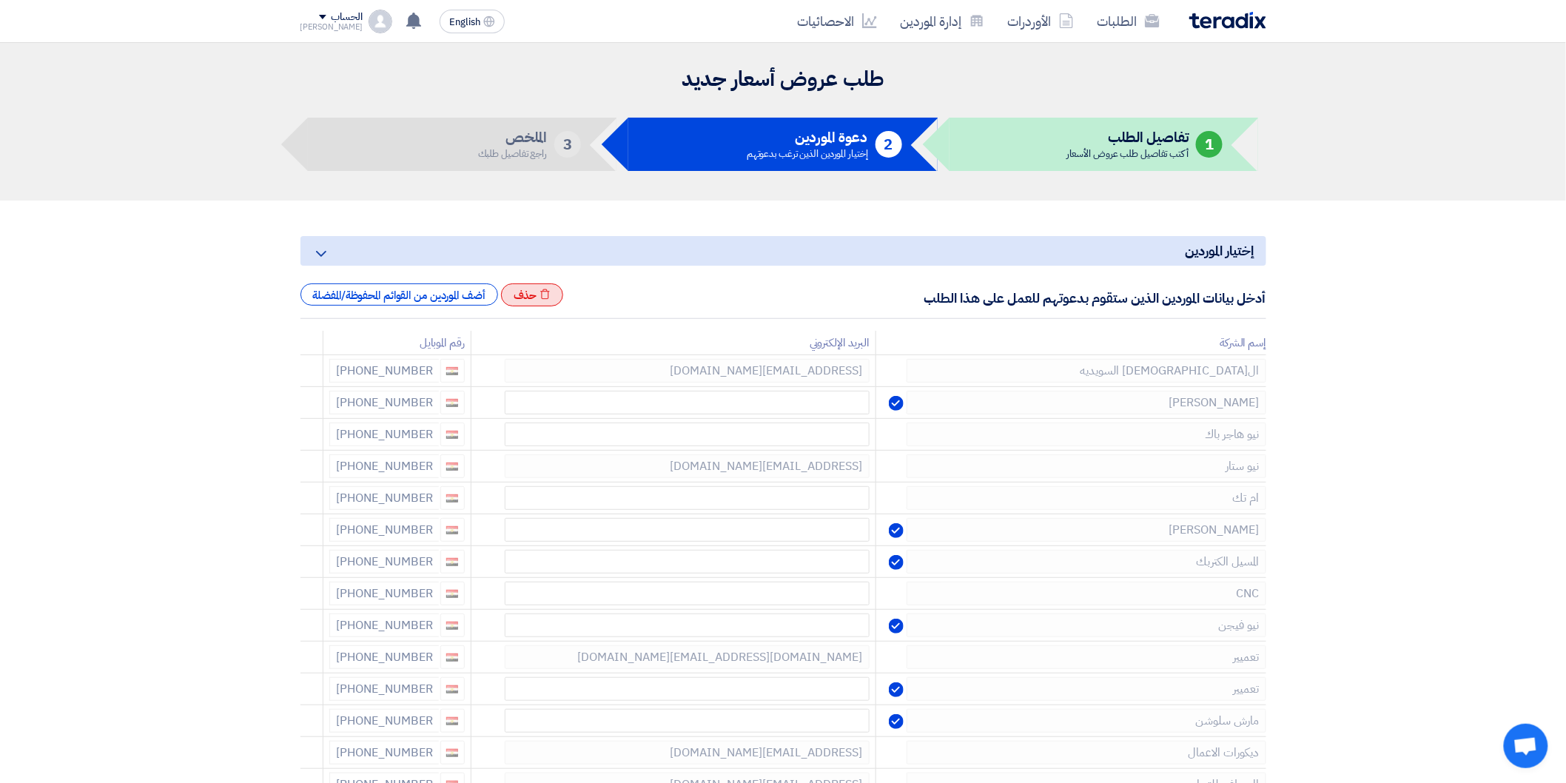
click at [541, 295] on div "Excel file حذف" at bounding box center [532, 296] width 63 height 24
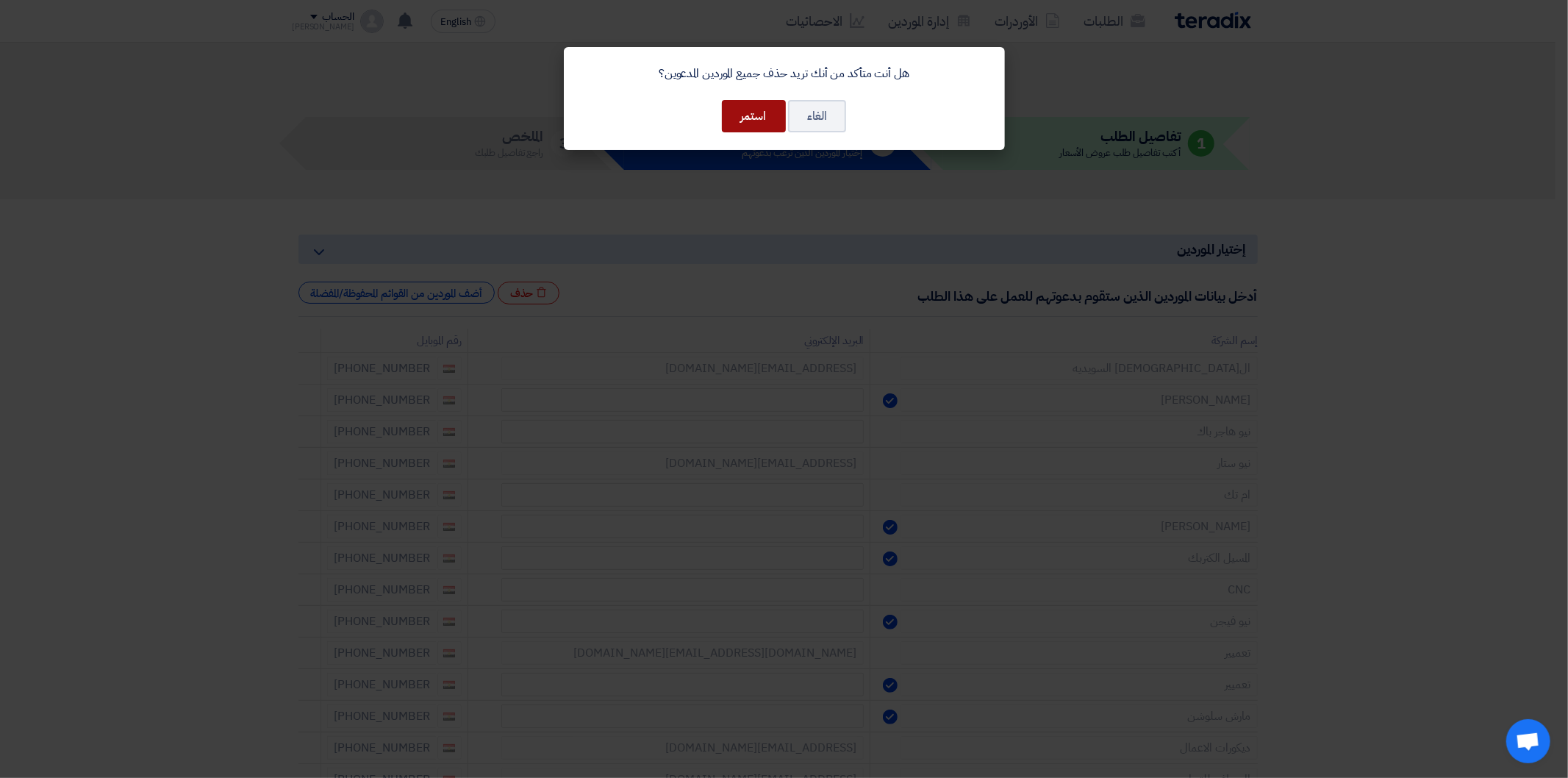
click at [760, 111] on button "استمر" at bounding box center [754, 116] width 64 height 33
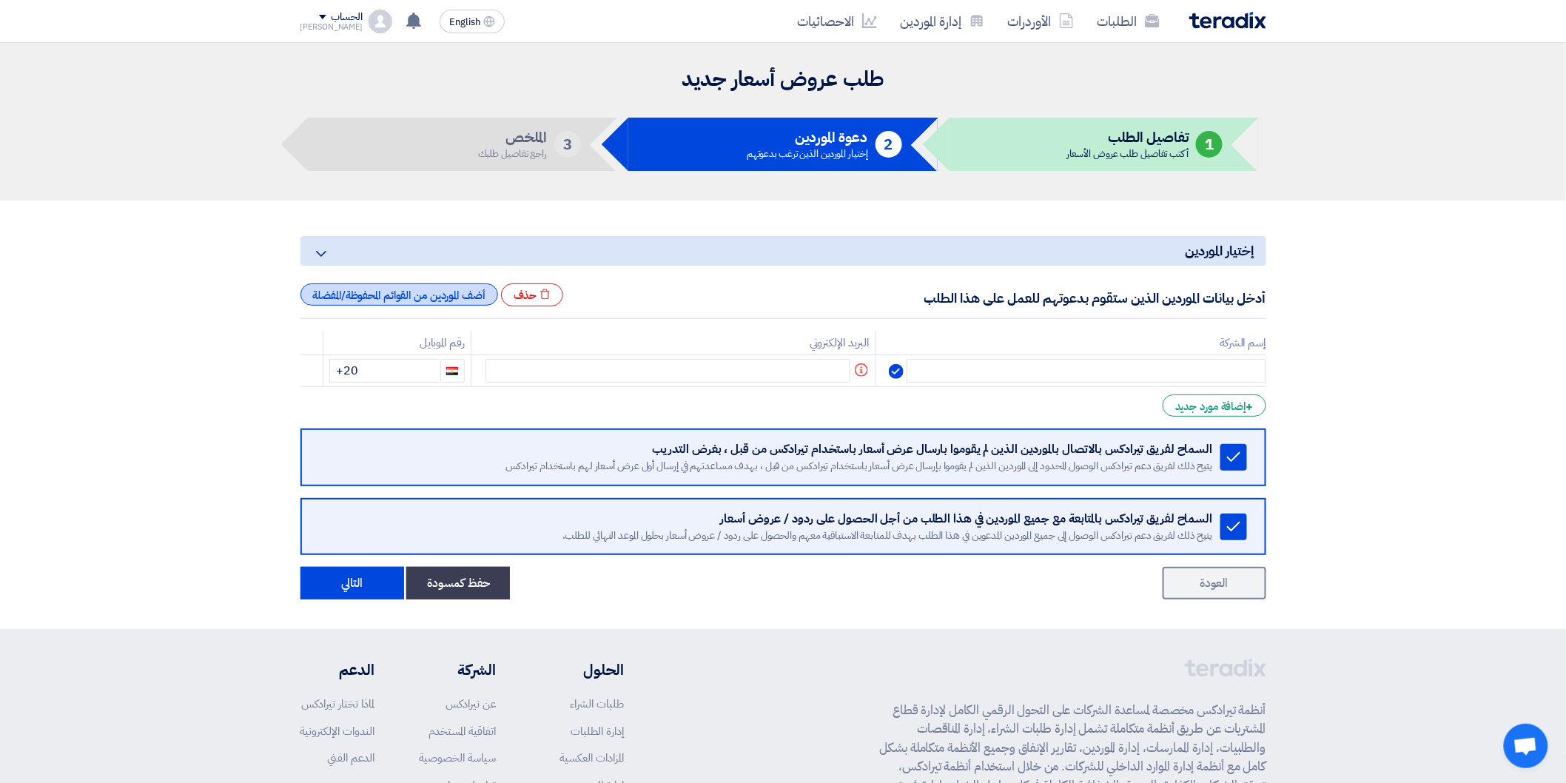
click at [408, 292] on div "أضف الموردين من القوائم المحفوظة/المفضلة" at bounding box center [400, 295] width 198 height 22
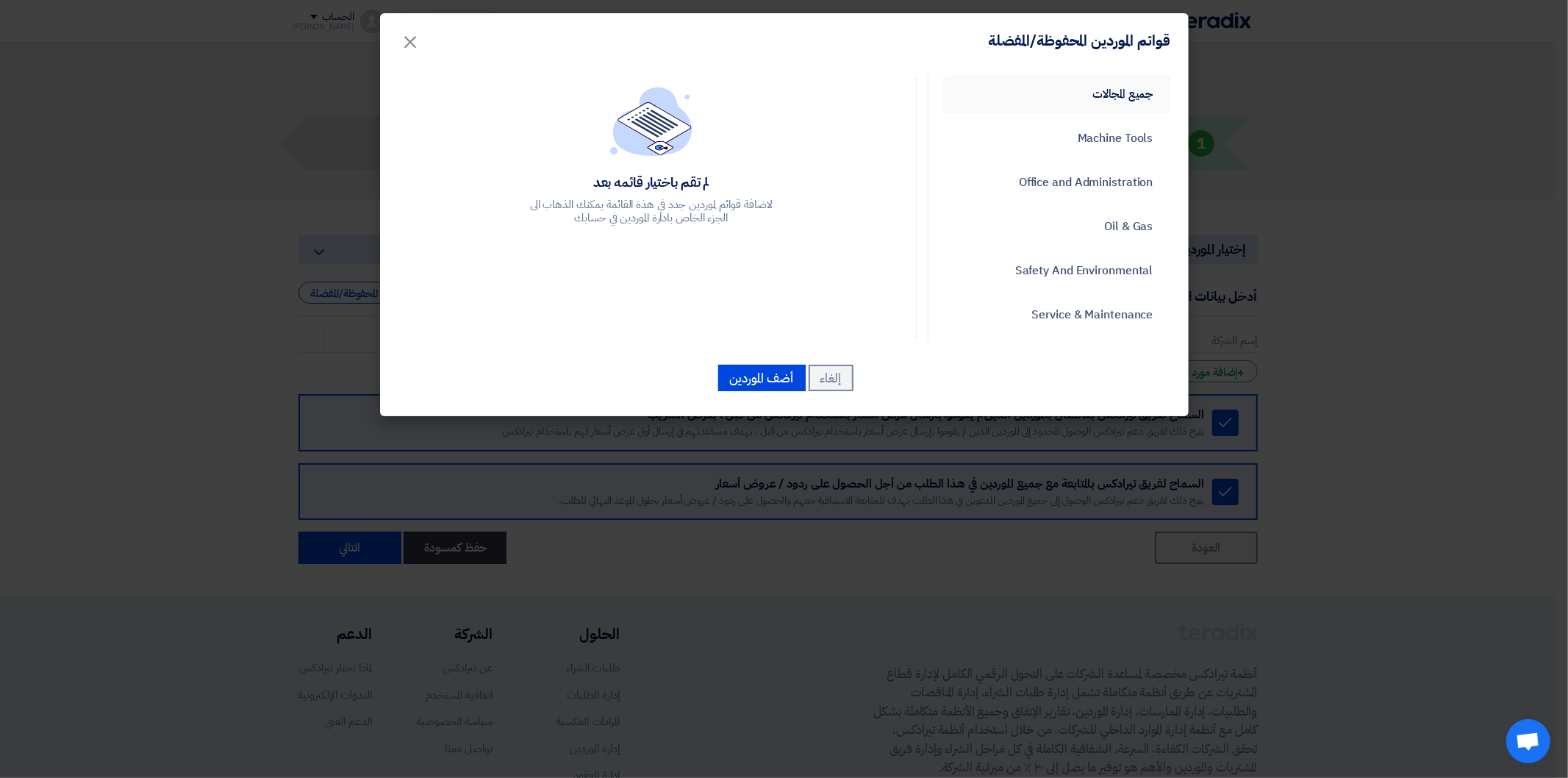
click at [1113, 86] on link "جميع المجالات" at bounding box center [1057, 94] width 227 height 38
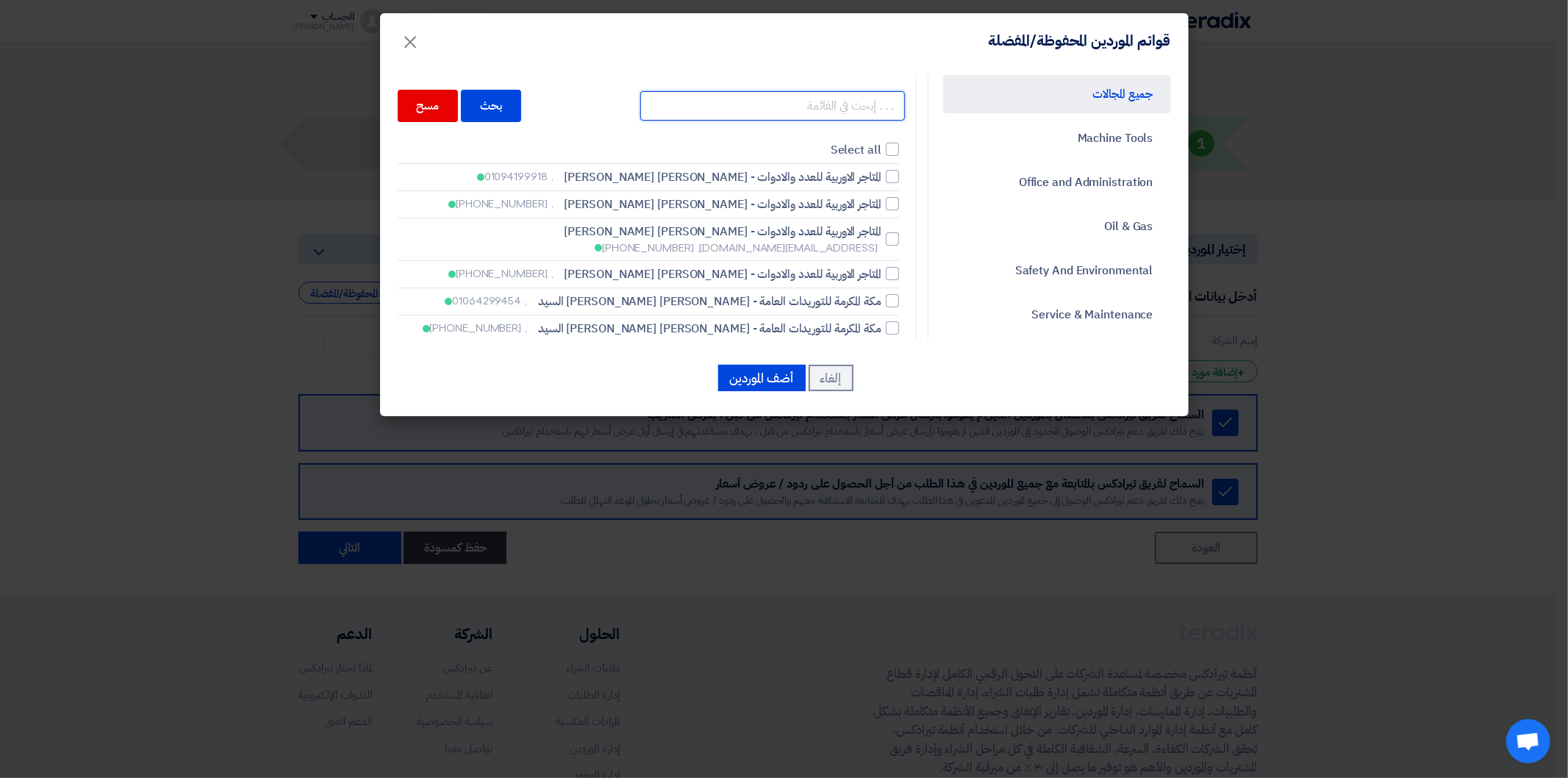
click at [862, 101] on input "text" at bounding box center [773, 106] width 264 height 30
type input "تارجت"
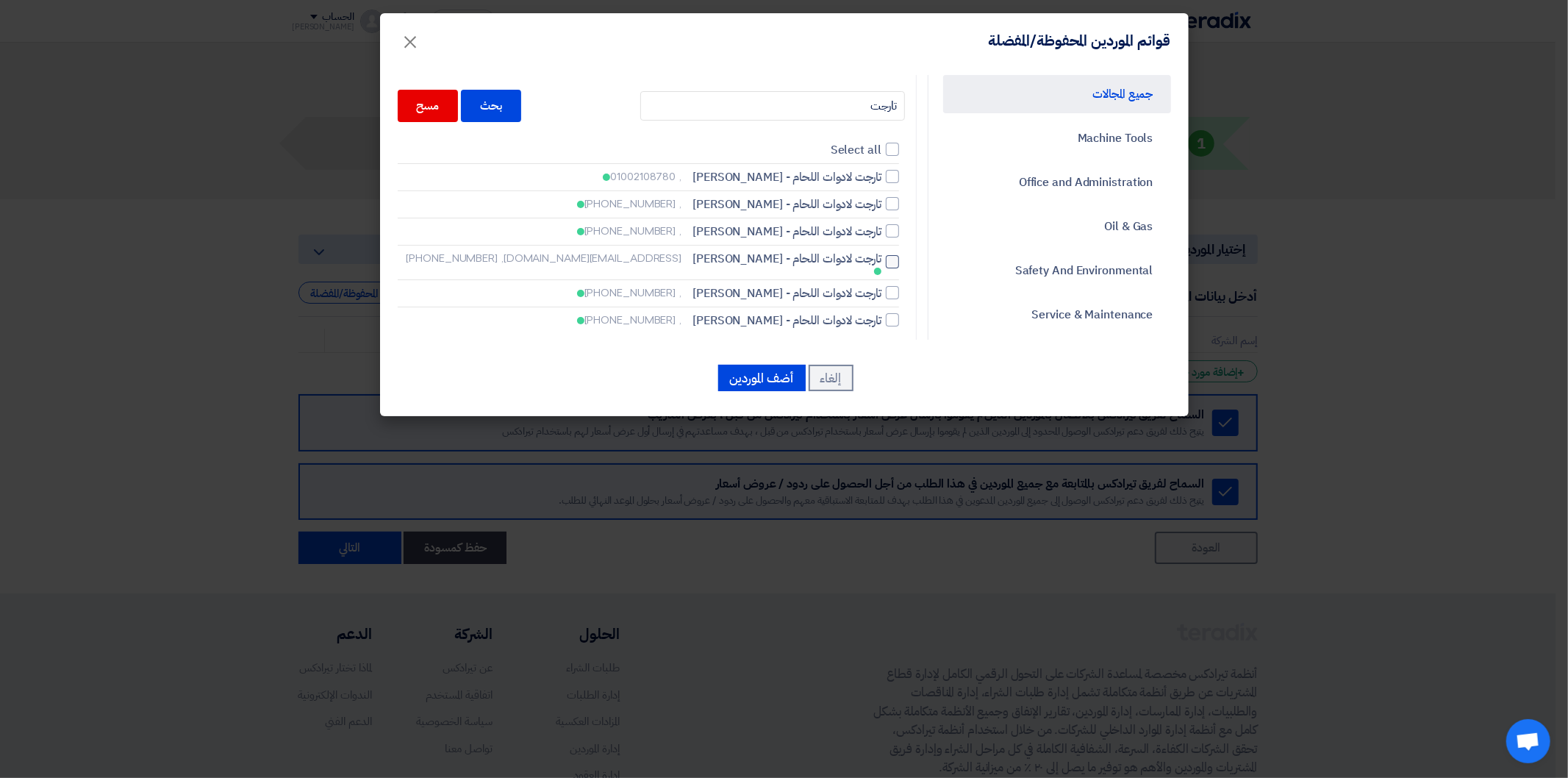
click at [888, 263] on label "تارجت لادوات اللحام - [PERSON_NAME] [EMAIL_ADDRESS][DOMAIN_NAME], [PHONE_NUMBER]" at bounding box center [647, 262] width 501 height 25
click at [882, 263] on input "تارجت لادوات اللحام - [PERSON_NAME] [EMAIL_ADDRESS][DOMAIN_NAME], [PHONE_NUMBER]" at bounding box center [877, 262] width 10 height 10
checkbox input "true"
click at [840, 96] on input "تارجت" at bounding box center [773, 106] width 264 height 30
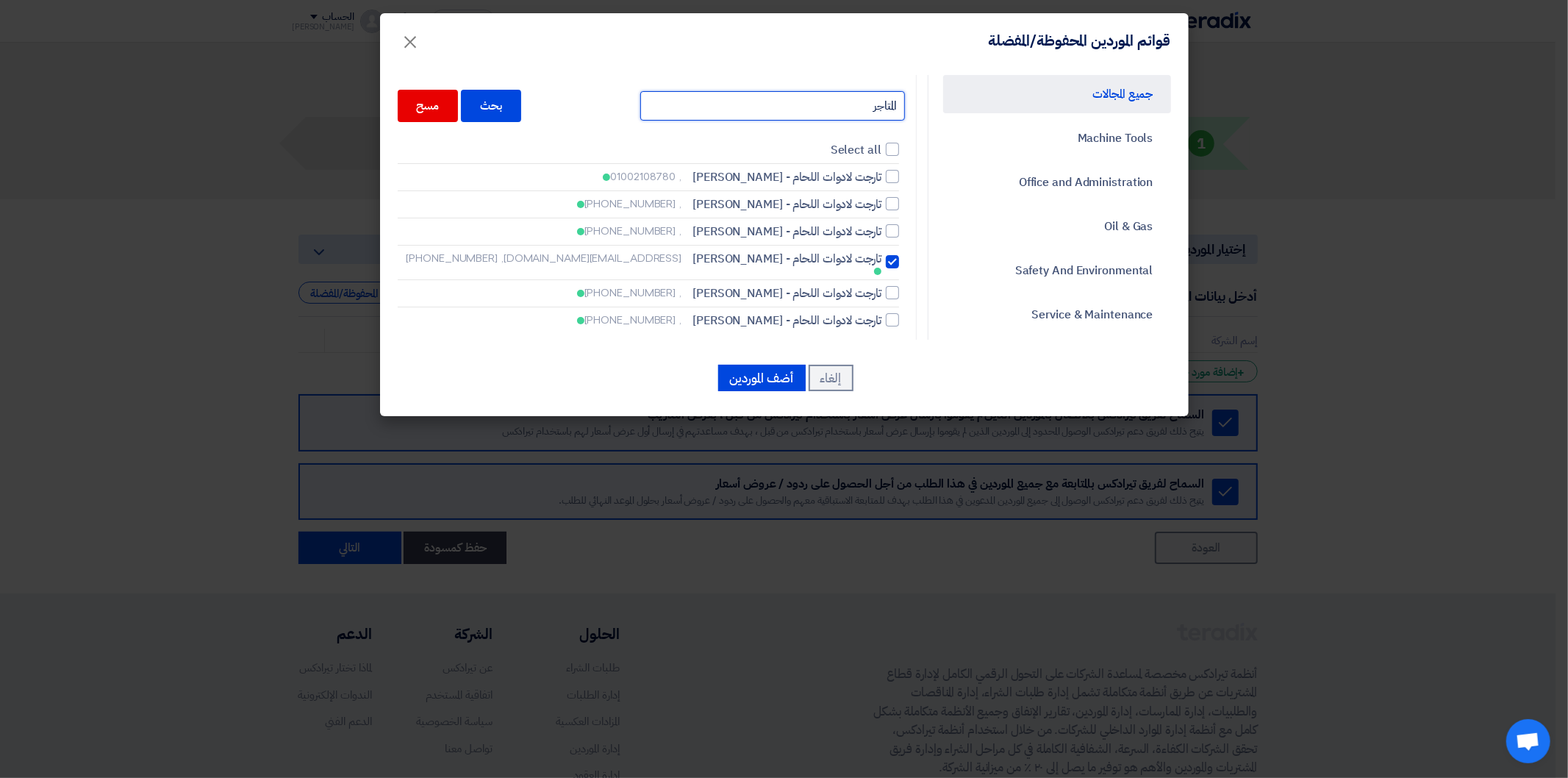
type input "المتاجر"
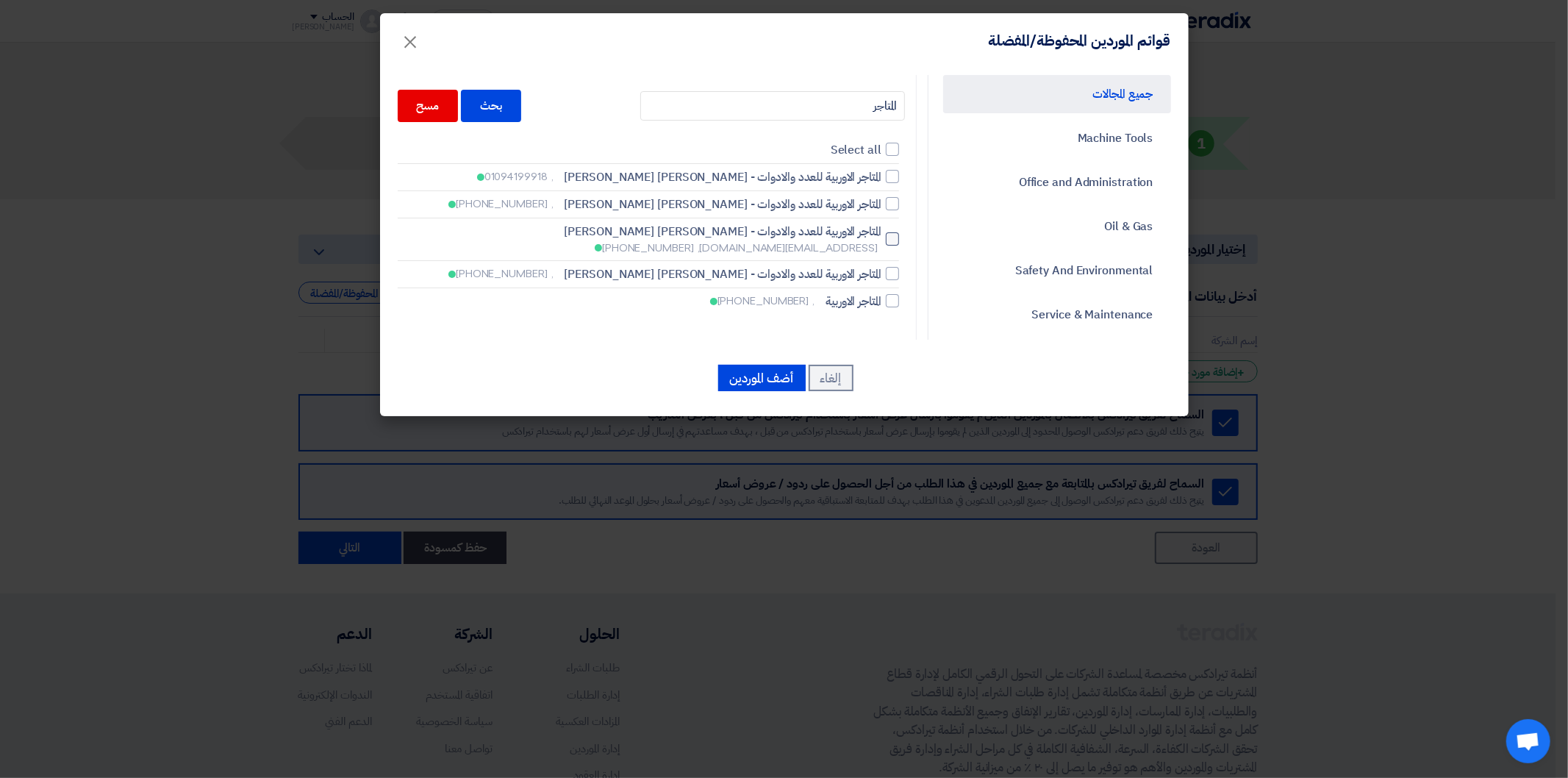
click at [897, 241] on div at bounding box center [892, 238] width 13 height 13
click at [882, 241] on input "المتاجر الاوربية للعدد والادوات - [PERSON_NAME] [PERSON_NAME] [PERSON_NAME][EMA…" at bounding box center [877, 239] width 10 height 10
checkbox input "true"
click at [840, 109] on input "المتاجر" at bounding box center [773, 106] width 264 height 30
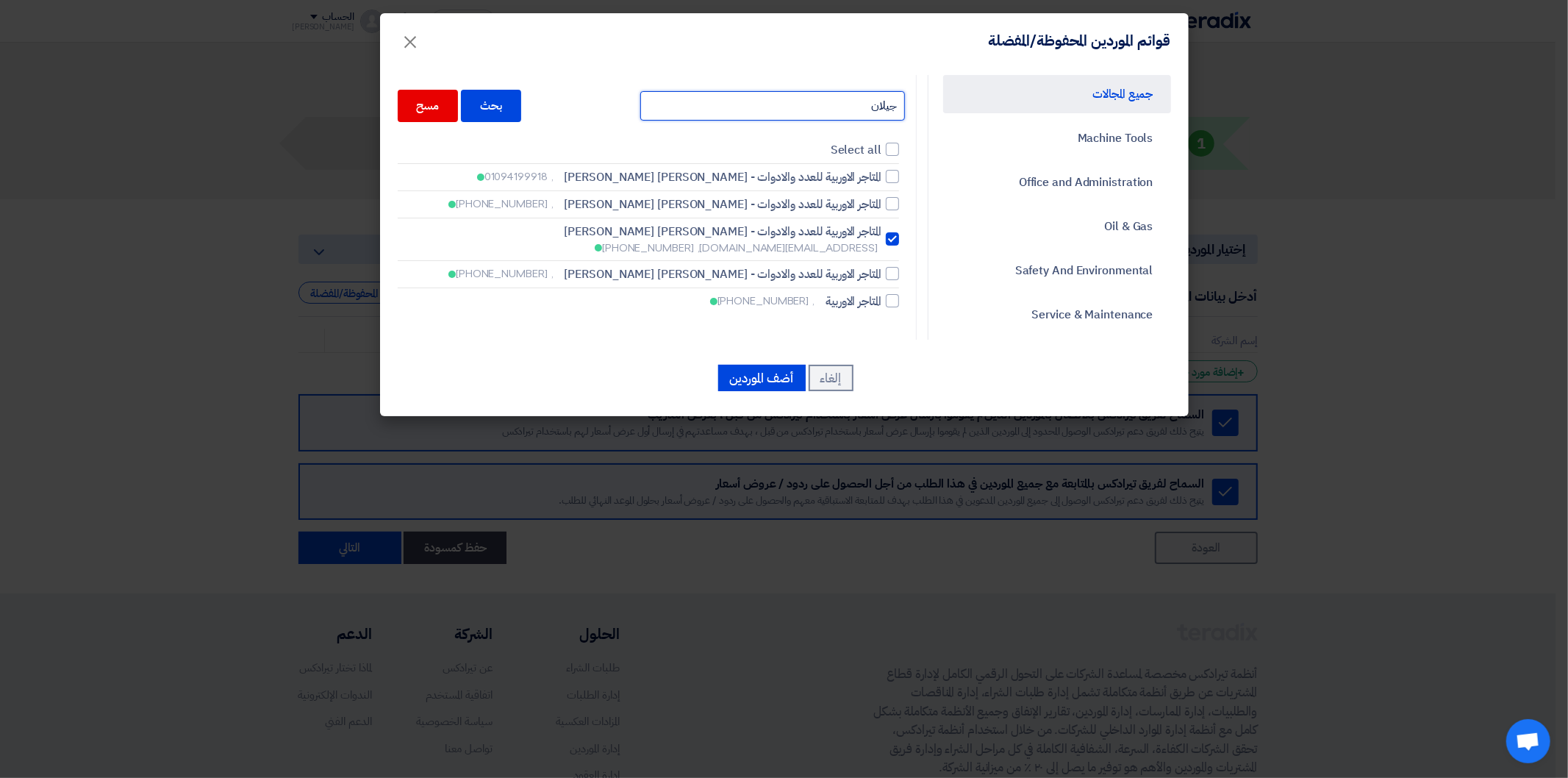
type input "جيلان"
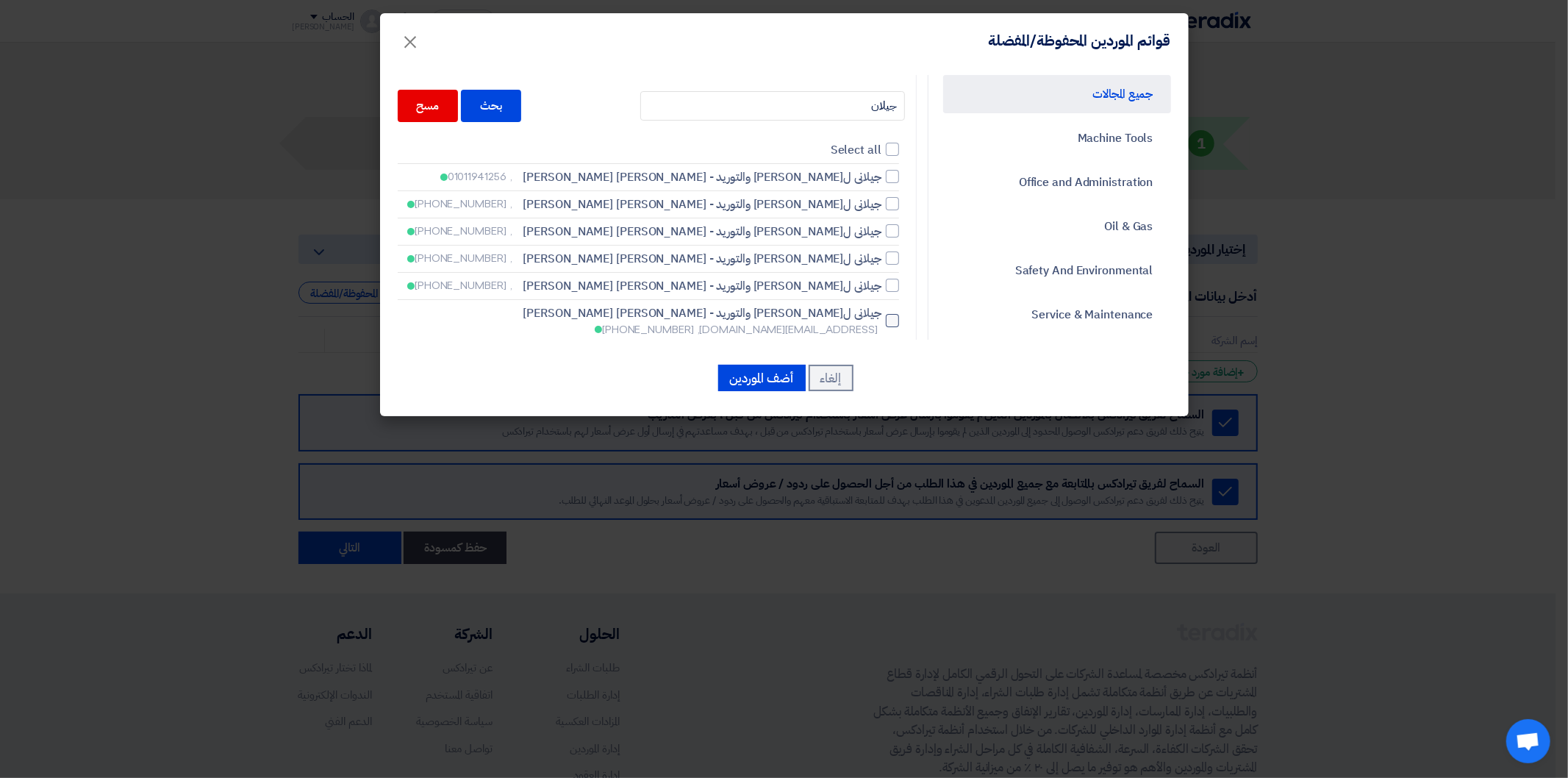
click at [890, 316] on div at bounding box center [892, 320] width 13 height 13
click at [882, 316] on input "جيلانى للاستيراد والتوريد - [PERSON_NAME] [PERSON_NAME] [PERSON_NAME][EMAIL_ADD…" at bounding box center [877, 321] width 10 height 10
checkbox input "true"
click at [861, 111] on input "جيلان" at bounding box center [773, 106] width 264 height 30
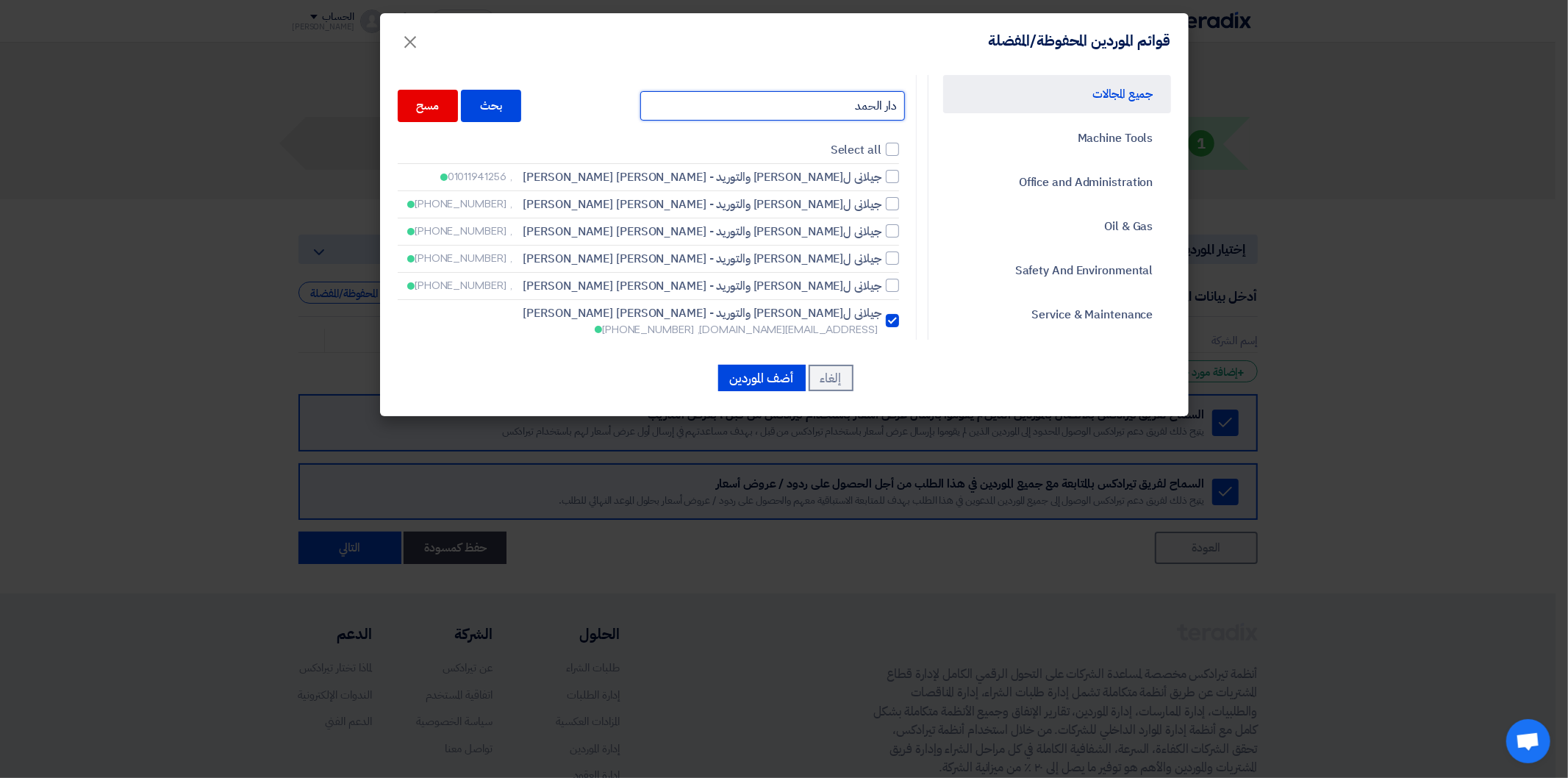
type input "دار الحمد"
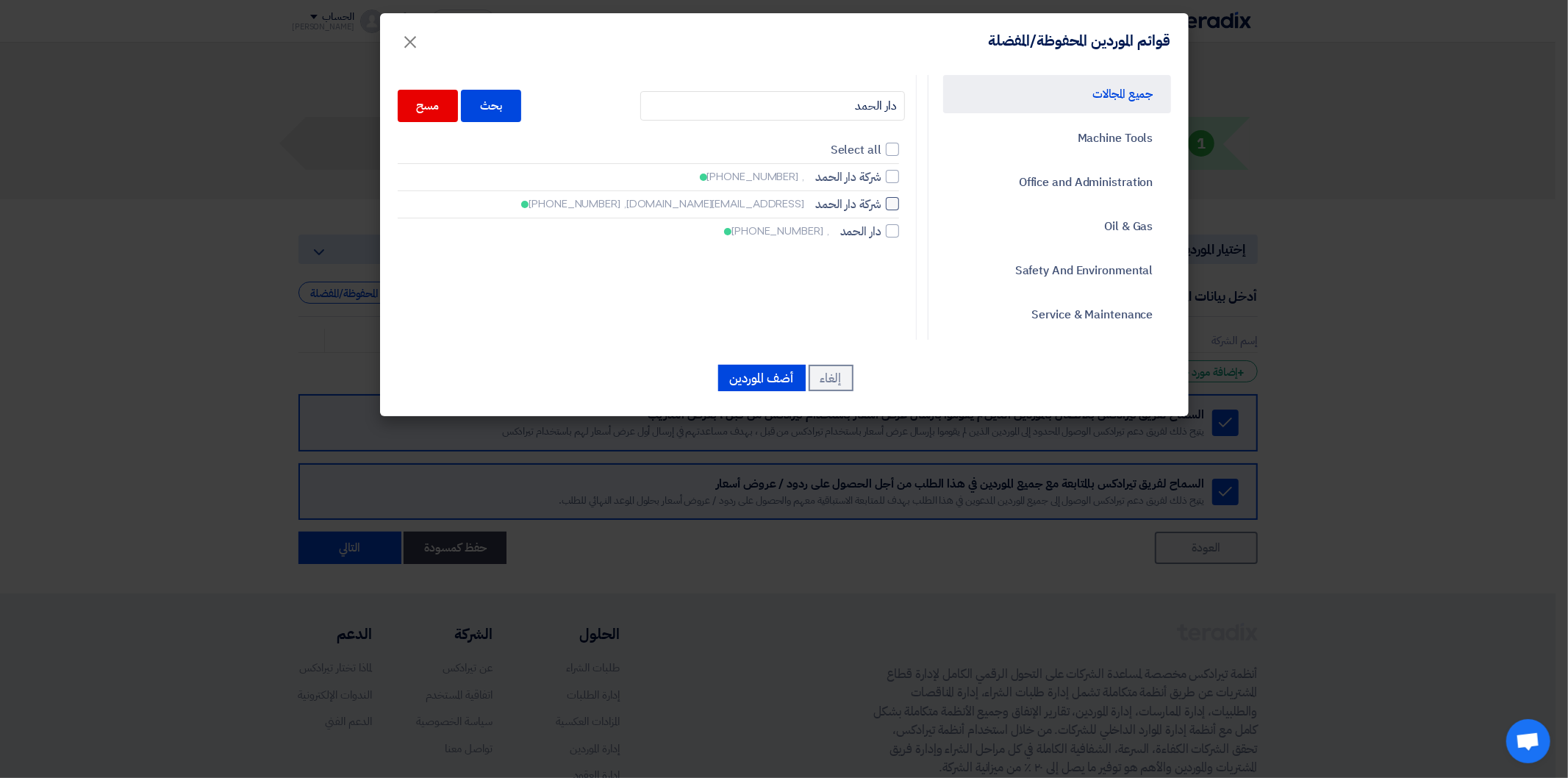
click at [891, 204] on div at bounding box center [892, 203] width 13 height 13
click at [882, 204] on input "شركة دار الحمد [EMAIL_ADDRESS][DOMAIN_NAME], [PHONE_NUMBER]" at bounding box center [877, 205] width 10 height 10
checkbox input "true"
click at [851, 110] on input "دار الحمد" at bounding box center [773, 106] width 264 height 30
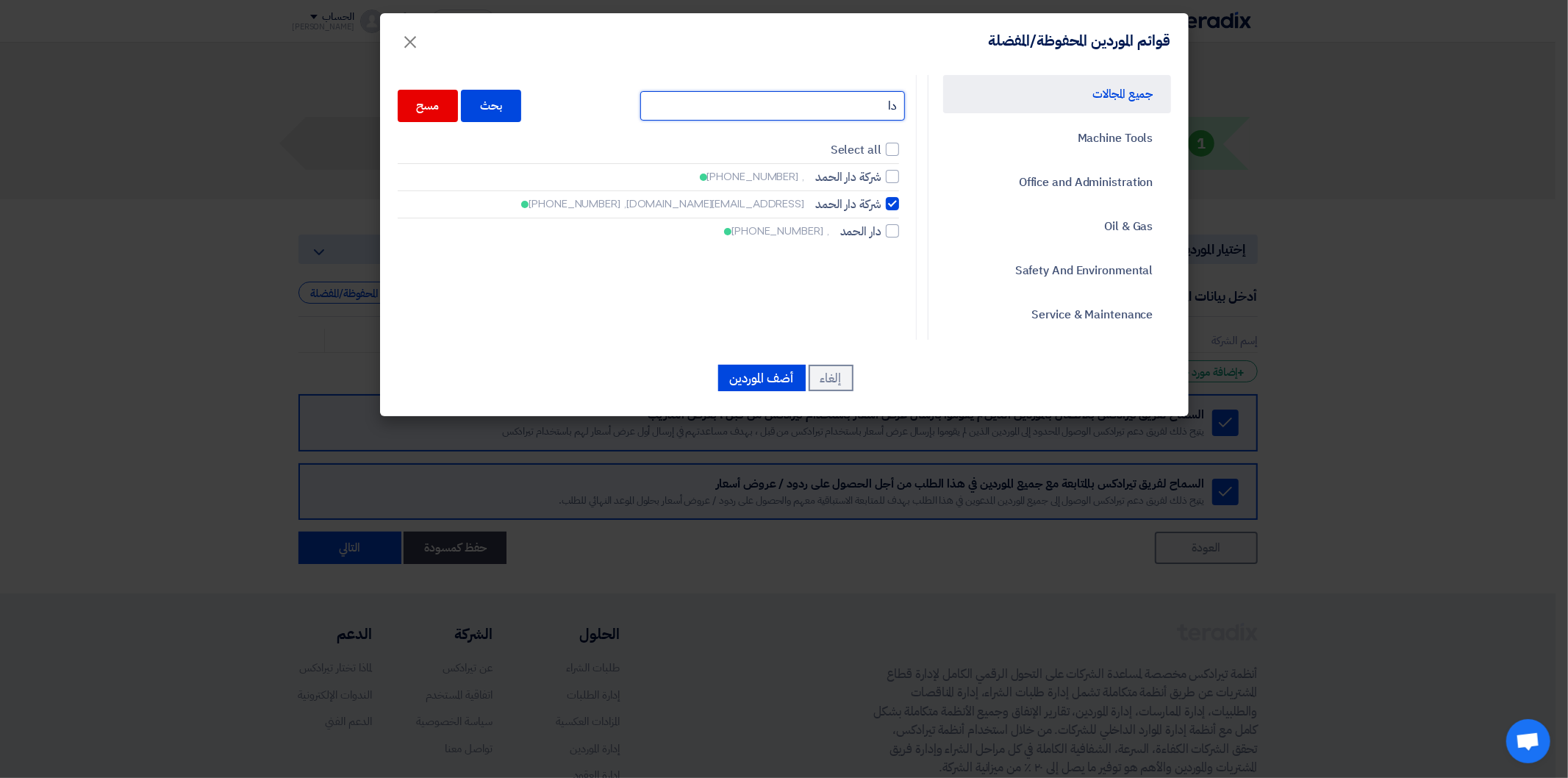
type input "د"
type input "المستقبل"
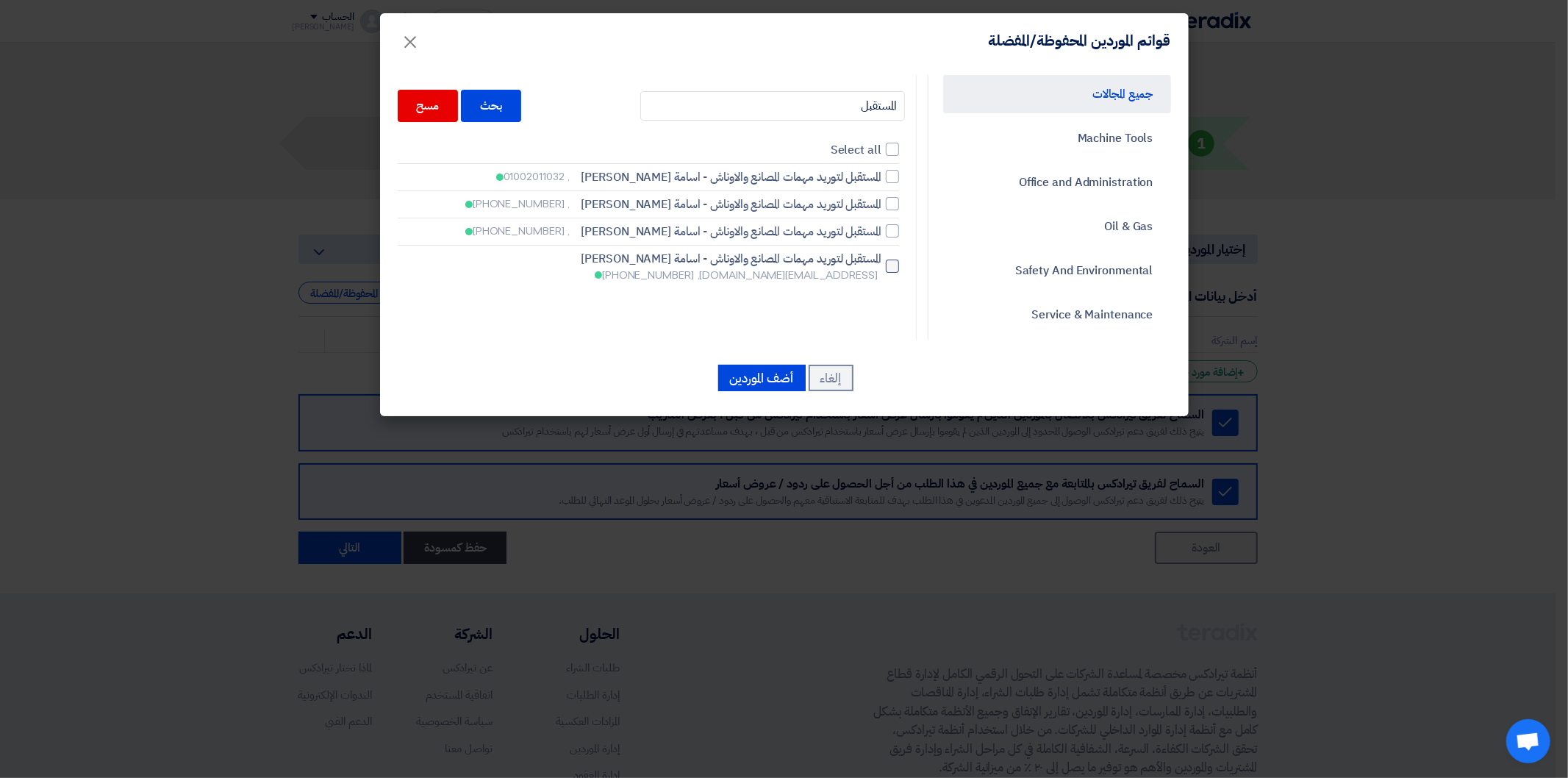
click at [882, 263] on span "المستقبل لتوريد مهمات المصانع والاوناش - اسامة [PERSON_NAME]" at bounding box center [732, 259] width 300 height 18
click at [882, 263] on input "المستقبل لتوريد مهمات المصانع والاوناش - اسامة ابراهيم محمد زايد [EMAIL_ADDRESS…" at bounding box center [877, 267] width 10 height 10
checkbox input "true"
click at [836, 95] on input "المستقبل" at bounding box center [773, 106] width 264 height 30
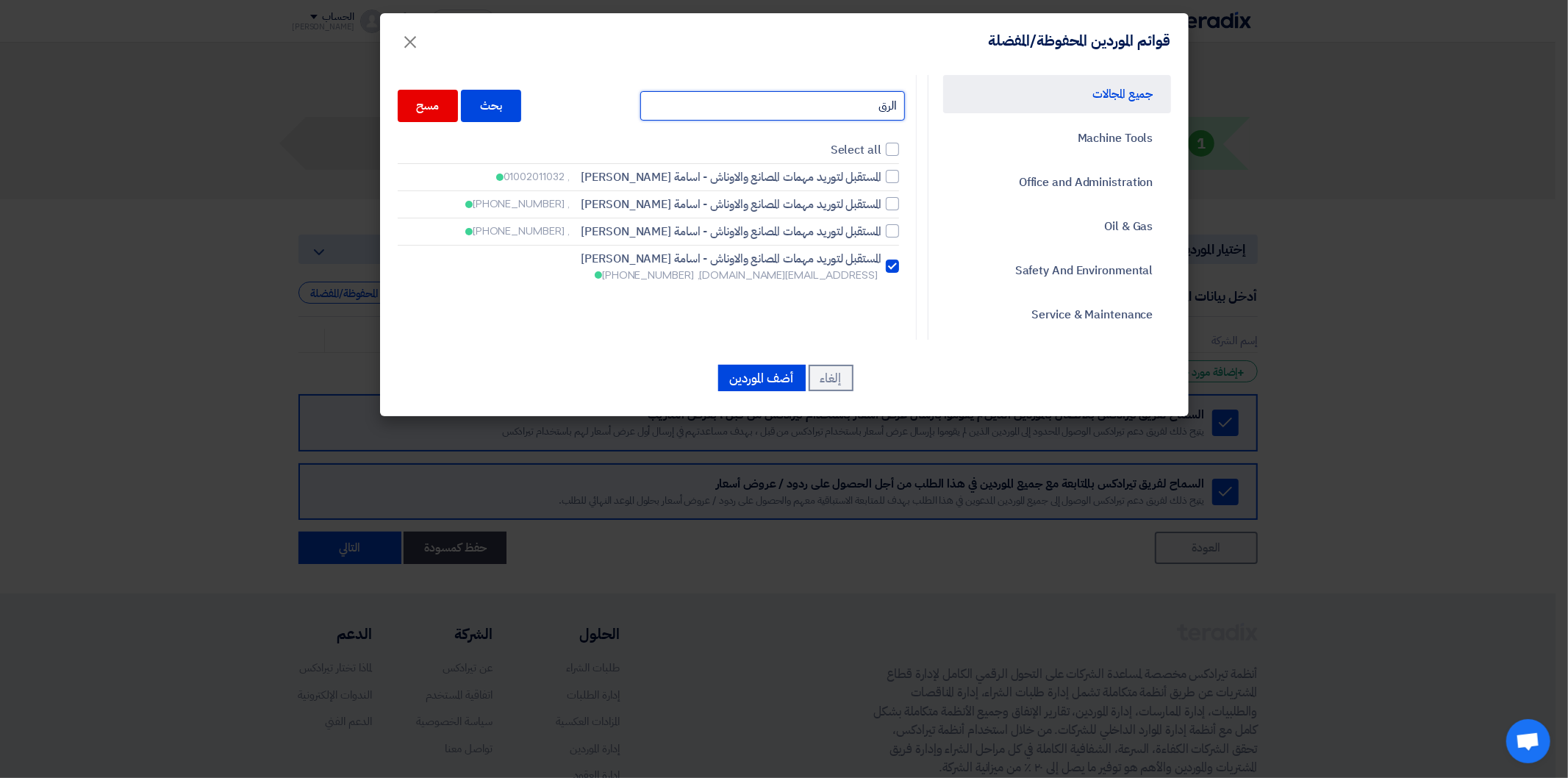
type input "الرق"
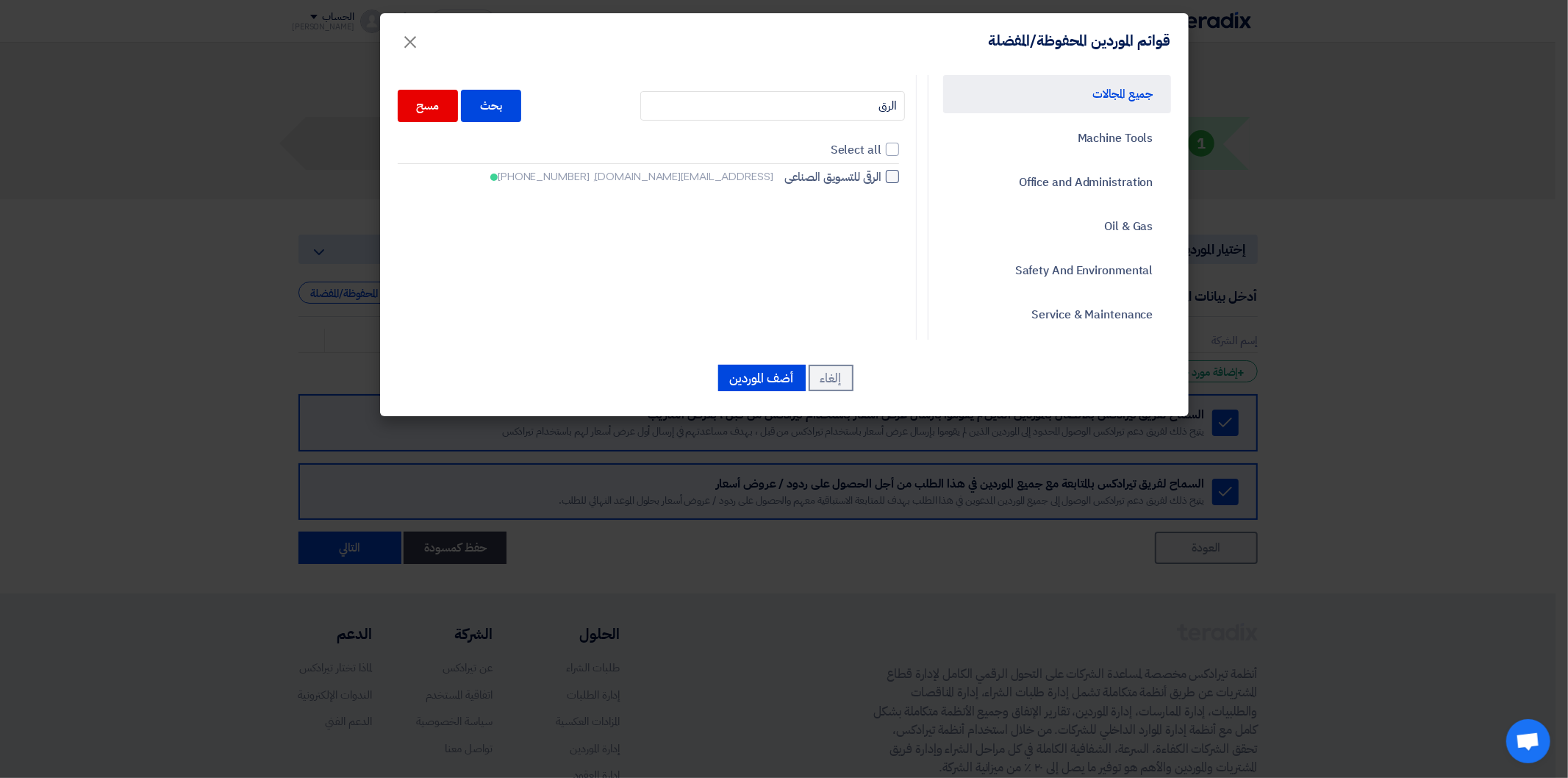
drag, startPoint x: 890, startPoint y: 172, endPoint x: 887, endPoint y: 180, distance: 8.5
click at [890, 174] on div at bounding box center [892, 176] width 13 height 13
click at [882, 174] on input "الرقى للتسويق الصناعى [EMAIL_ADDRESS][DOMAIN_NAME], [PHONE_NUMBER]" at bounding box center [877, 177] width 10 height 10
checkbox input "true"
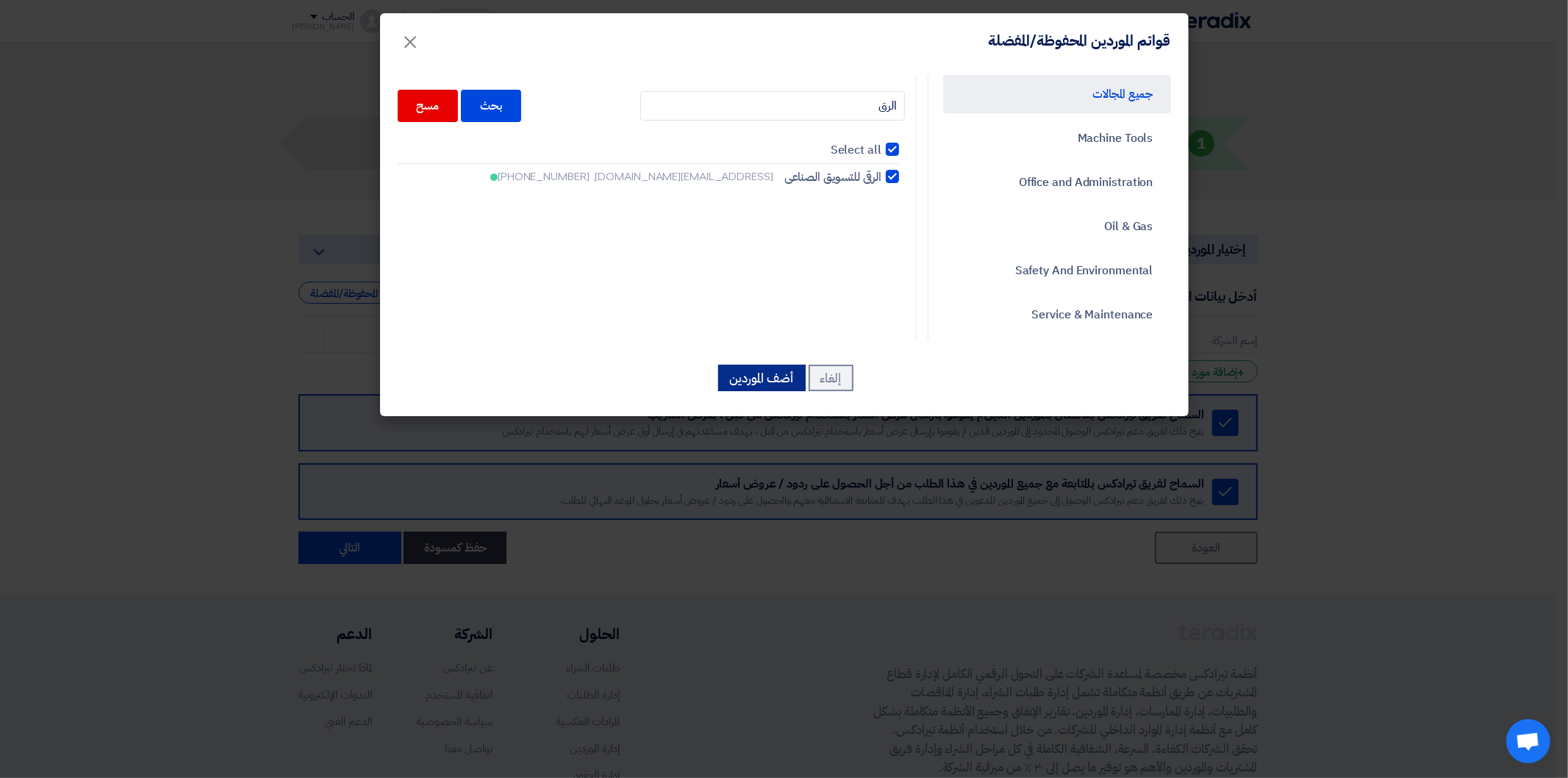
click at [757, 384] on button "أضف الموردين" at bounding box center [762, 378] width 87 height 27
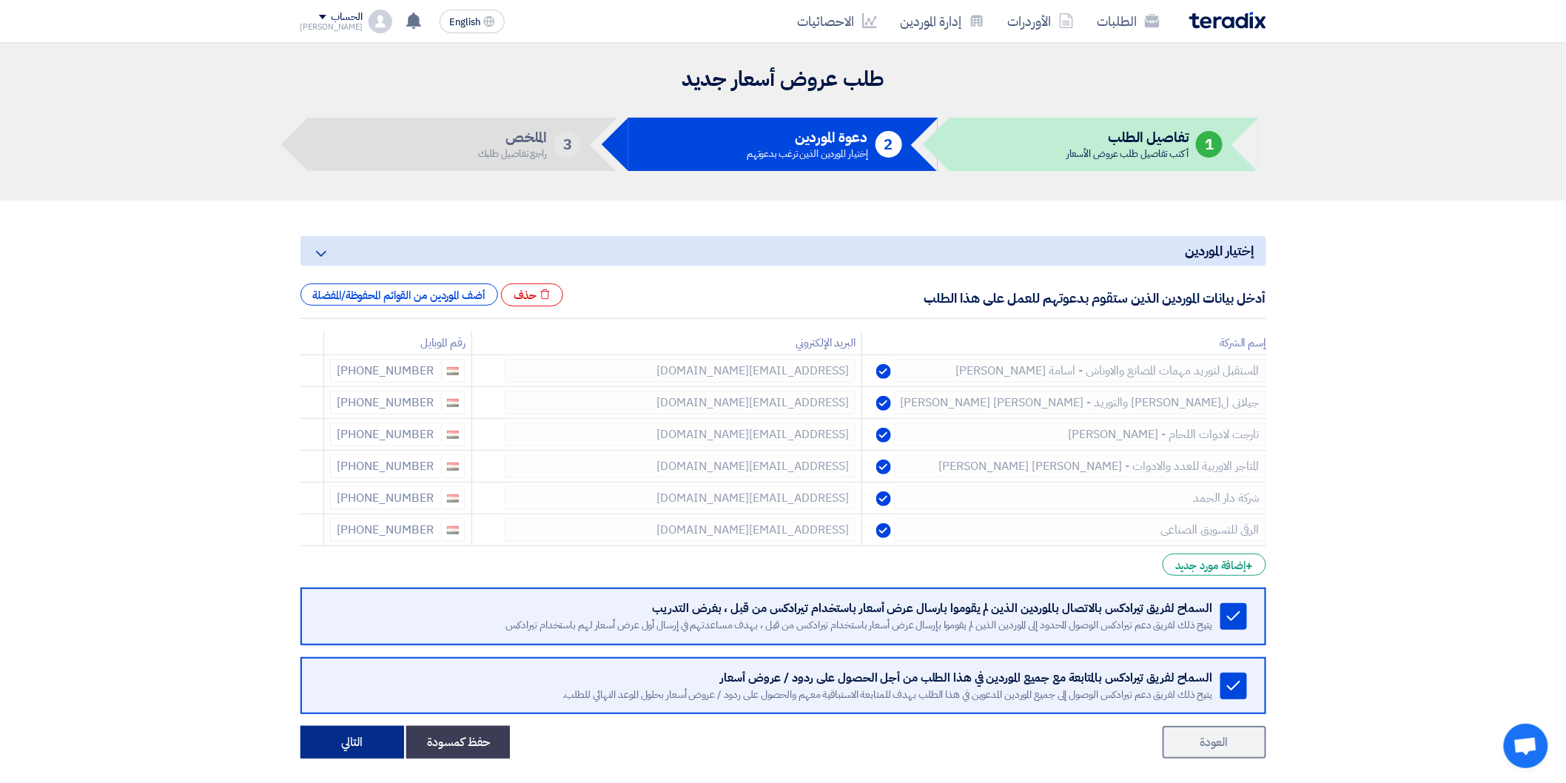
click at [373, 737] on button "التالي" at bounding box center [353, 742] width 104 height 33
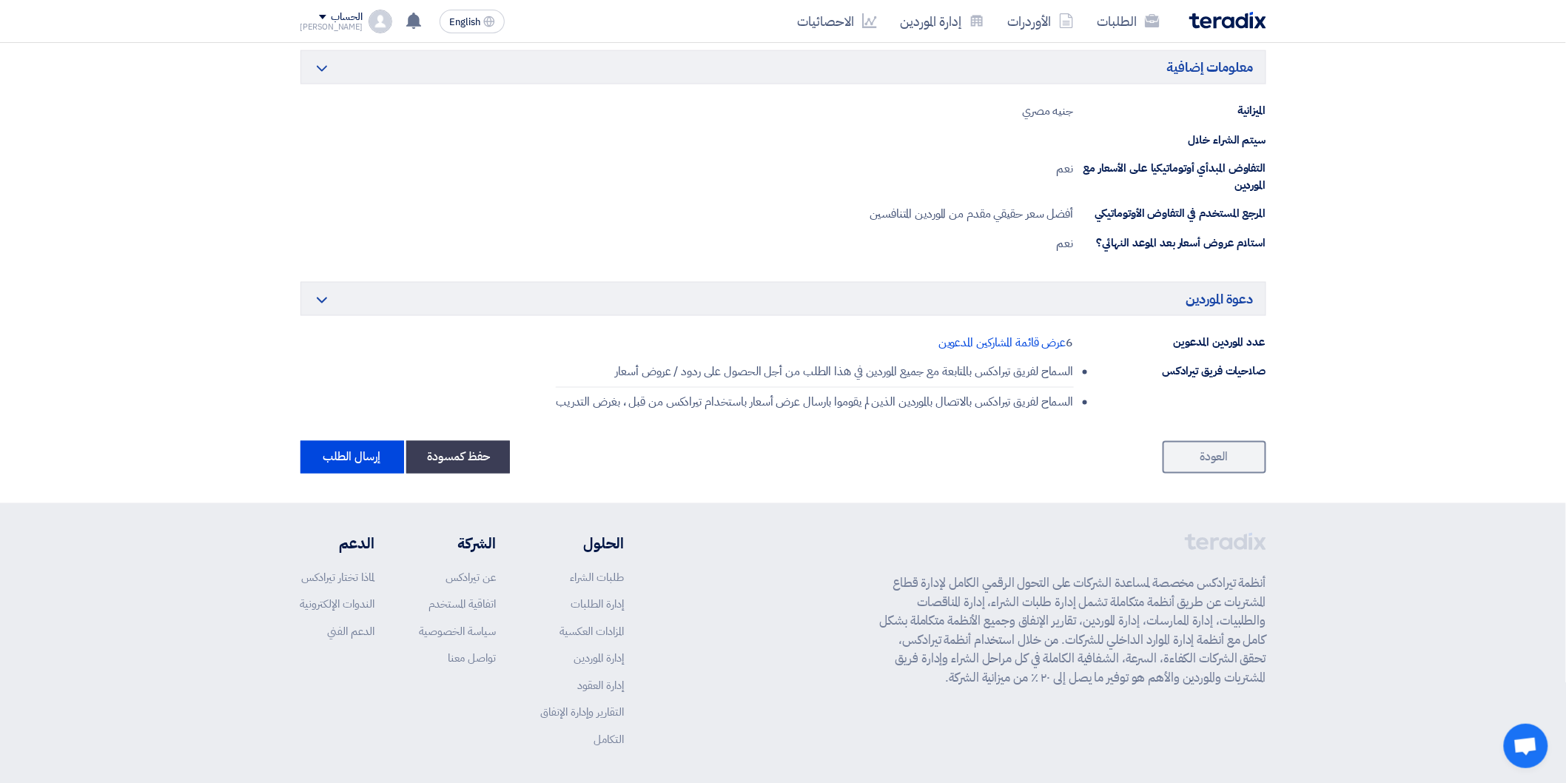
scroll to position [882, 0]
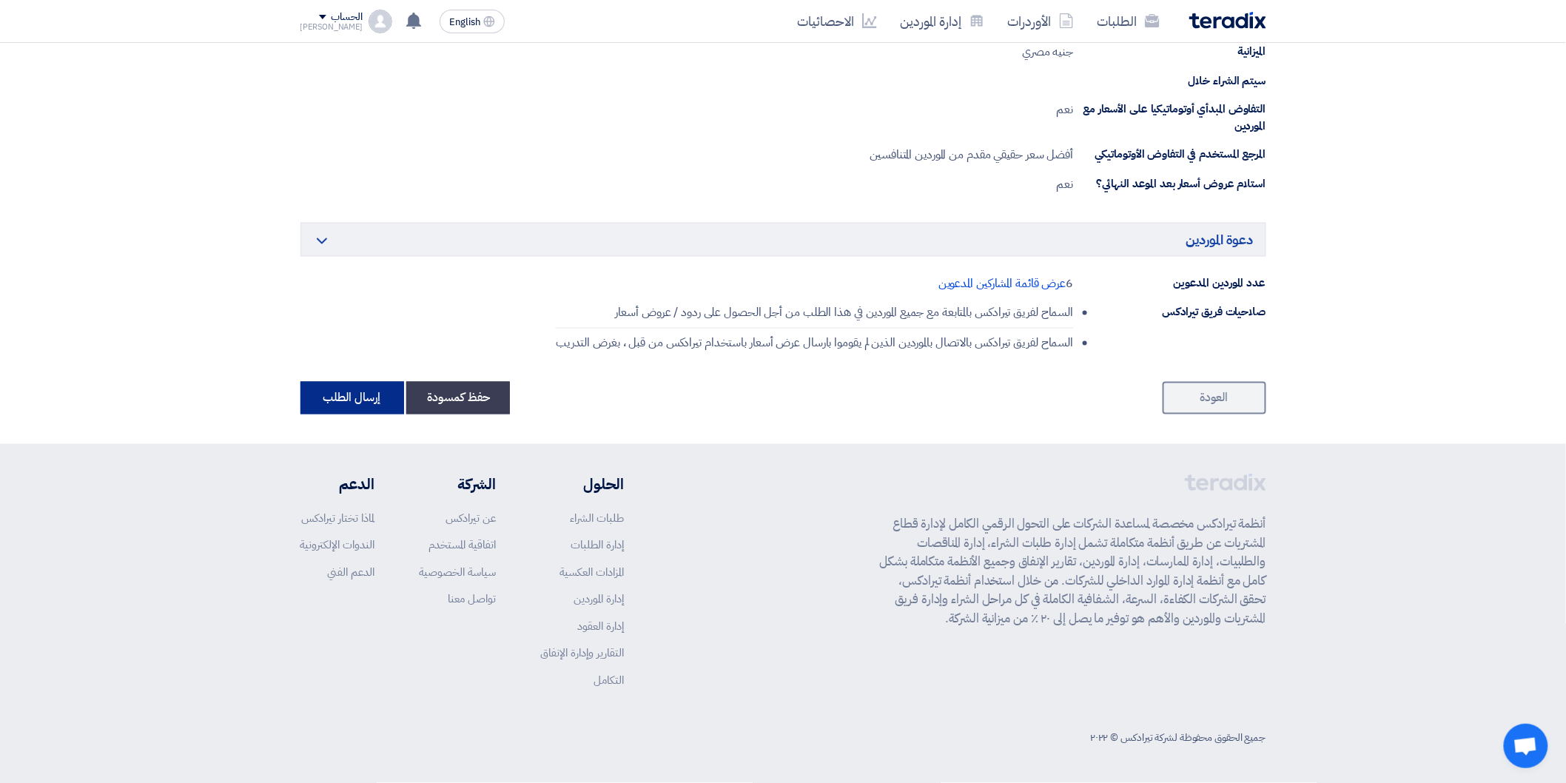
click at [372, 398] on button "إرسال الطلب" at bounding box center [353, 398] width 104 height 33
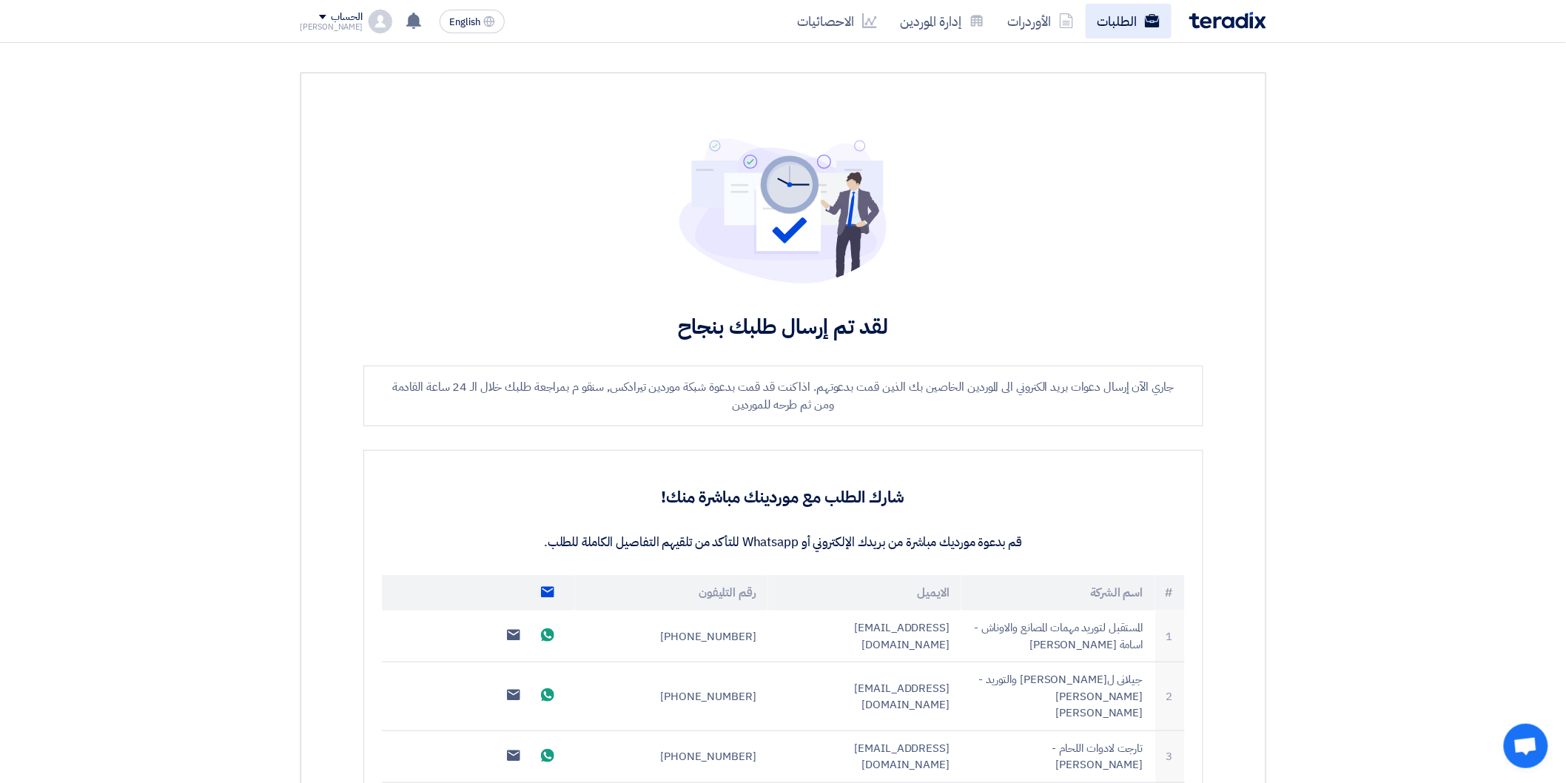
click at [1121, 23] on link "الطلبات" at bounding box center [1129, 21] width 86 height 35
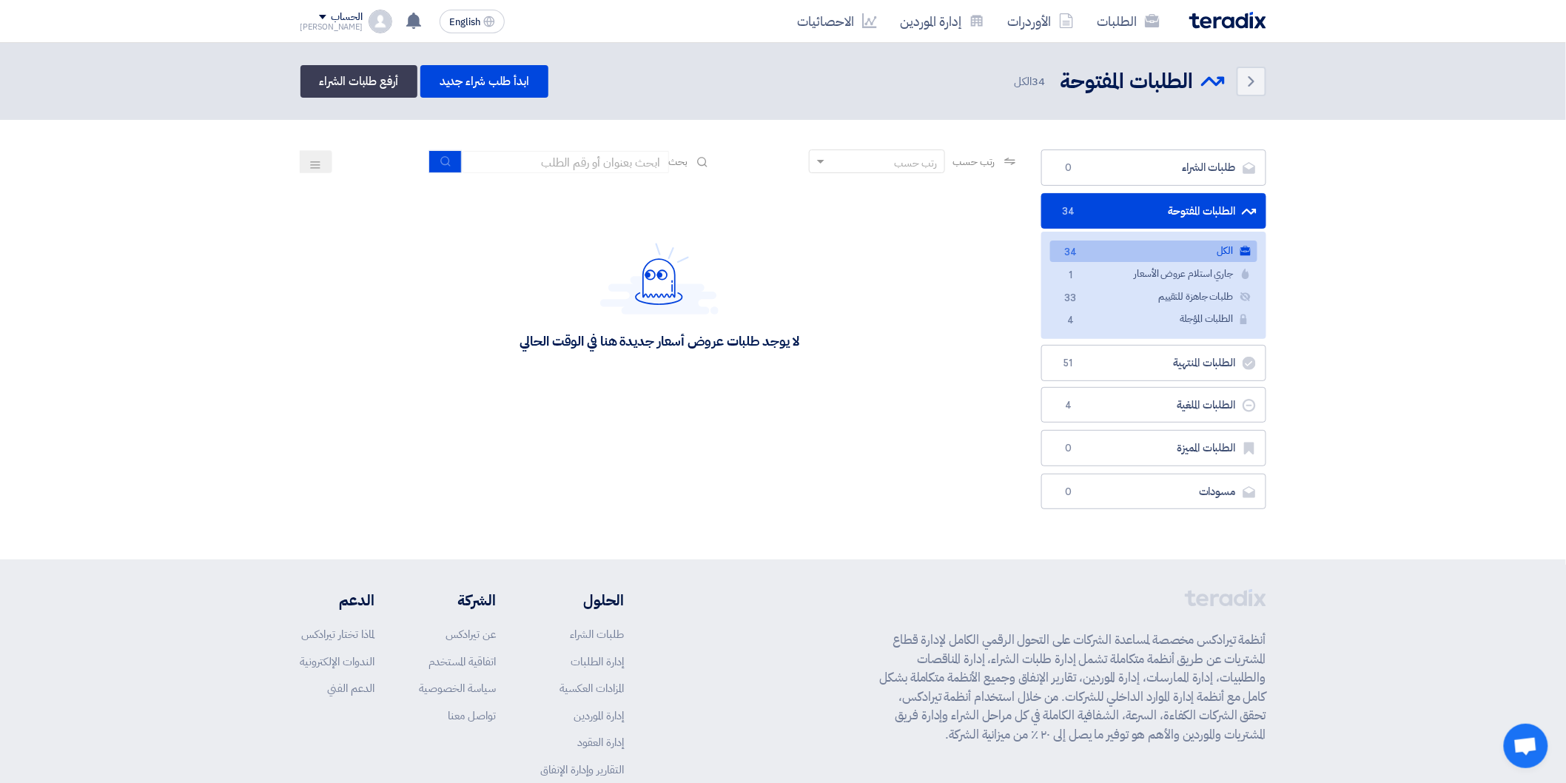
click at [1183, 247] on link "الكل الكل 34" at bounding box center [1153, 251] width 207 height 21
